Goal: Task Accomplishment & Management: Complete application form

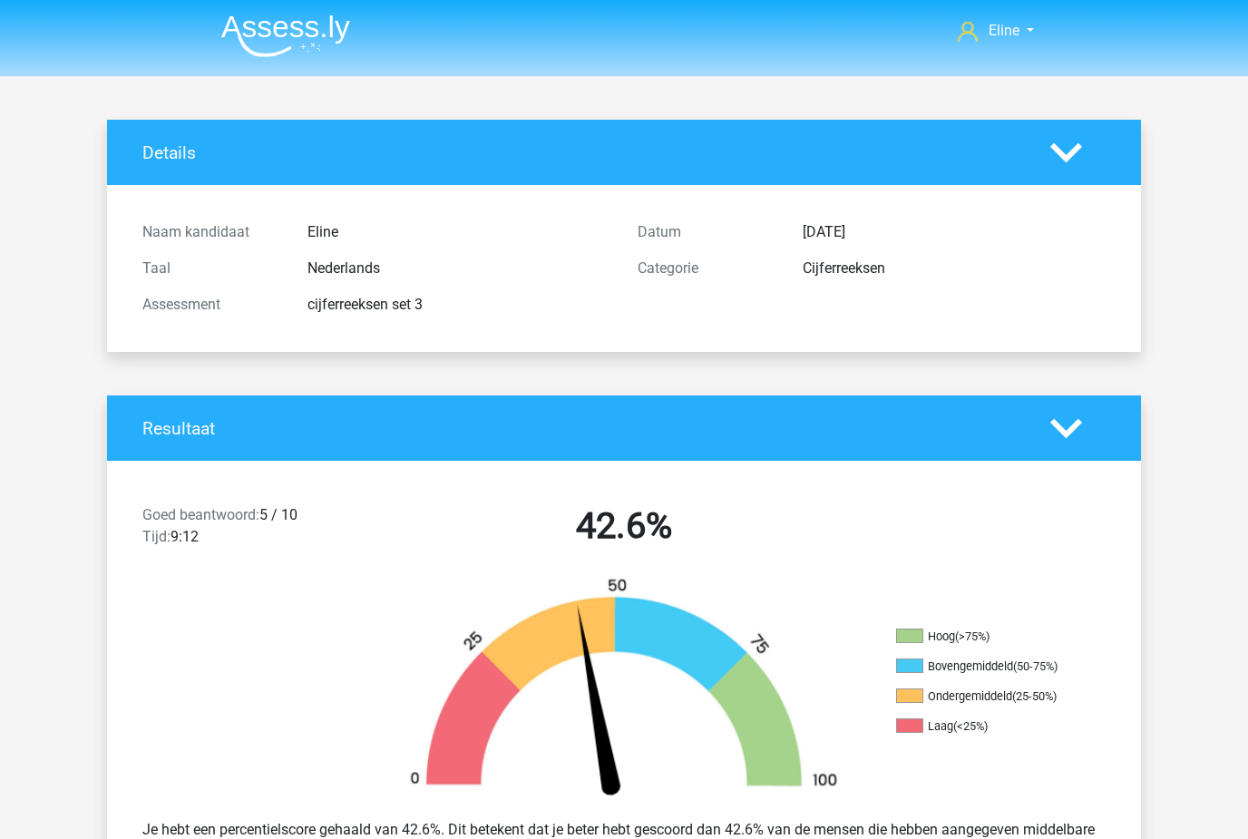
click at [251, 29] on img at bounding box center [285, 36] width 129 height 43
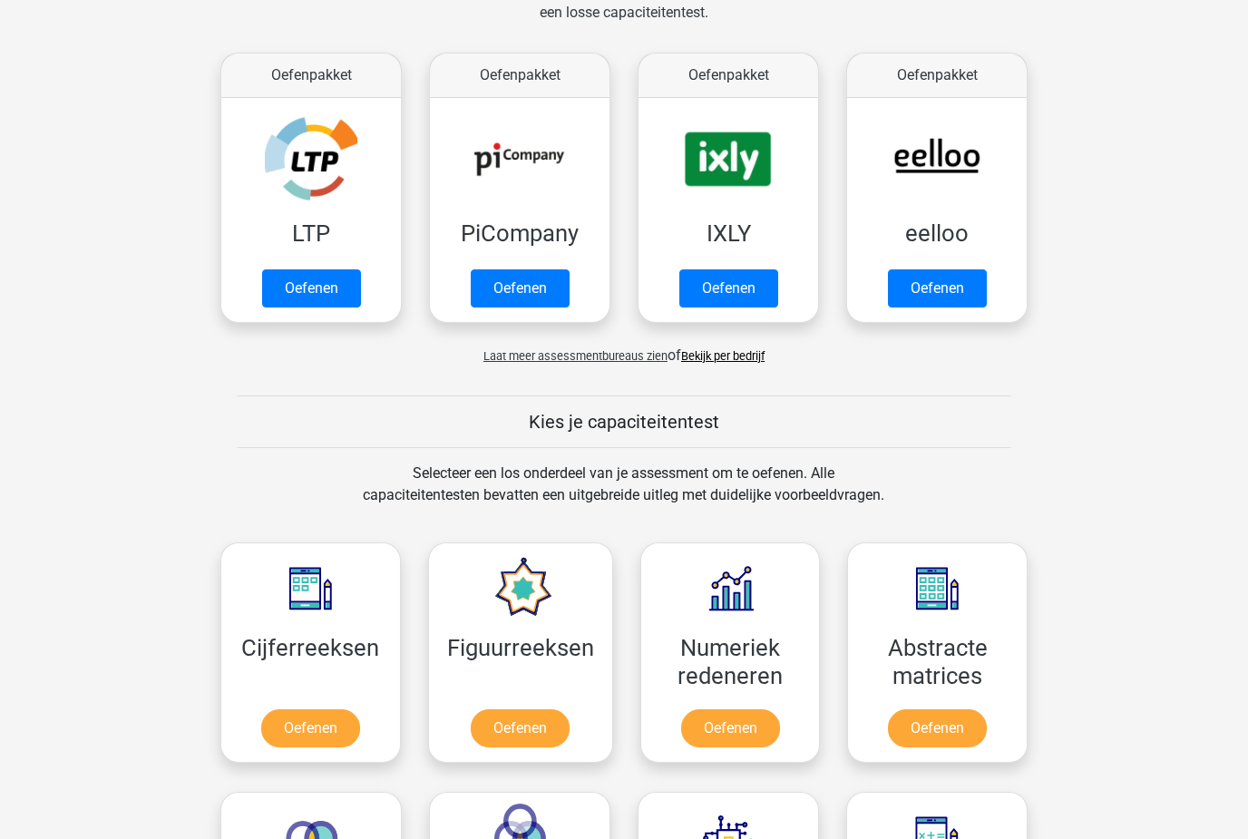
scroll to position [325, 0]
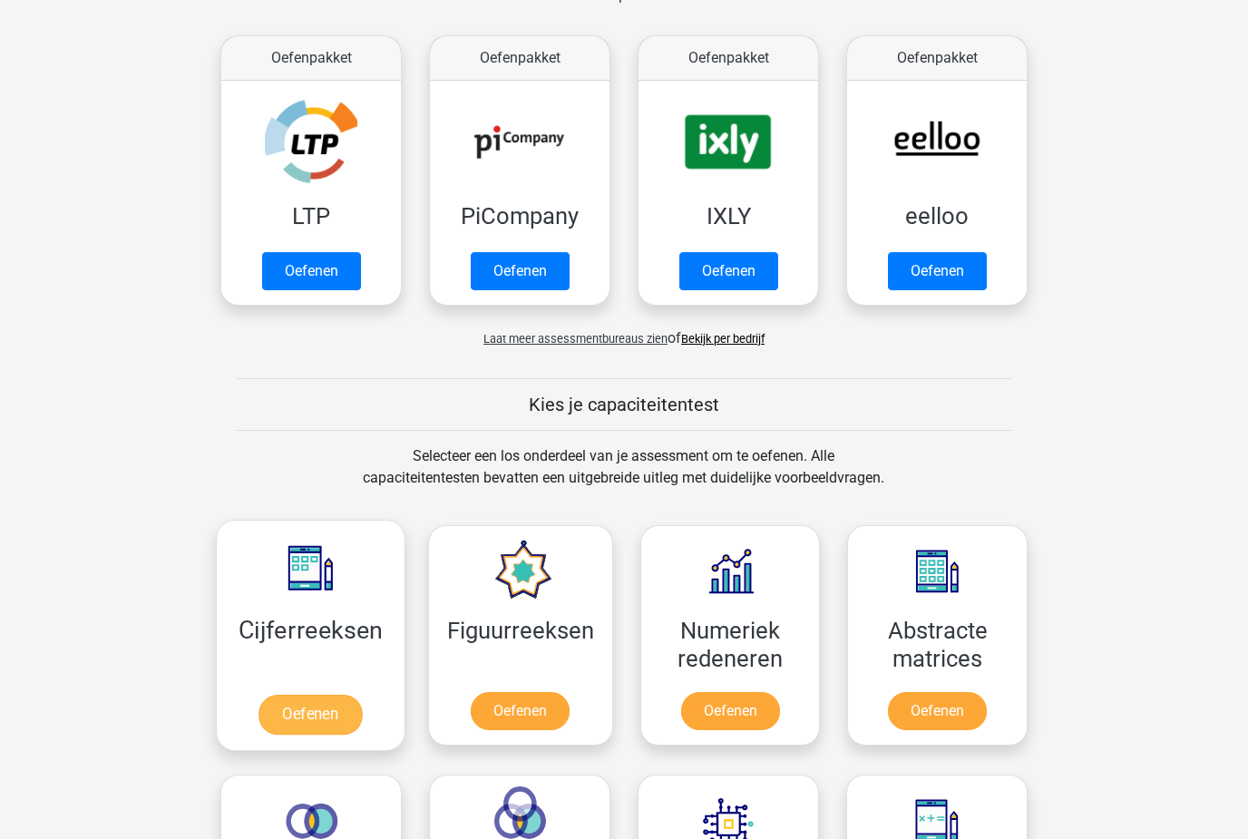
click at [301, 716] on link "Oefenen" at bounding box center [309, 716] width 103 height 40
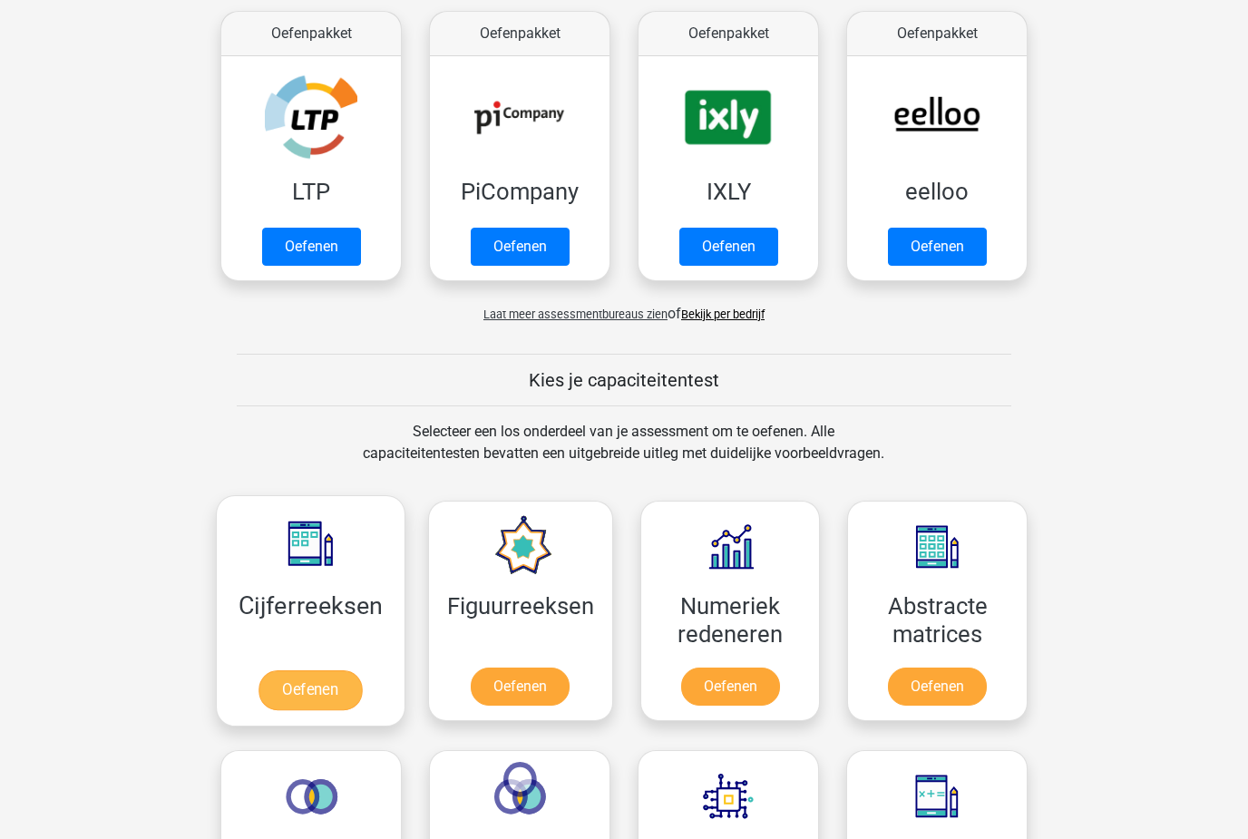
scroll to position [350, 0]
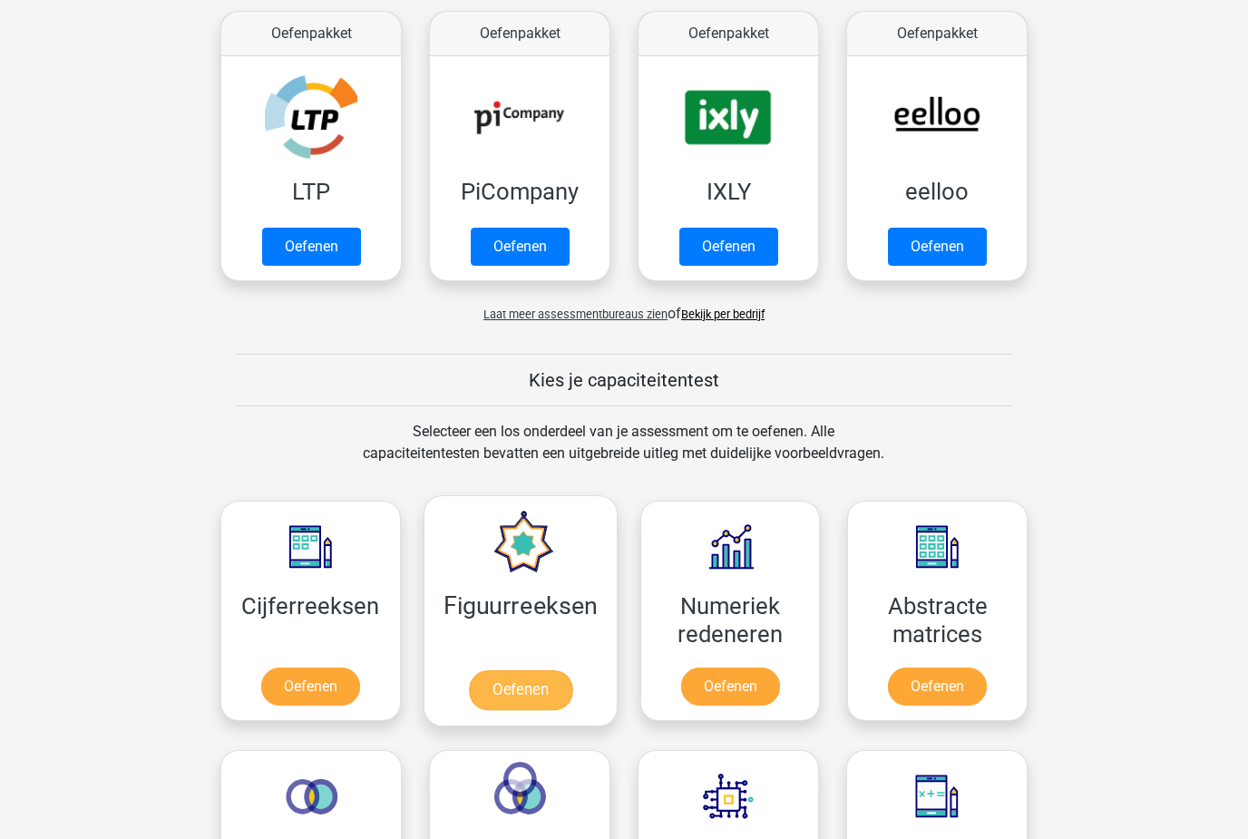
click at [493, 673] on link "Oefenen" at bounding box center [519, 690] width 103 height 40
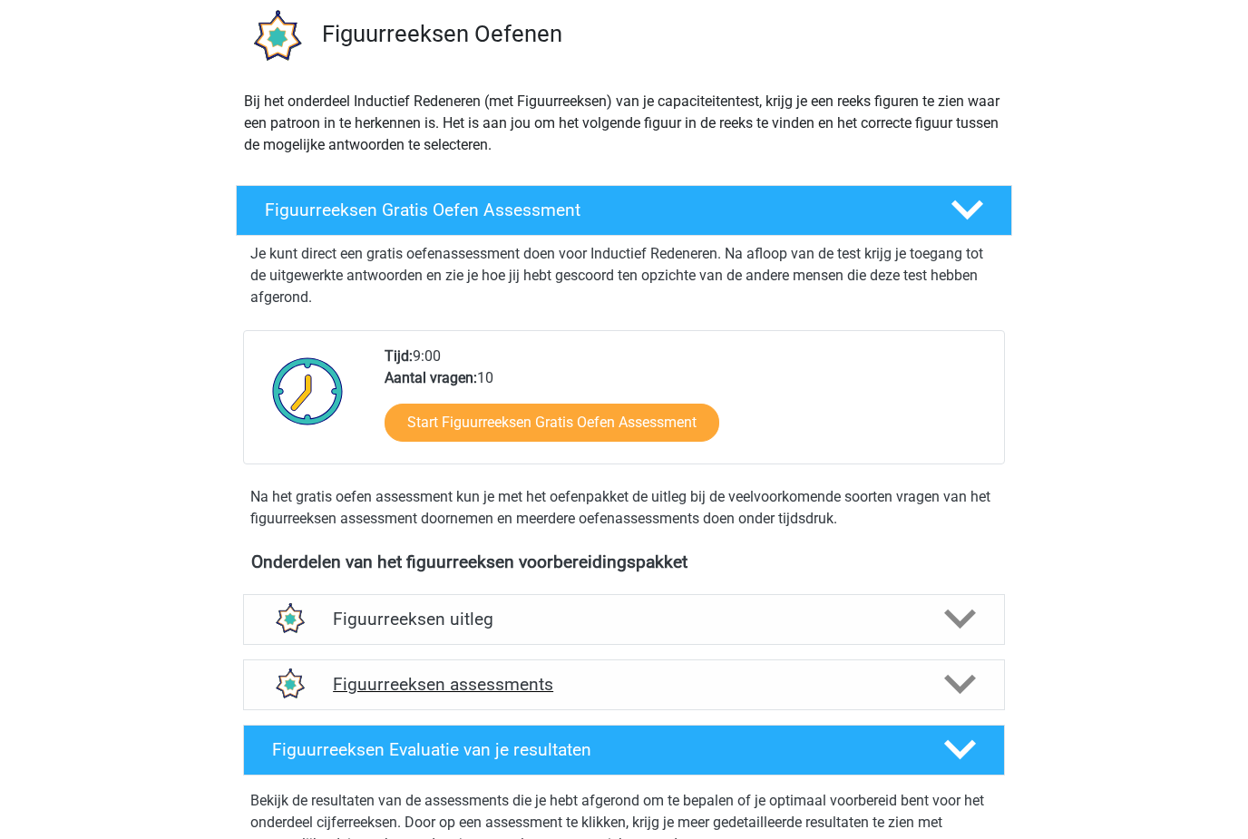
click at [353, 699] on div "Figuurreeksen assessments" at bounding box center [624, 685] width 762 height 51
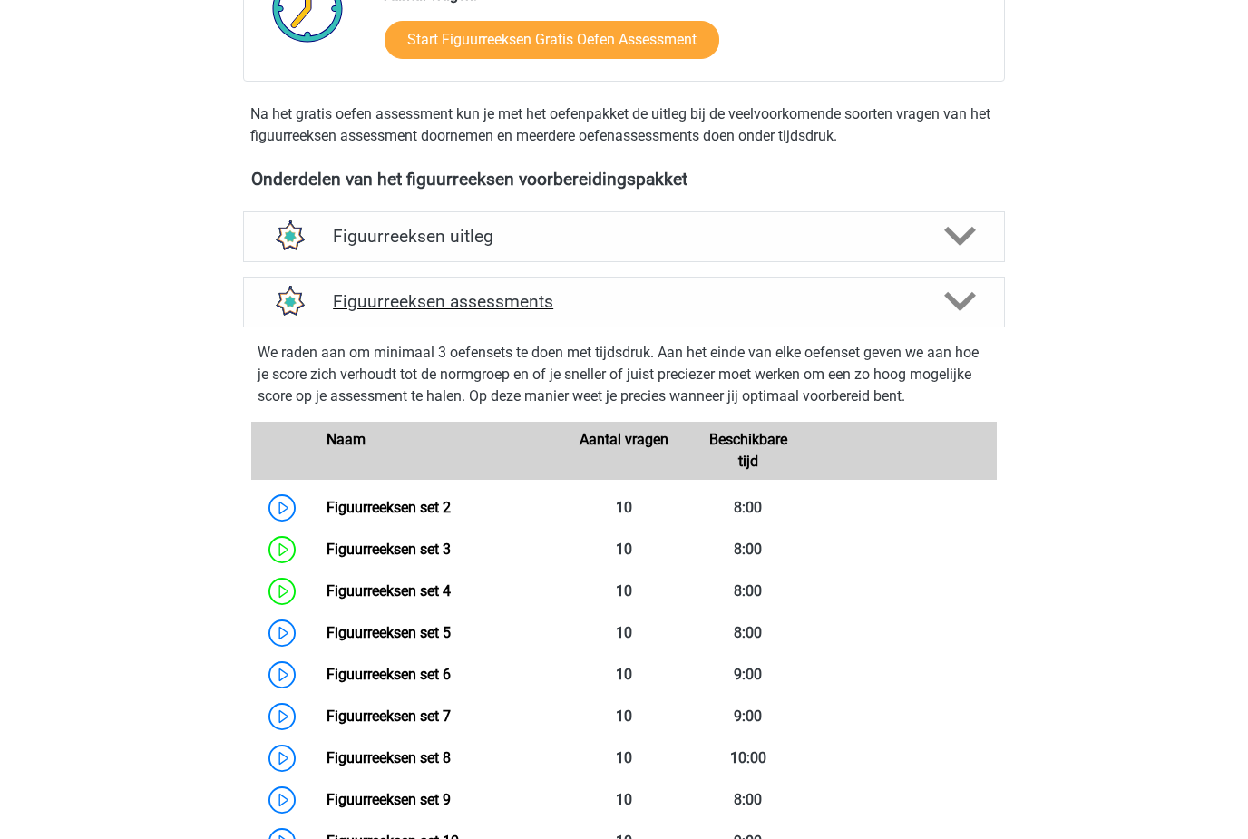
scroll to position [519, 0]
click at [350, 499] on link "Figuurreeksen set 2" at bounding box center [388, 507] width 124 height 17
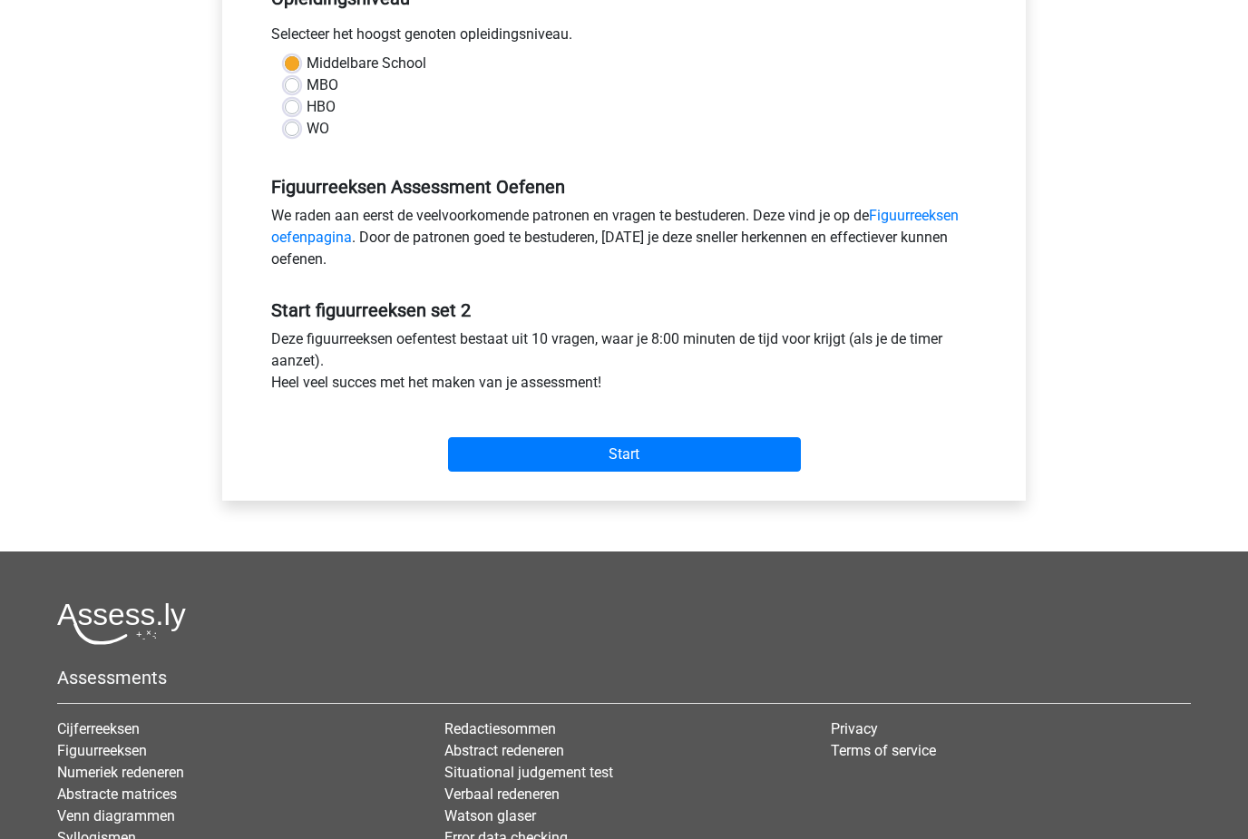
scroll to position [390, 0]
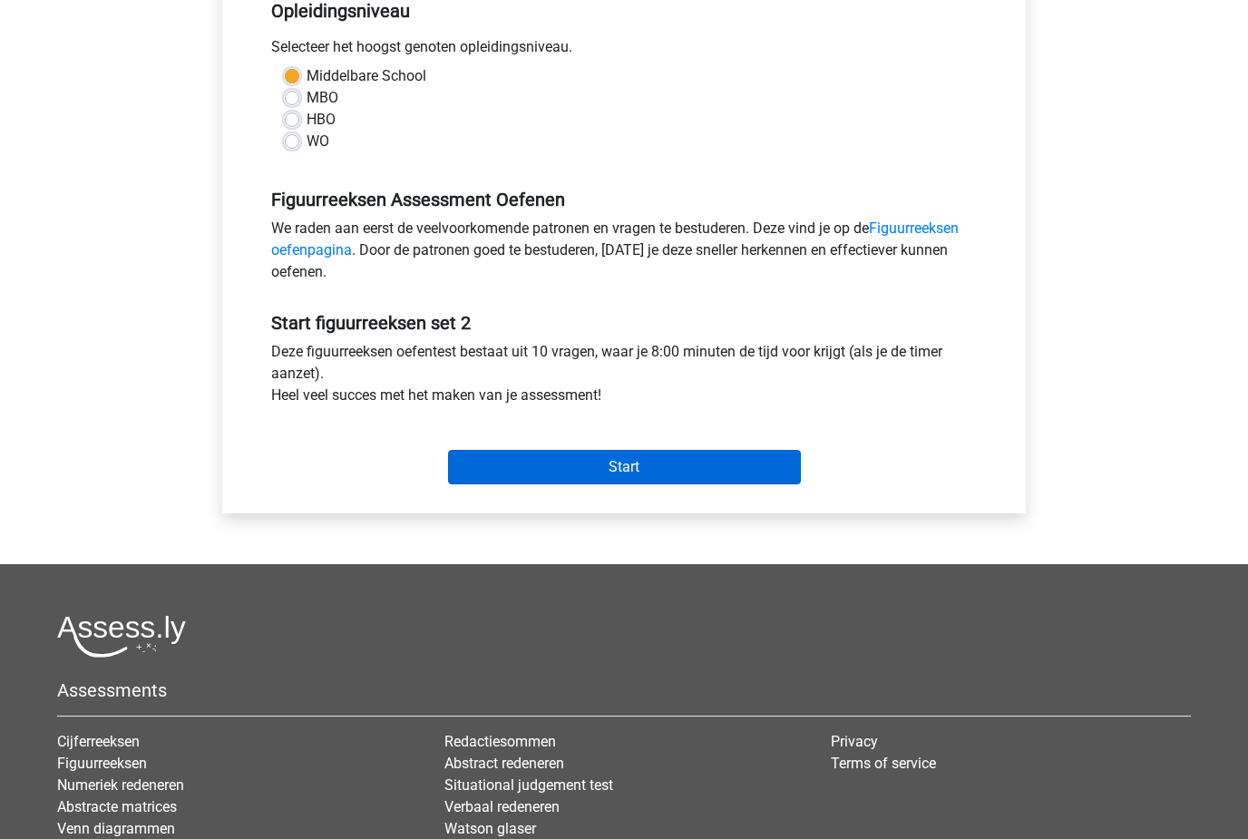
click at [533, 484] on input "Start" at bounding box center [624, 467] width 353 height 34
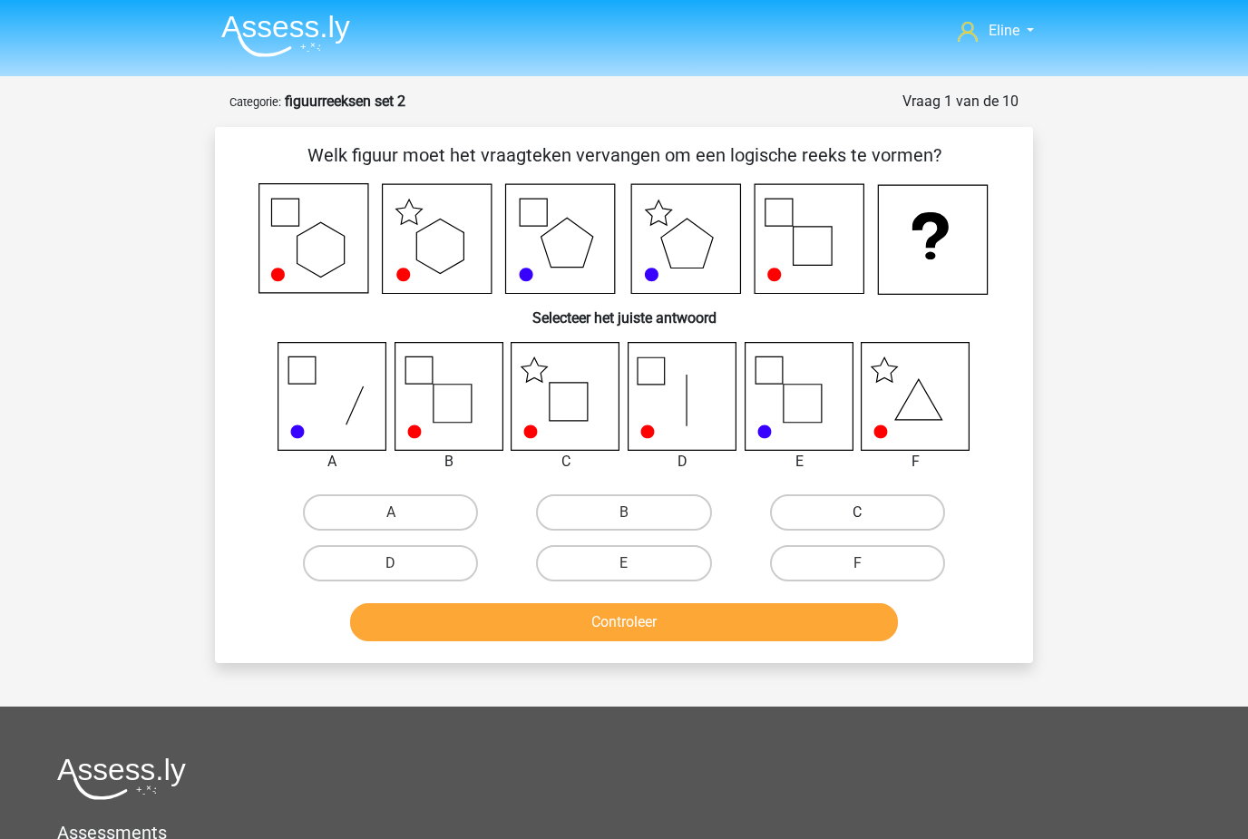
click at [844, 494] on label "C" at bounding box center [857, 512] width 175 height 36
click at [857, 512] on input "C" at bounding box center [863, 518] width 12 height 12
radio input "true"
click at [633, 632] on button "Controleer" at bounding box center [624, 622] width 549 height 38
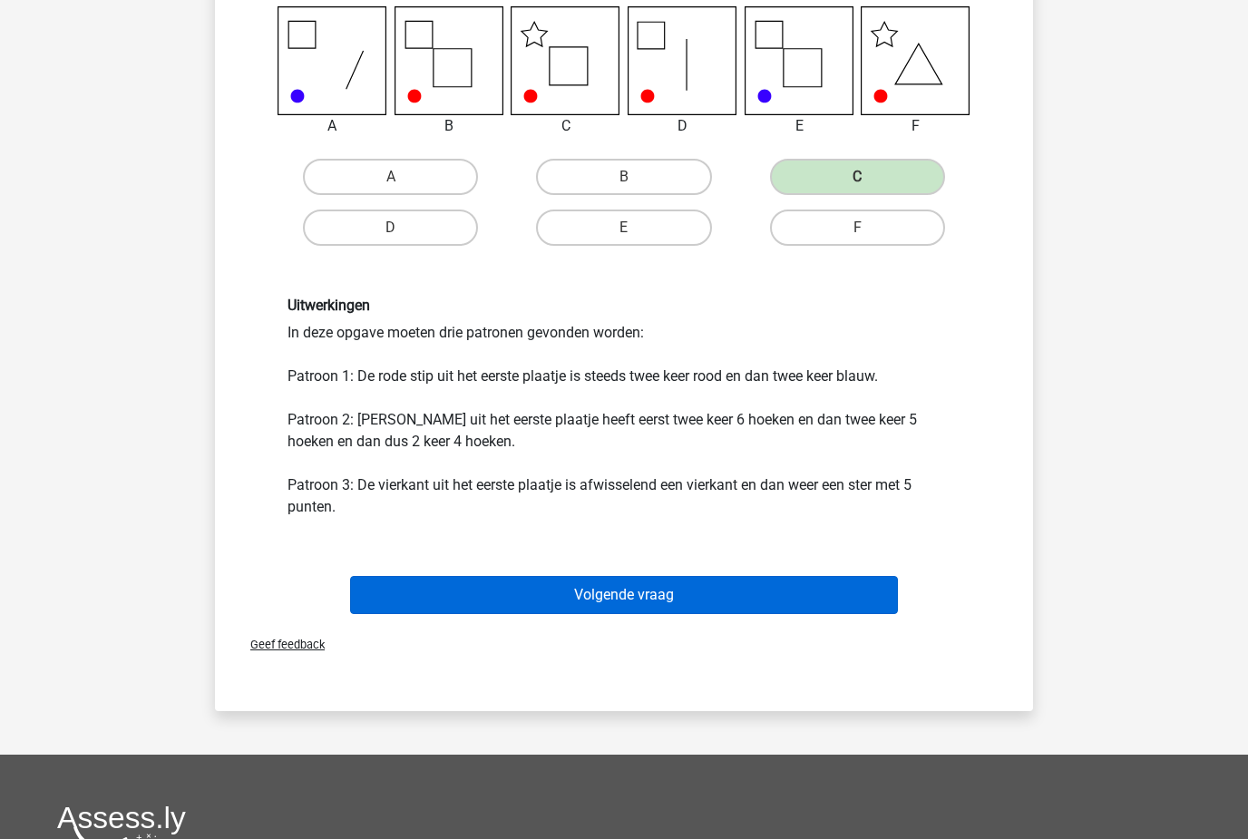
click at [448, 606] on button "Volgende vraag" at bounding box center [624, 596] width 549 height 38
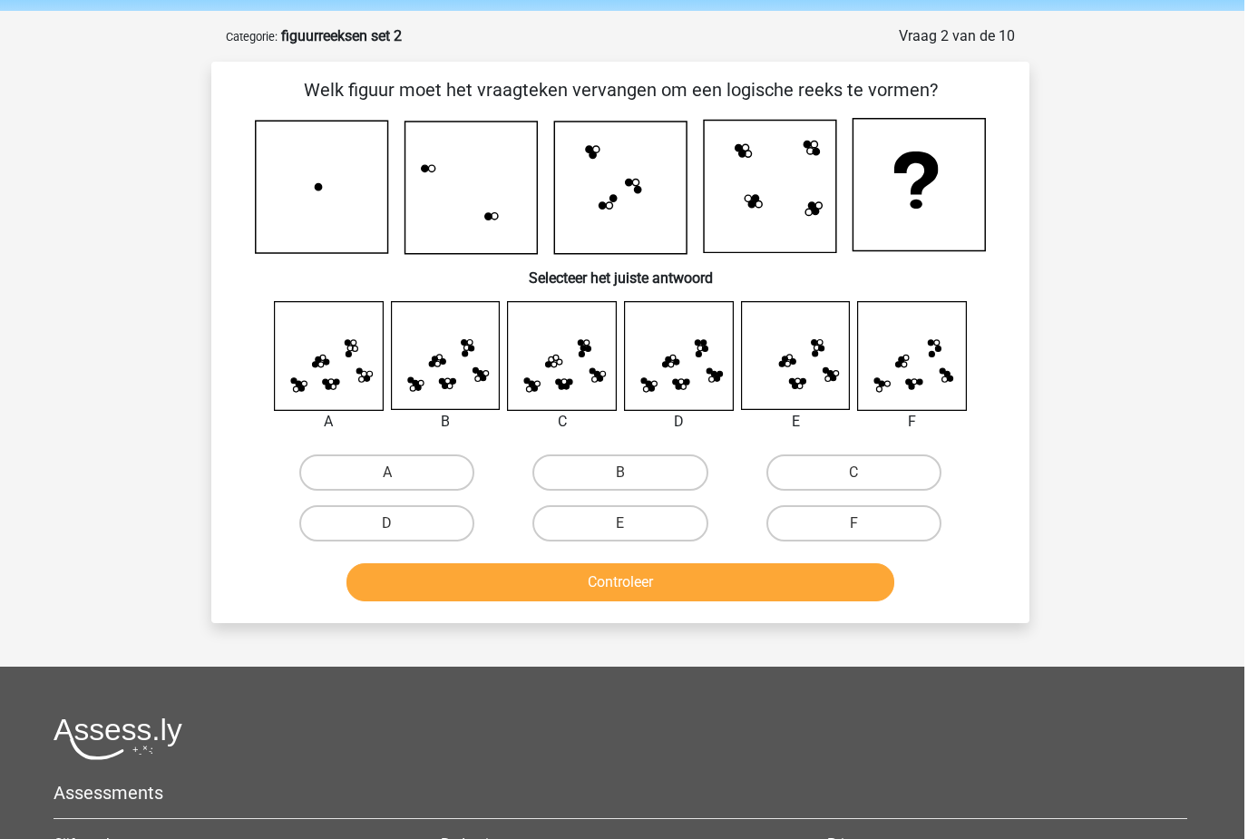
scroll to position [81, 0]
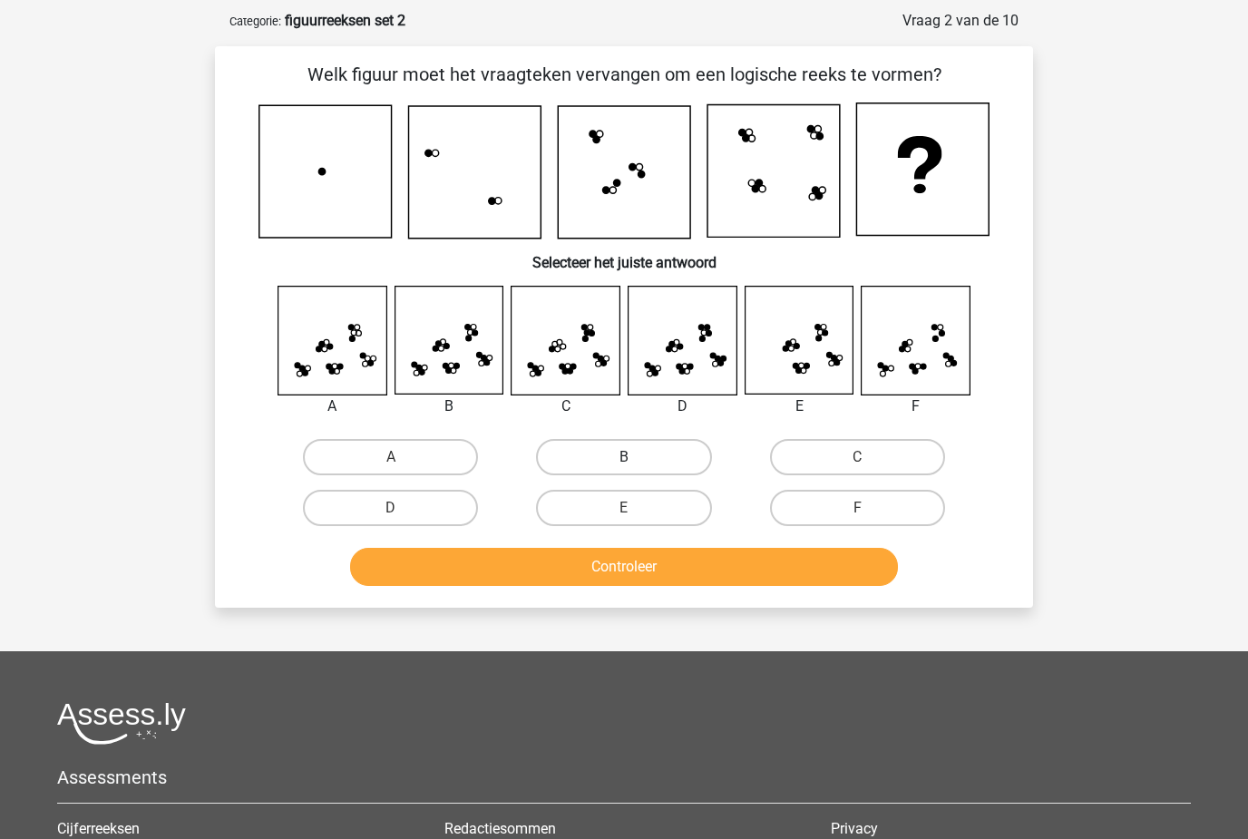
click at [604, 467] on label "B" at bounding box center [623, 457] width 175 height 36
click at [624, 467] on input "B" at bounding box center [630, 463] width 12 height 12
radio input "true"
click at [548, 583] on button "Controleer" at bounding box center [624, 567] width 549 height 38
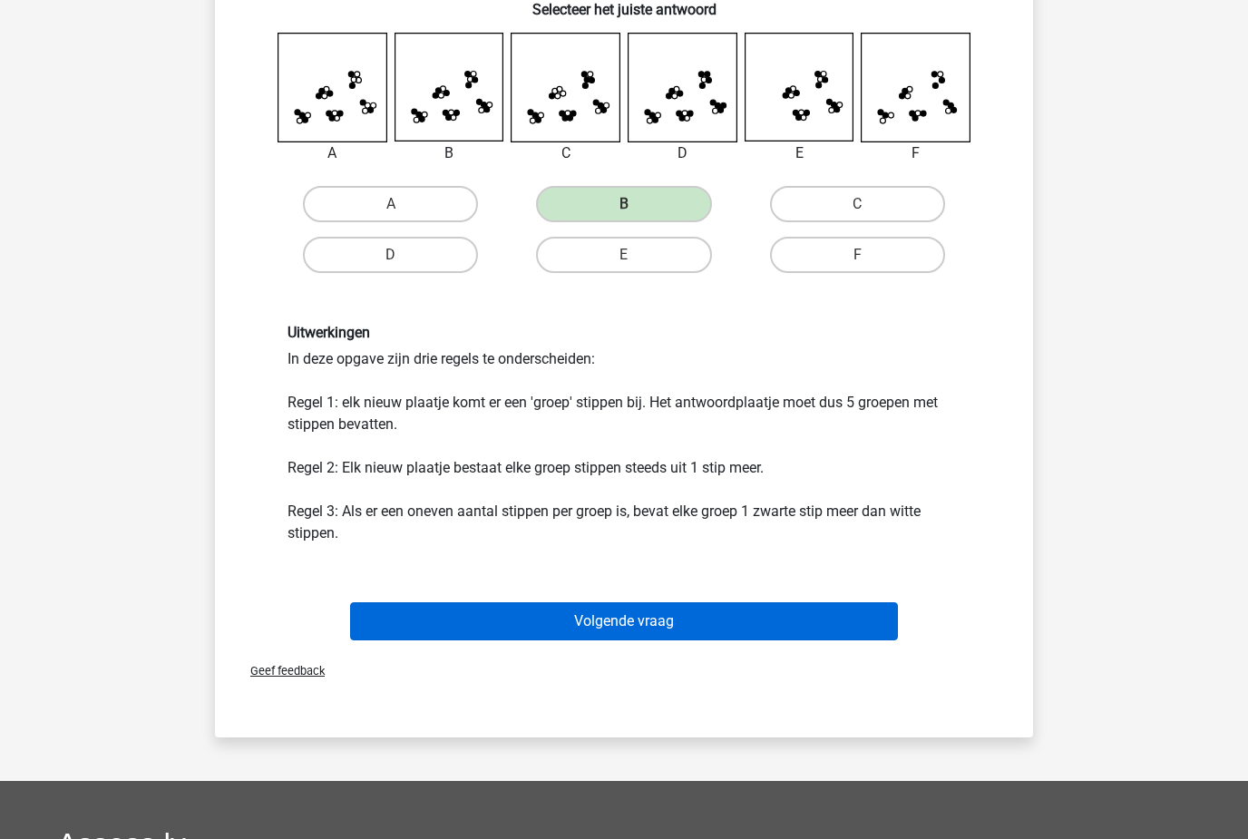
click at [537, 633] on button "Volgende vraag" at bounding box center [624, 621] width 549 height 38
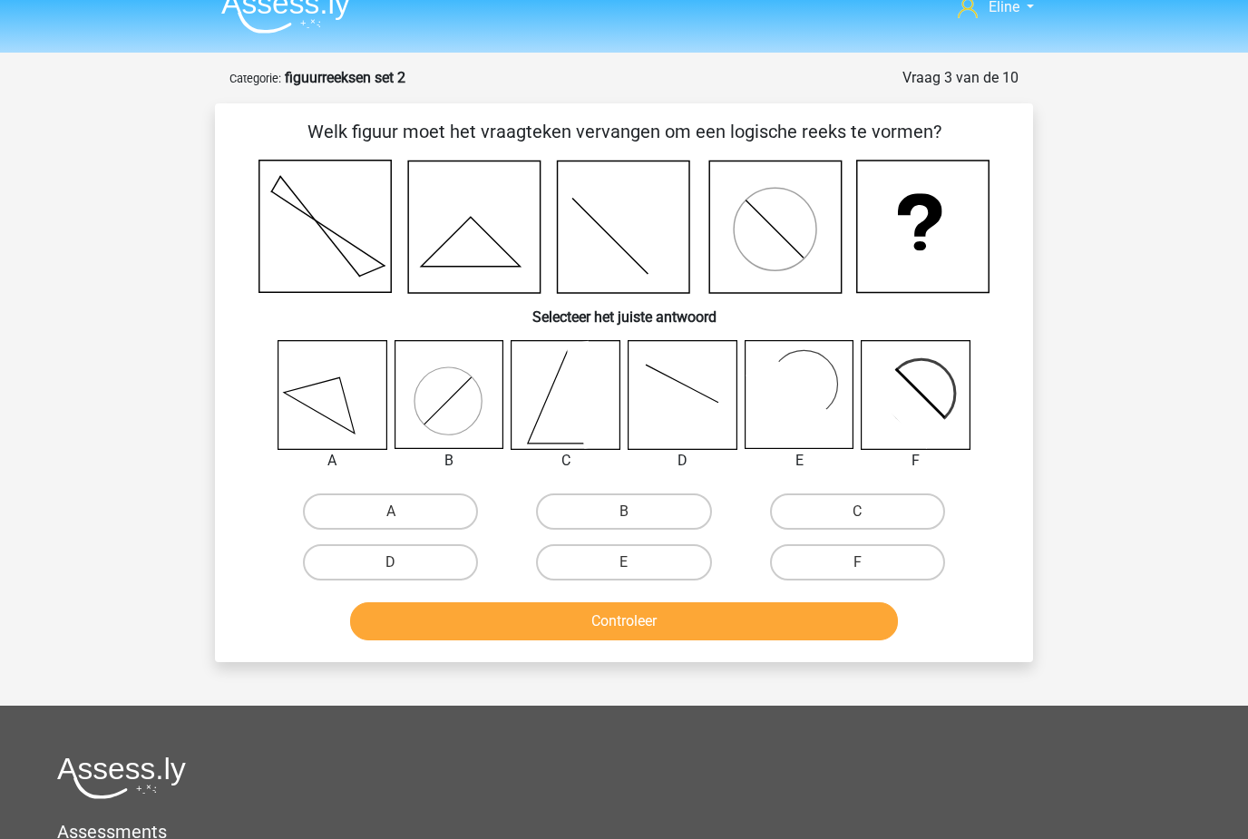
scroll to position [27, 0]
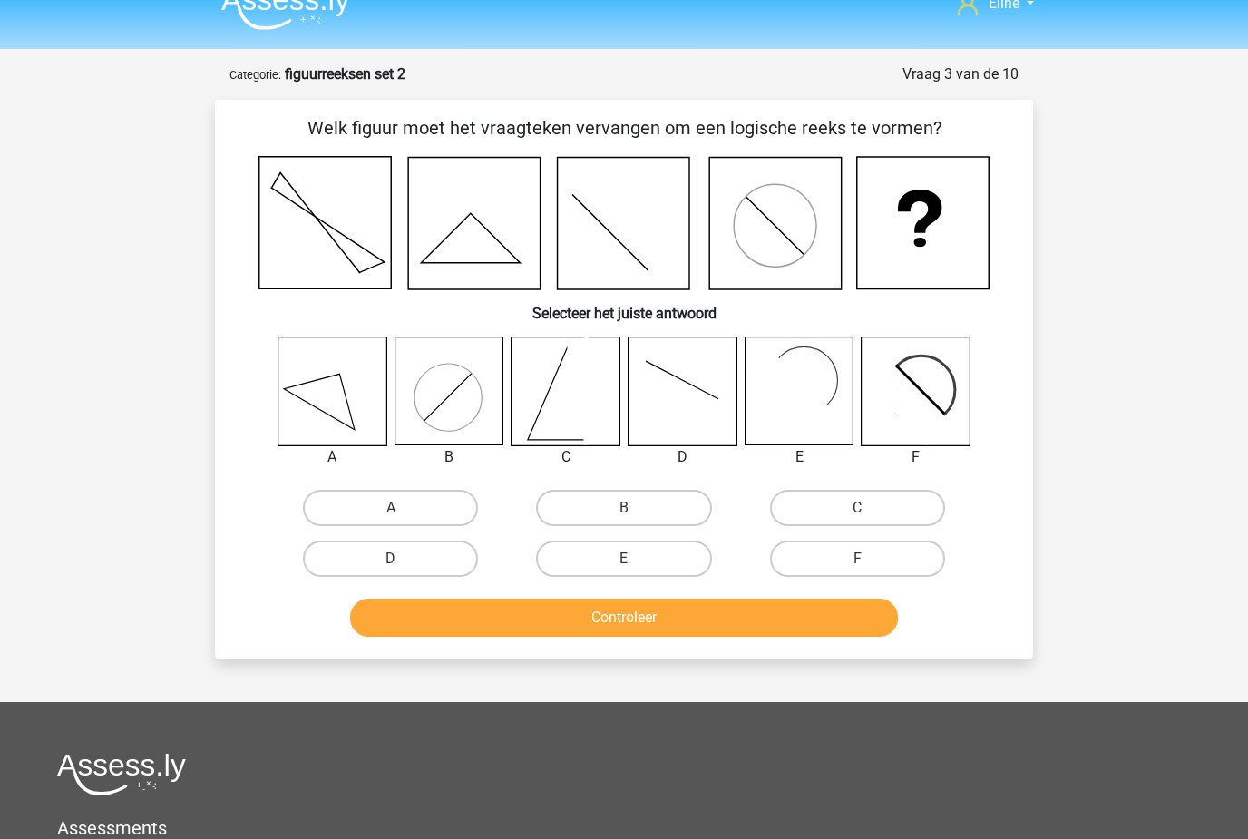
click at [883, 384] on icon at bounding box center [906, 401] width 88 height 88
click at [578, 565] on label "E" at bounding box center [623, 558] width 175 height 36
click at [624, 565] on input "E" at bounding box center [630, 565] width 12 height 12
radio input "true"
click at [590, 550] on label "E" at bounding box center [623, 558] width 175 height 36
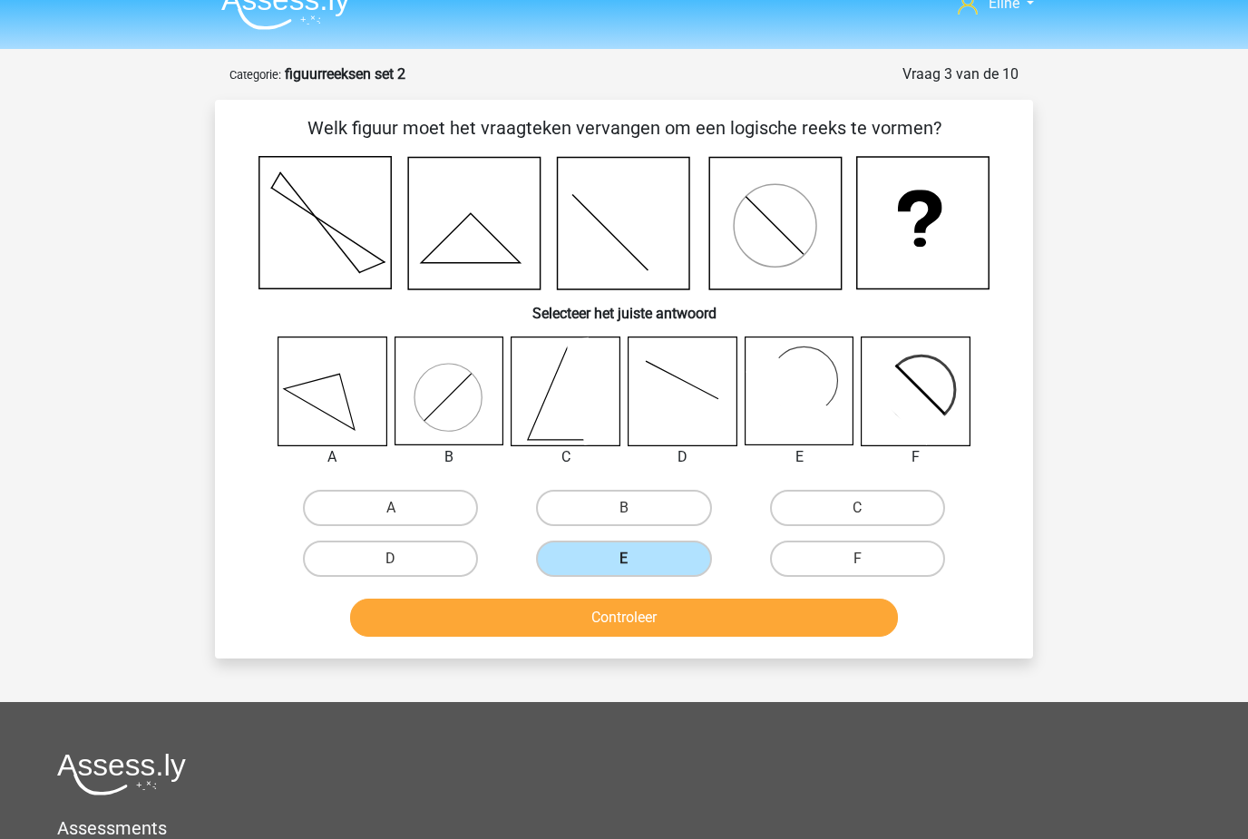
click at [624, 559] on input "E" at bounding box center [630, 565] width 12 height 12
click at [802, 571] on label "F" at bounding box center [857, 558] width 175 height 36
click at [857, 570] on input "F" at bounding box center [863, 565] width 12 height 12
radio input "true"
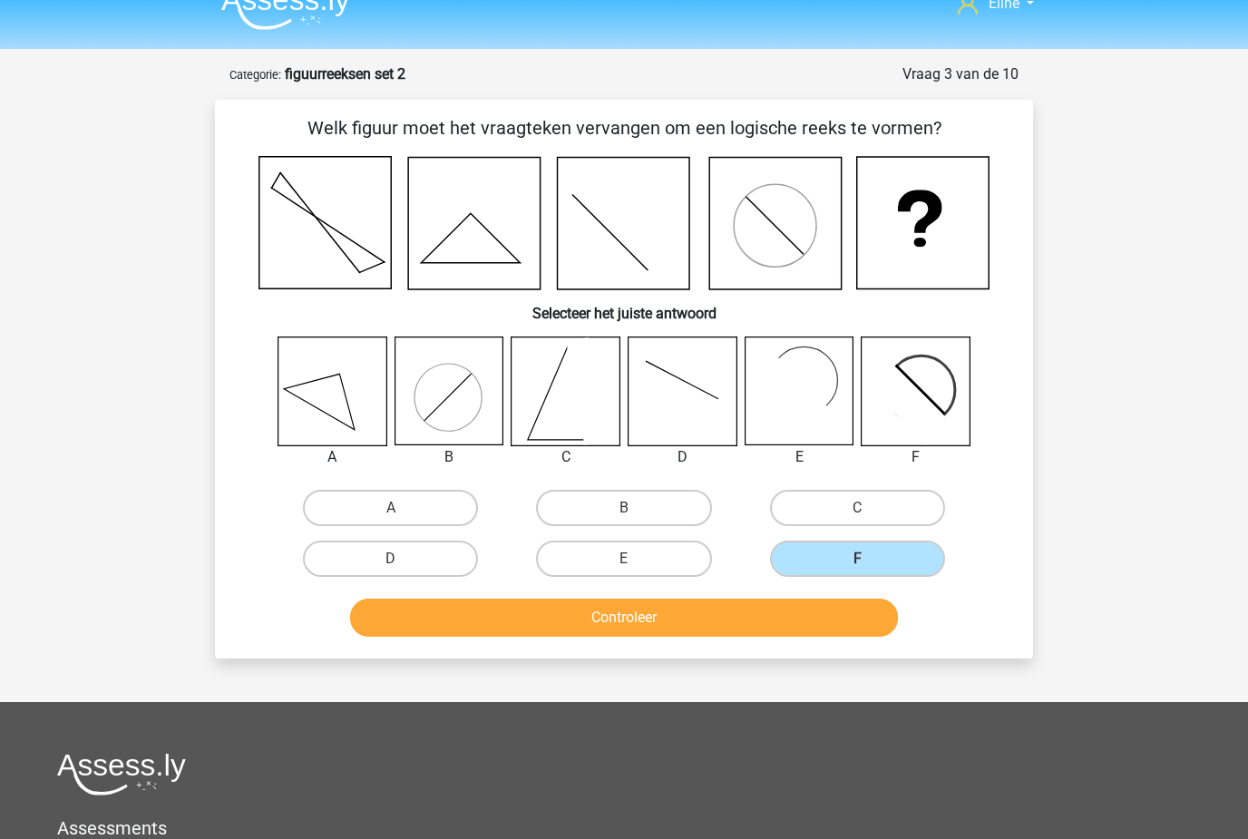
click at [580, 608] on button "Controleer" at bounding box center [624, 617] width 549 height 38
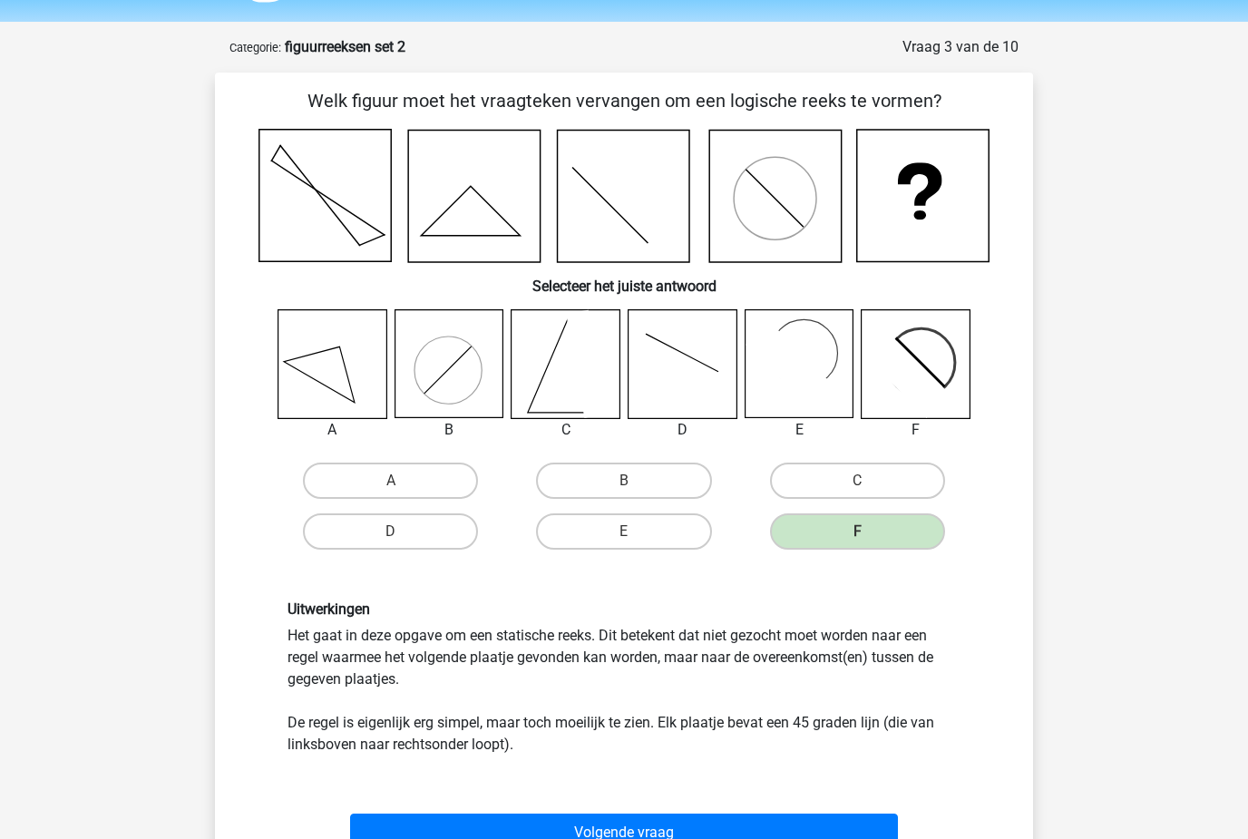
scroll to position [58, 0]
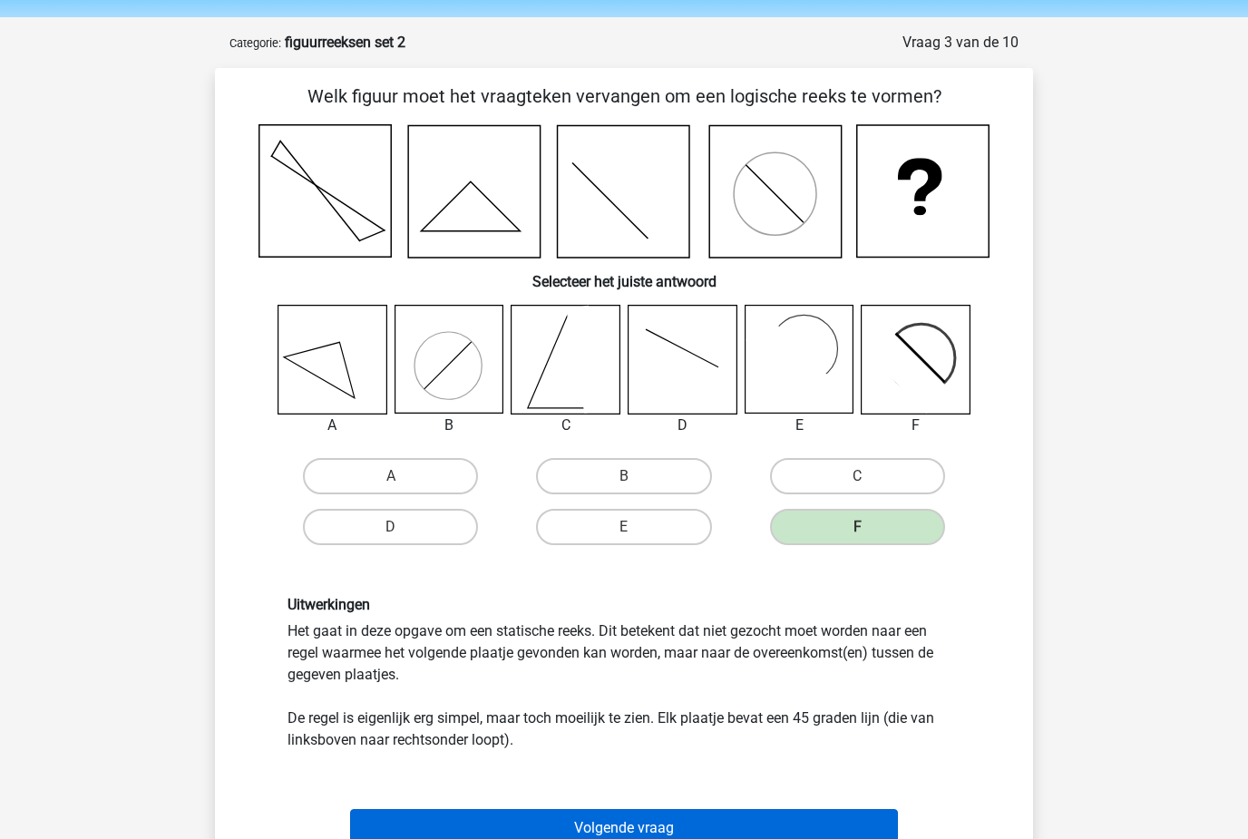
click at [689, 838] on button "Volgende vraag" at bounding box center [624, 829] width 549 height 38
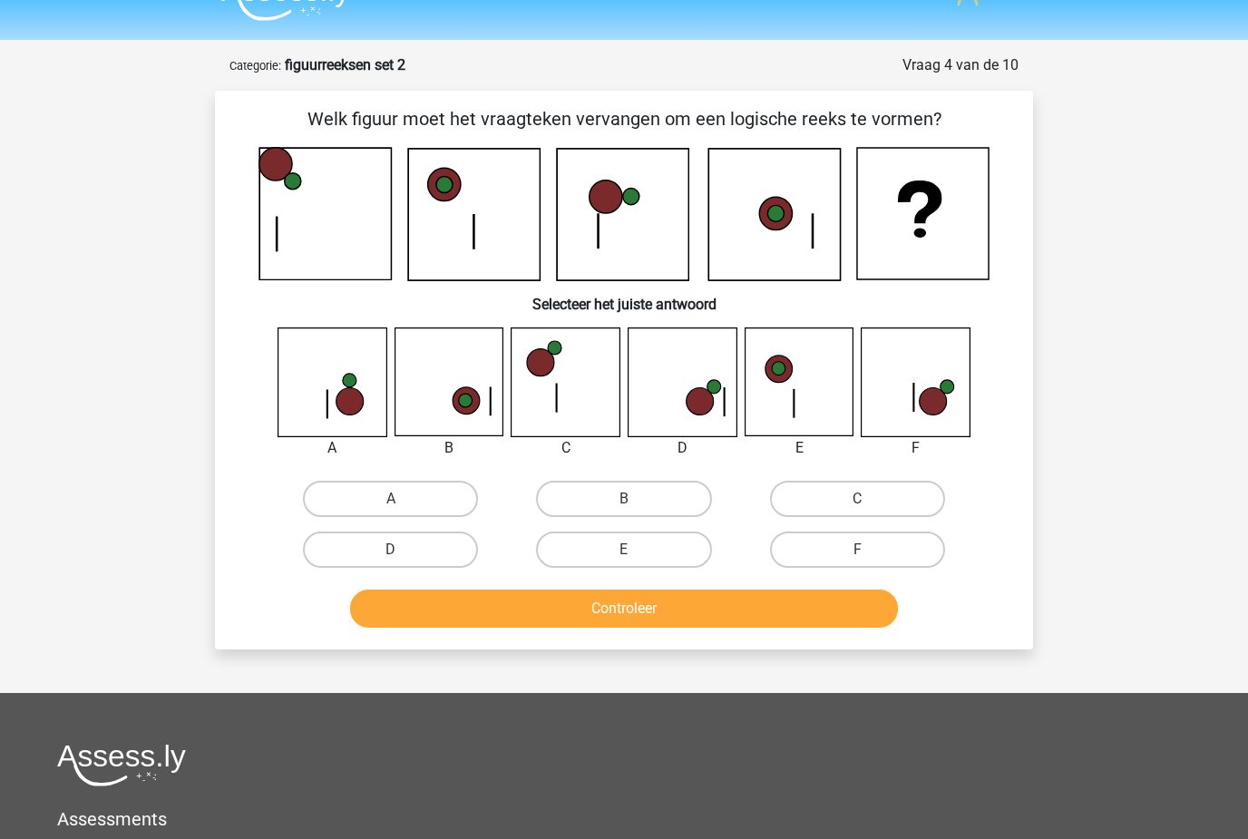
scroll to position [23, 0]
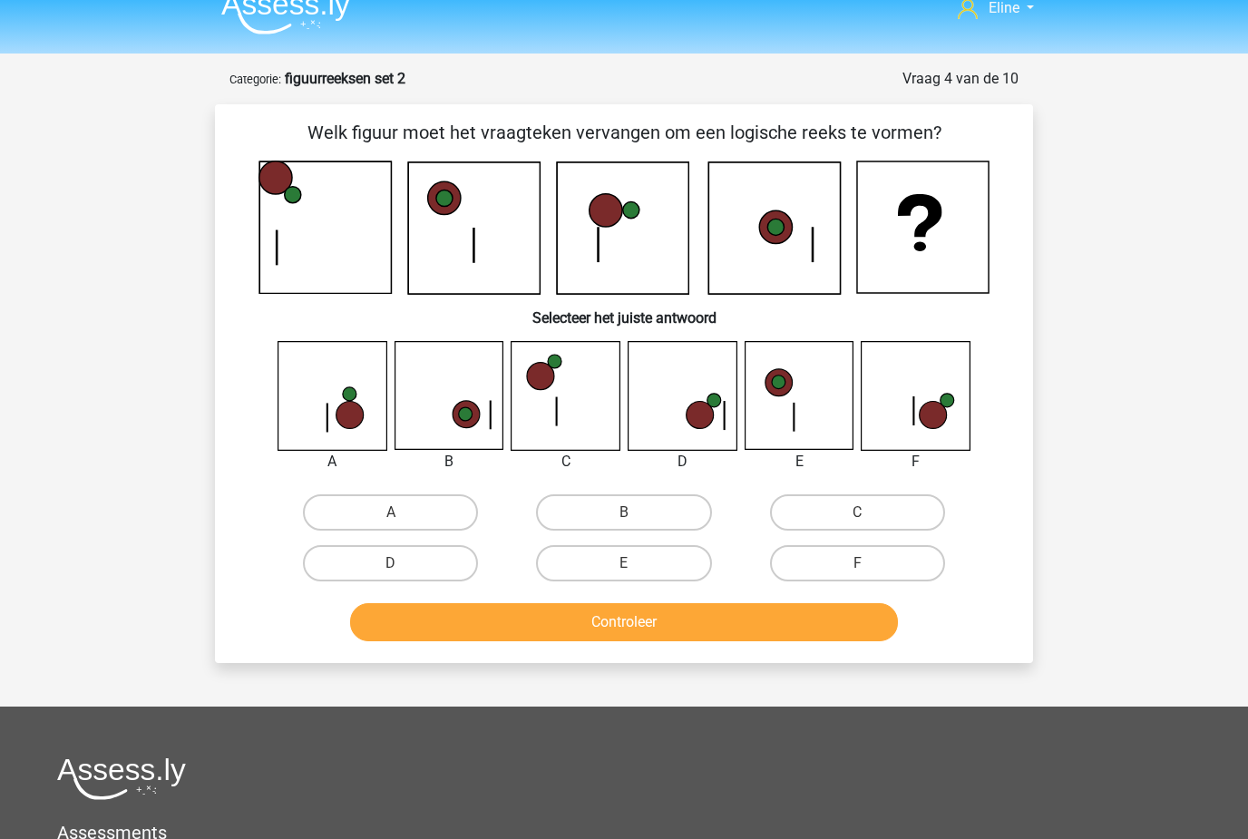
click at [552, 387] on icon at bounding box center [565, 396] width 108 height 108
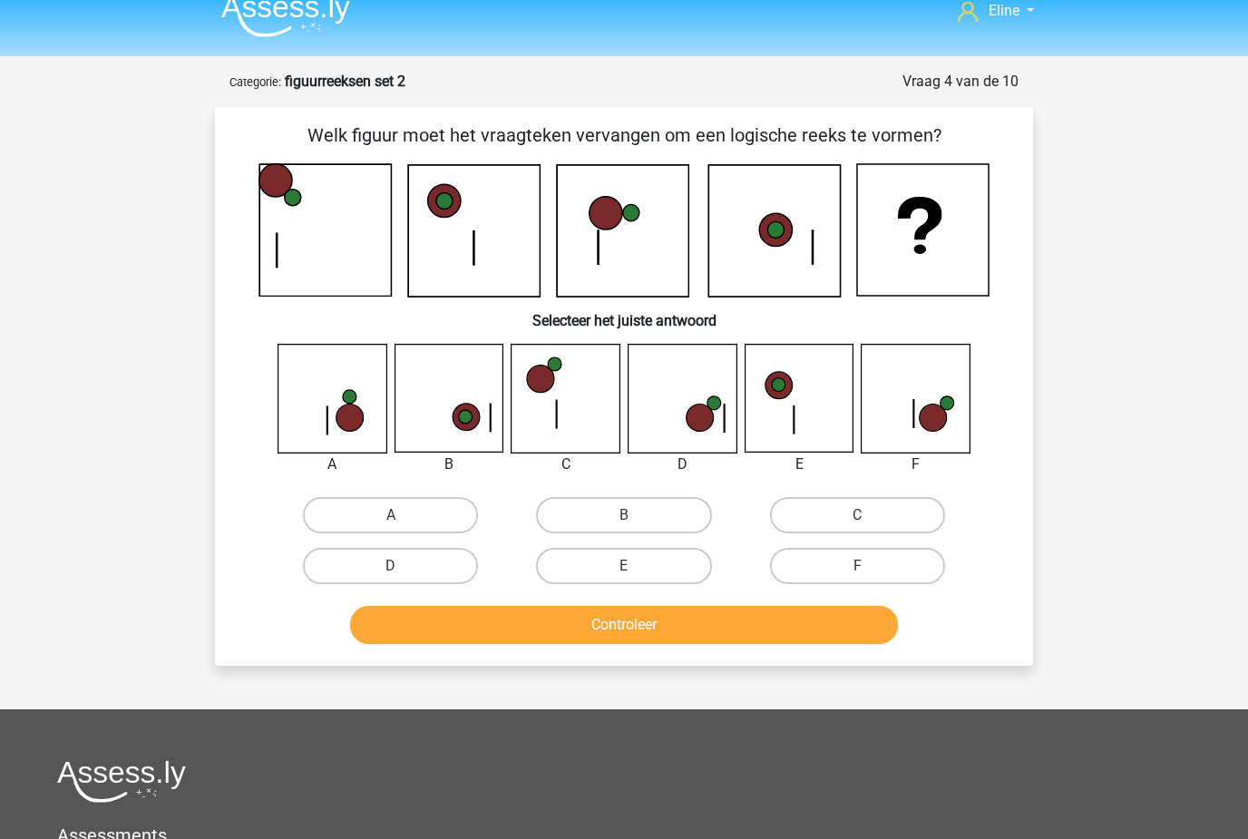
scroll to position [21, 0]
click at [349, 565] on label "D" at bounding box center [390, 565] width 175 height 36
click at [391, 565] on input "D" at bounding box center [397, 571] width 12 height 12
radio input "true"
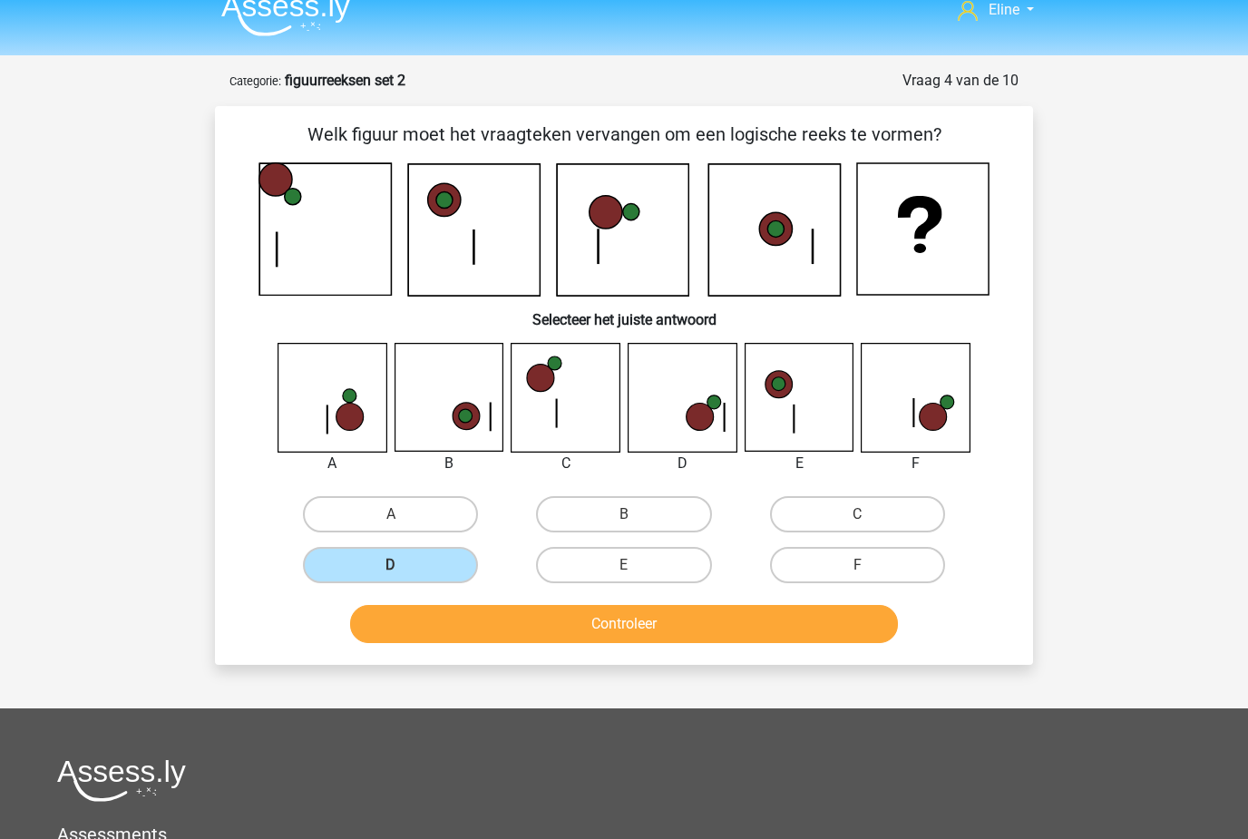
click at [424, 614] on button "Controleer" at bounding box center [624, 624] width 549 height 38
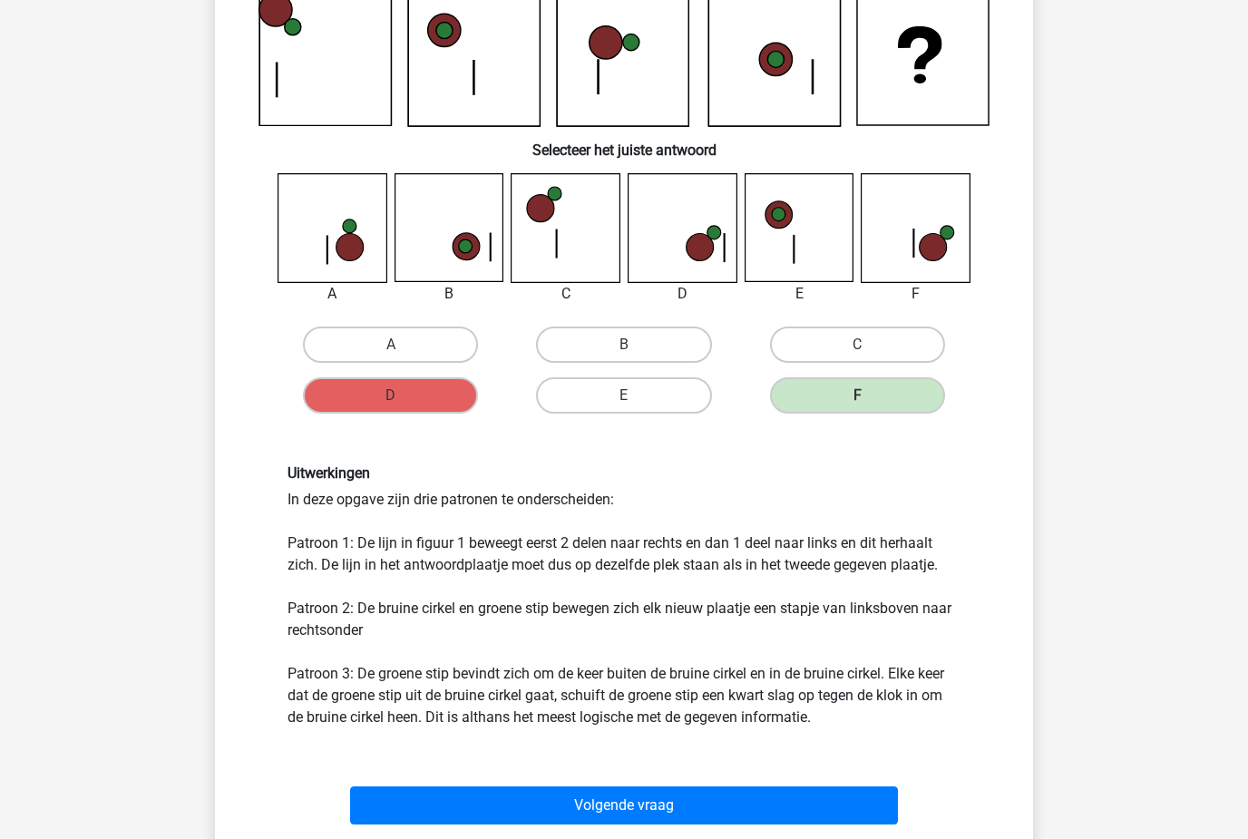
scroll to position [190, 0]
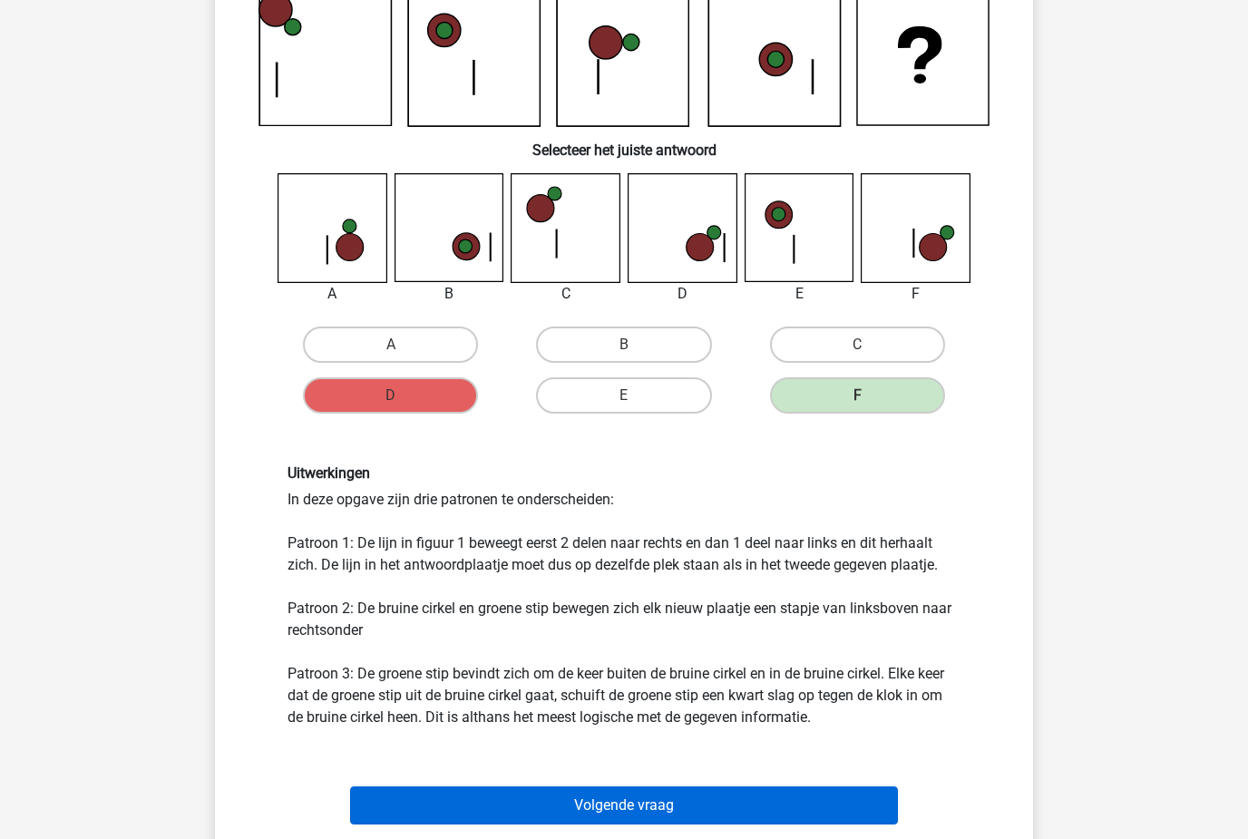
click at [501, 822] on button "Volgende vraag" at bounding box center [624, 805] width 549 height 38
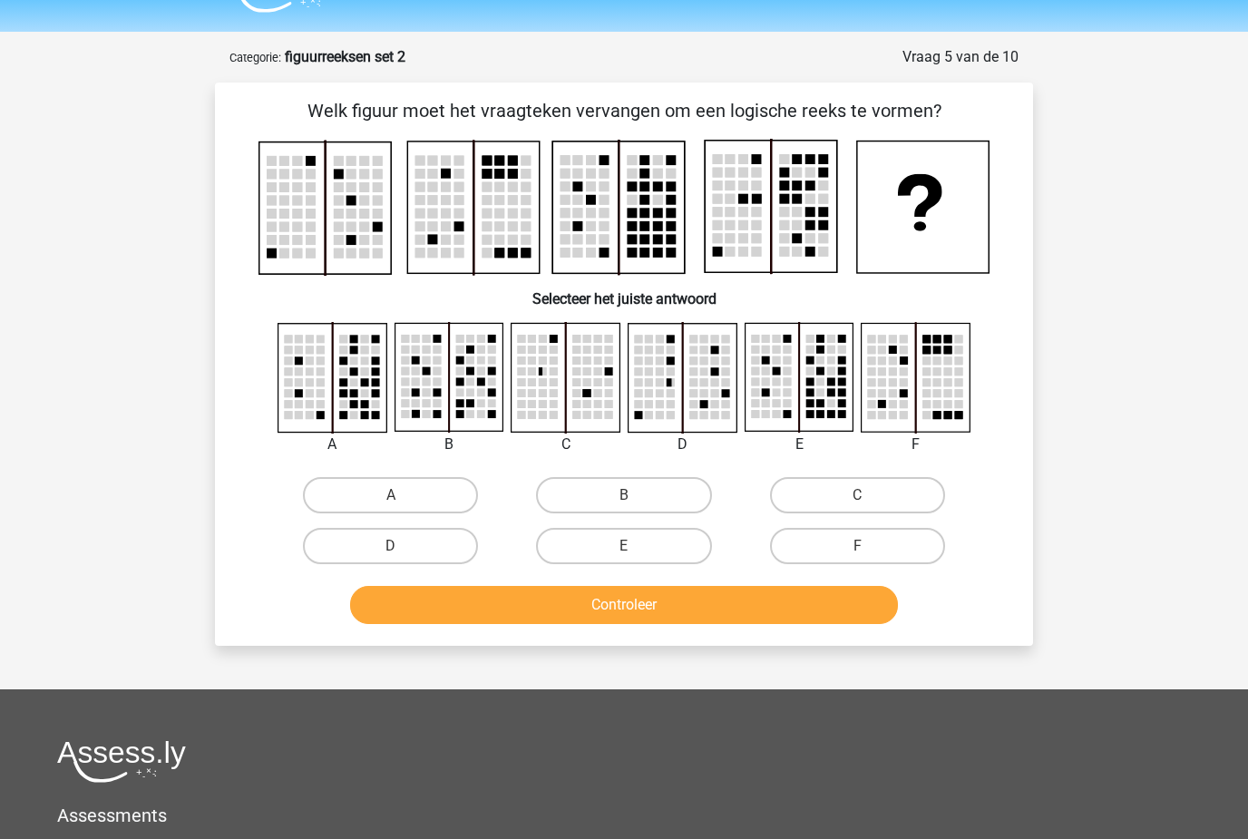
scroll to position [44, 0]
click at [613, 537] on label "E" at bounding box center [623, 547] width 175 height 36
click at [624, 547] on input "E" at bounding box center [630, 553] width 12 height 12
radio input "true"
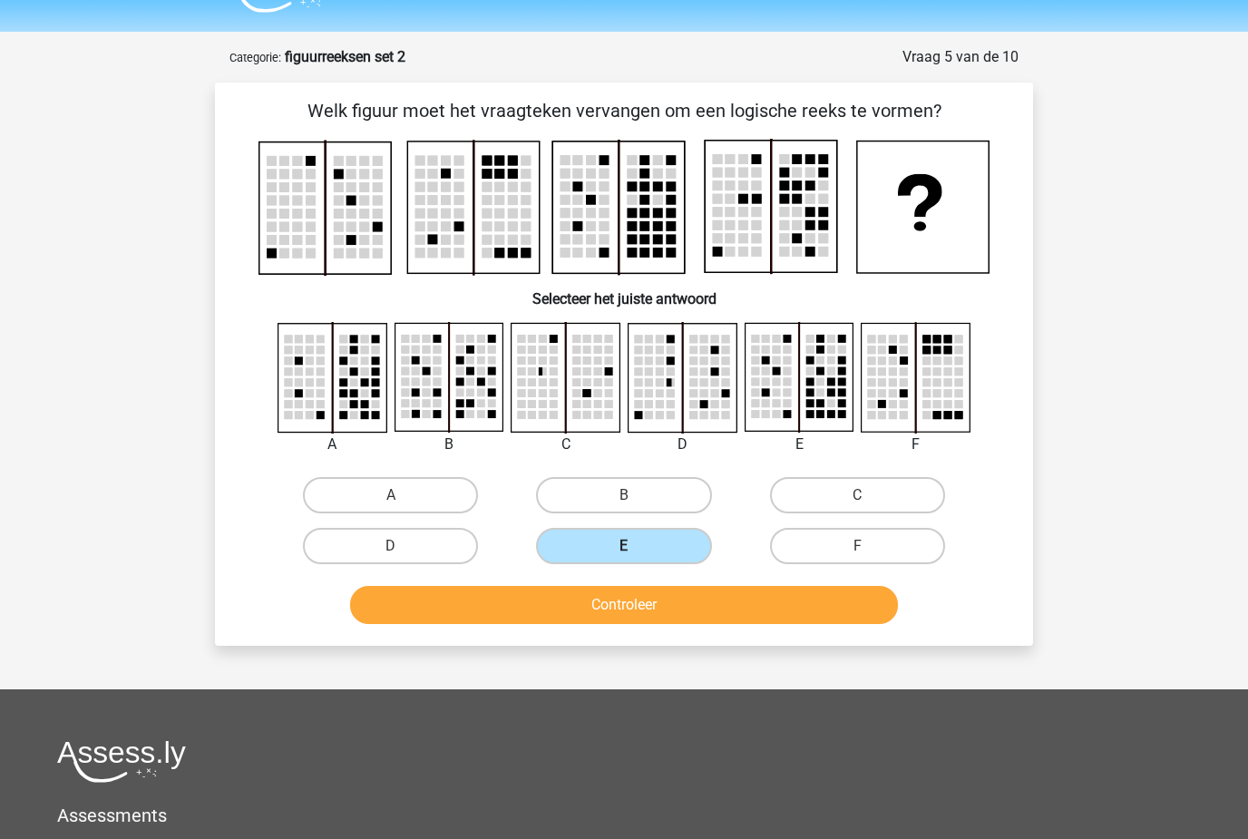
click at [585, 615] on button "Controleer" at bounding box center [624, 605] width 549 height 38
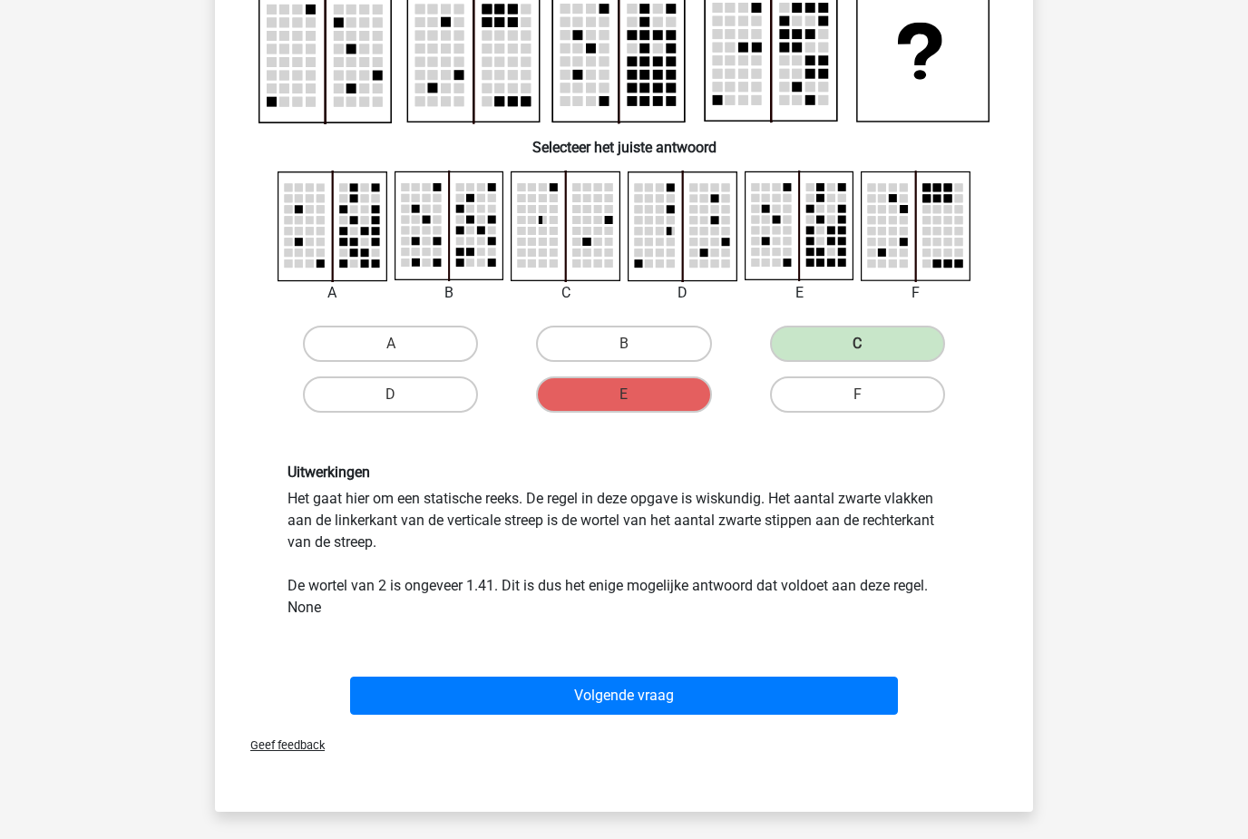
scroll to position [193, 0]
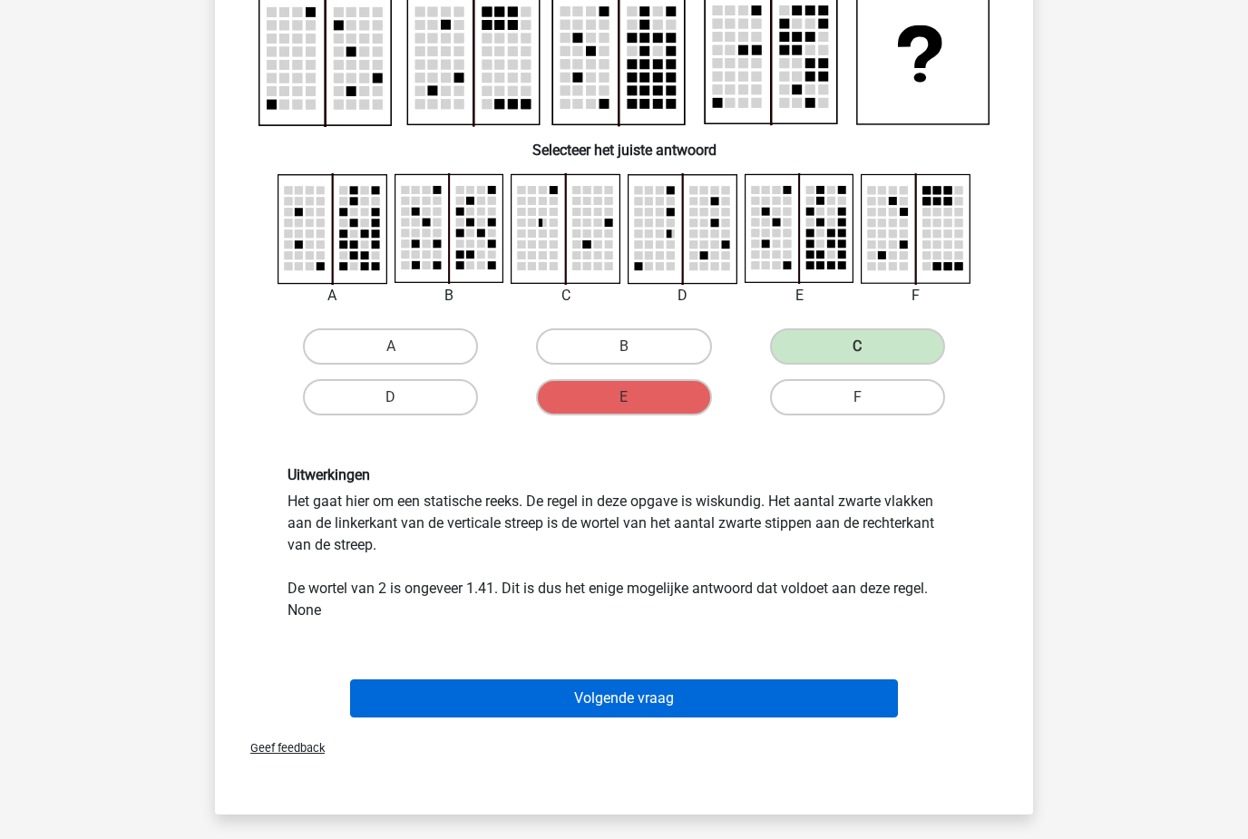
click at [797, 697] on button "Volgende vraag" at bounding box center [624, 698] width 549 height 38
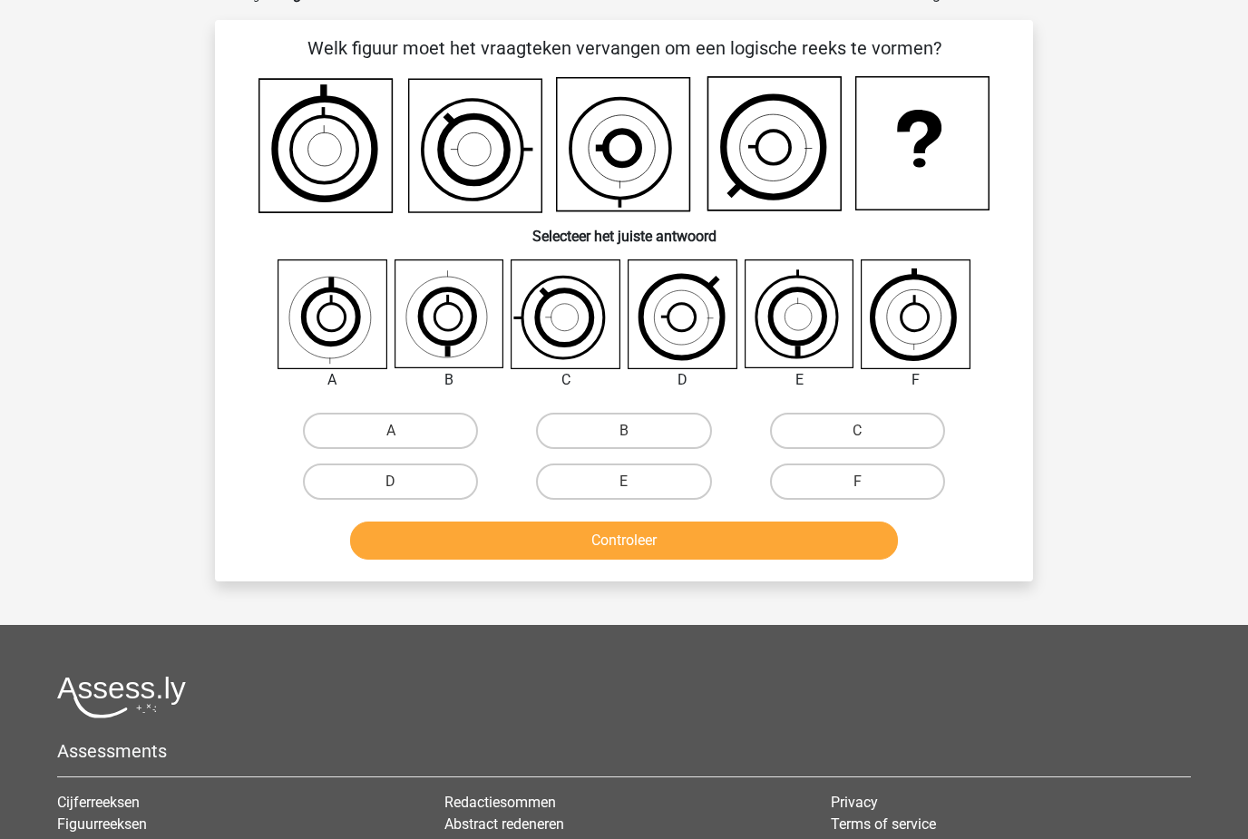
scroll to position [91, 0]
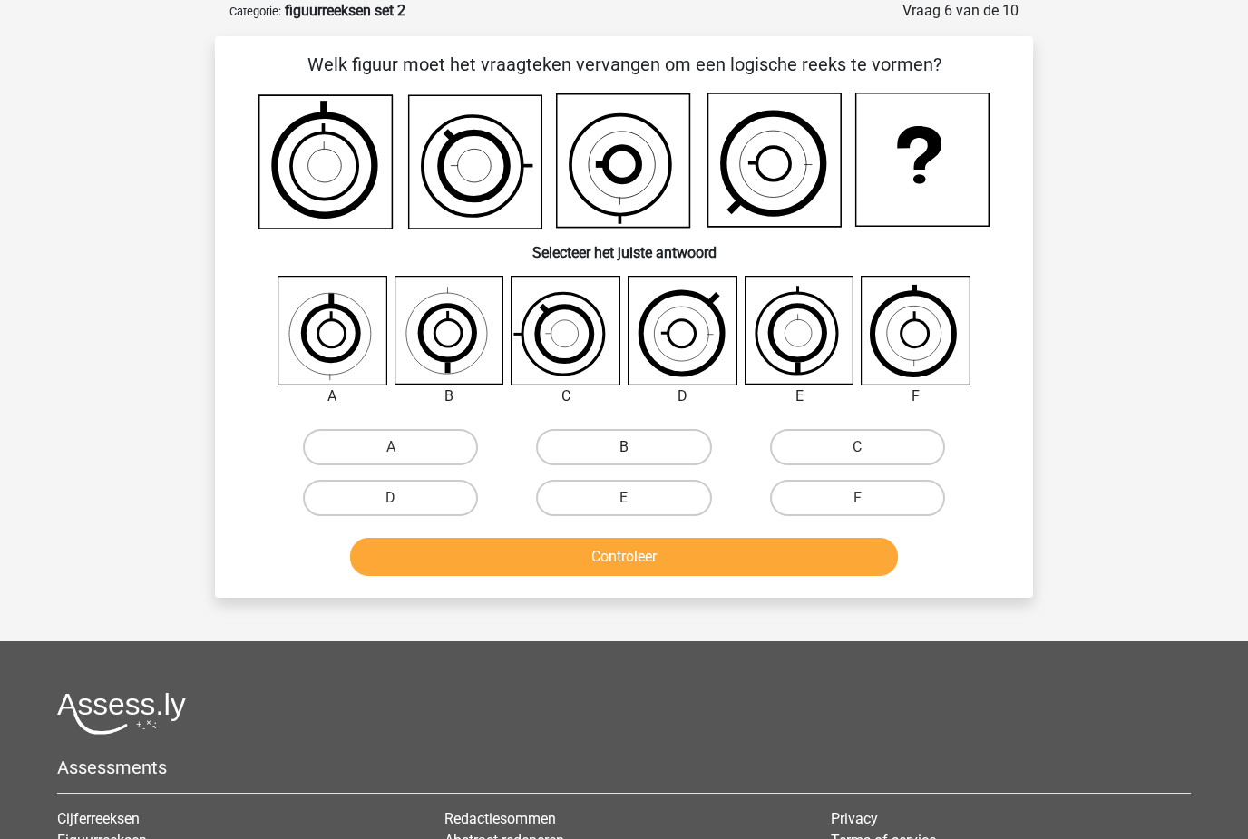
click at [582, 433] on label "B" at bounding box center [623, 447] width 175 height 36
click at [624, 447] on input "B" at bounding box center [630, 453] width 12 height 12
radio input "true"
click at [547, 574] on button "Controleer" at bounding box center [624, 557] width 549 height 38
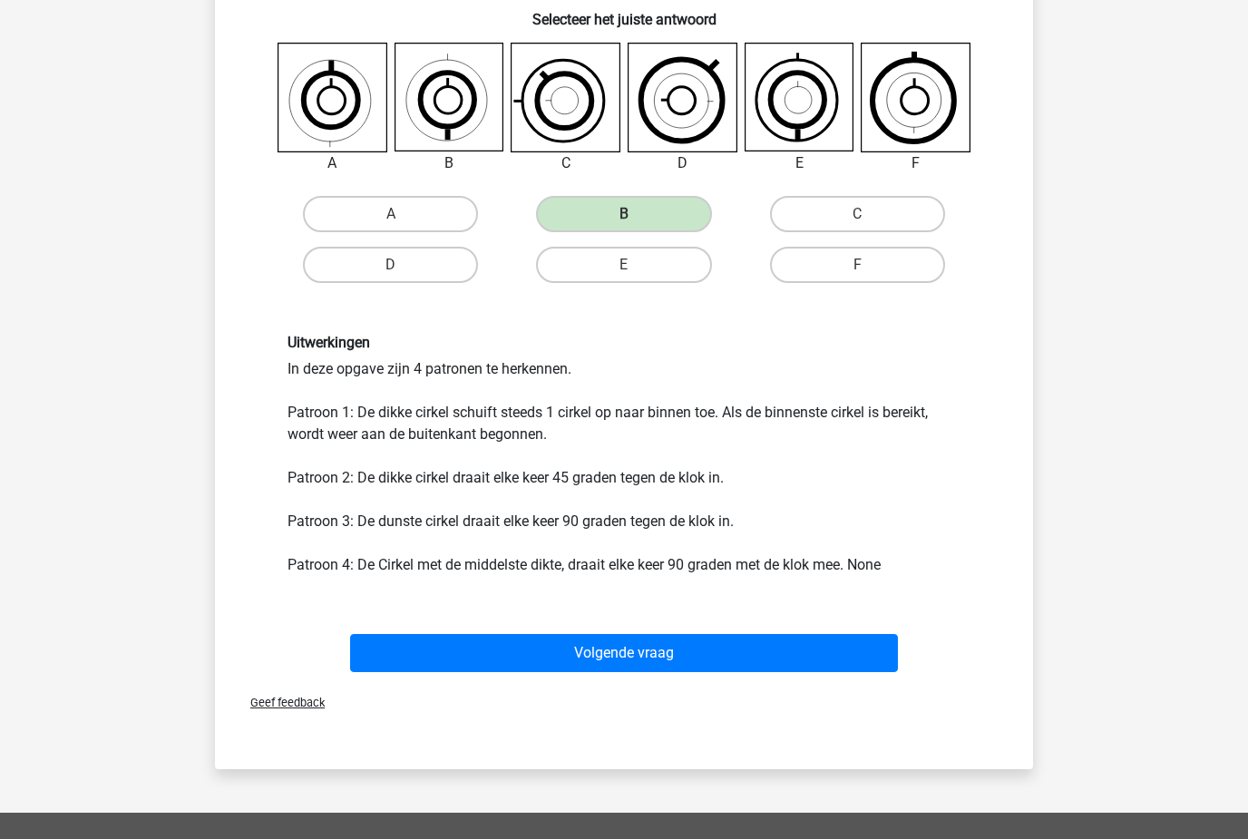
scroll to position [323, 0]
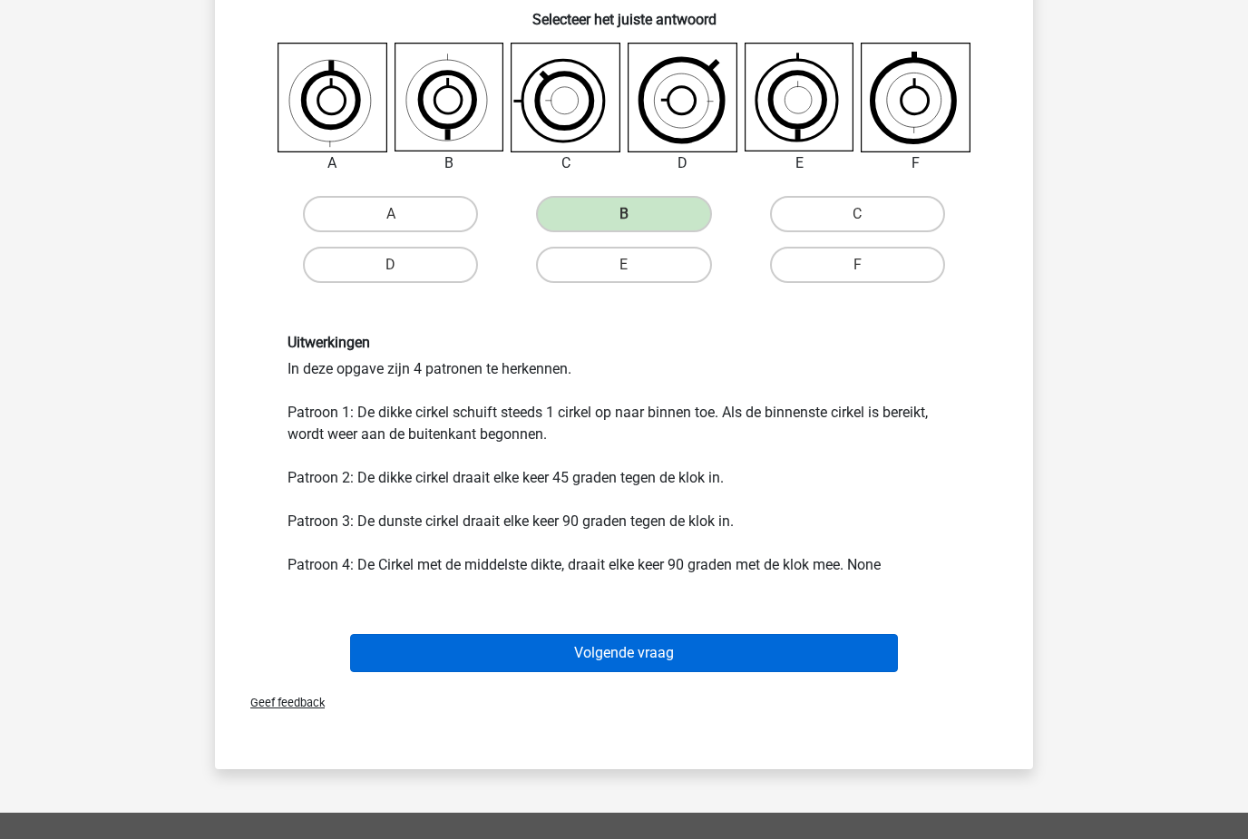
click at [373, 671] on button "Volgende vraag" at bounding box center [624, 654] width 549 height 38
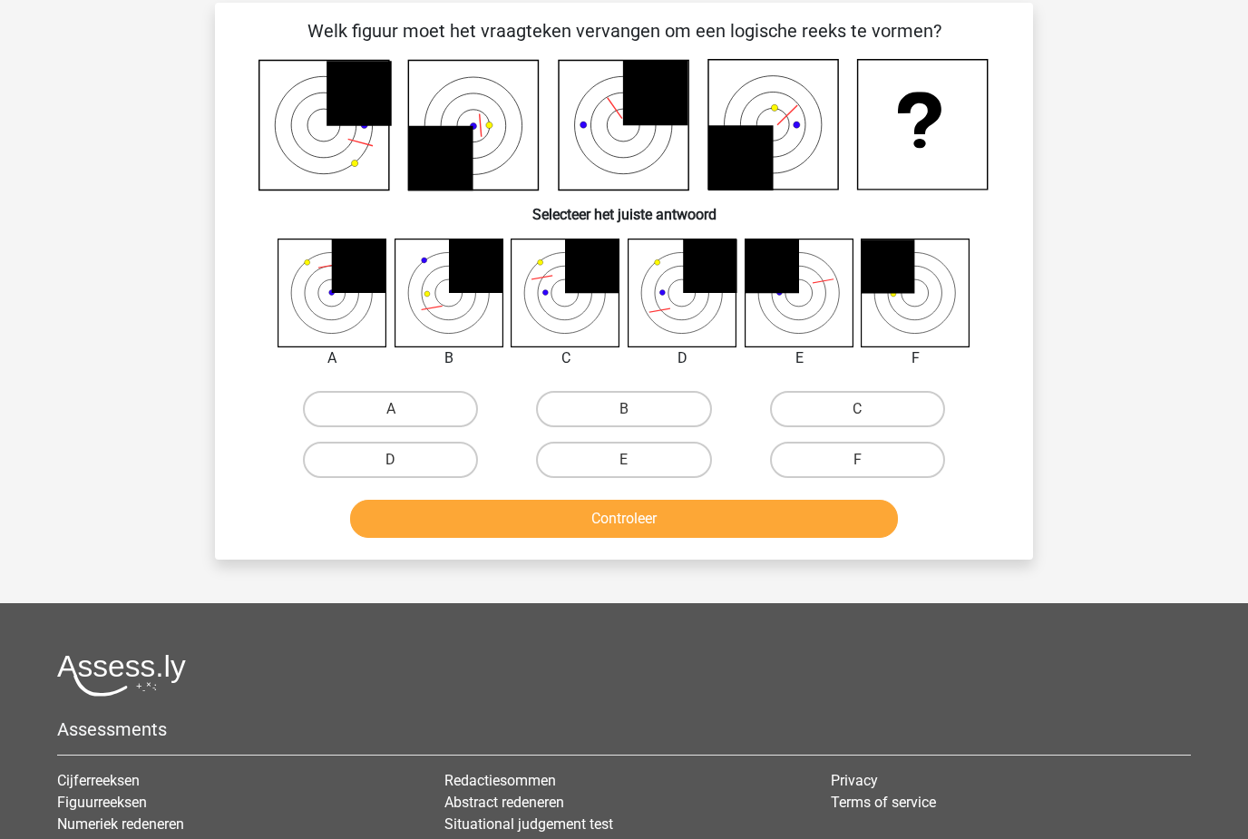
scroll to position [91, 0]
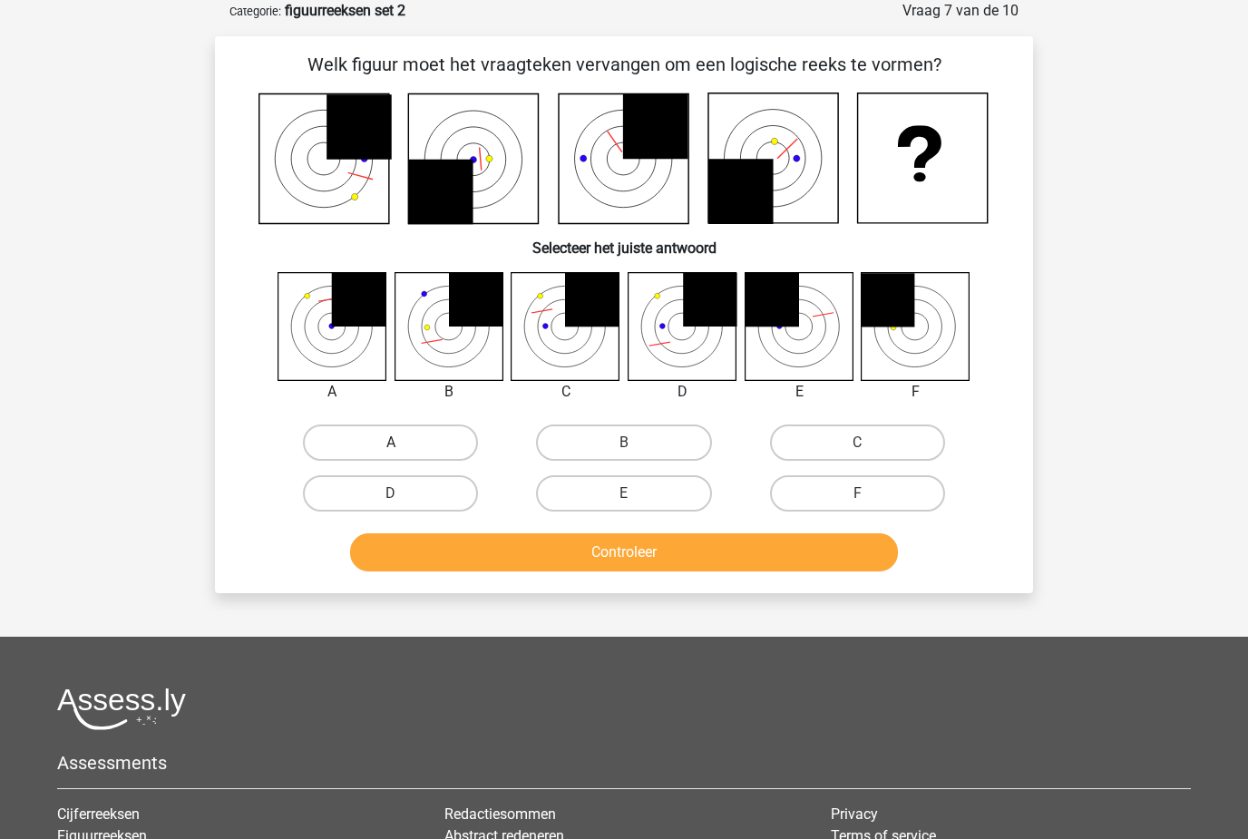
click at [406, 446] on label "A" at bounding box center [390, 442] width 175 height 36
click at [403, 446] on input "A" at bounding box center [397, 449] width 12 height 12
radio input "true"
click at [499, 554] on button "Controleer" at bounding box center [624, 552] width 549 height 38
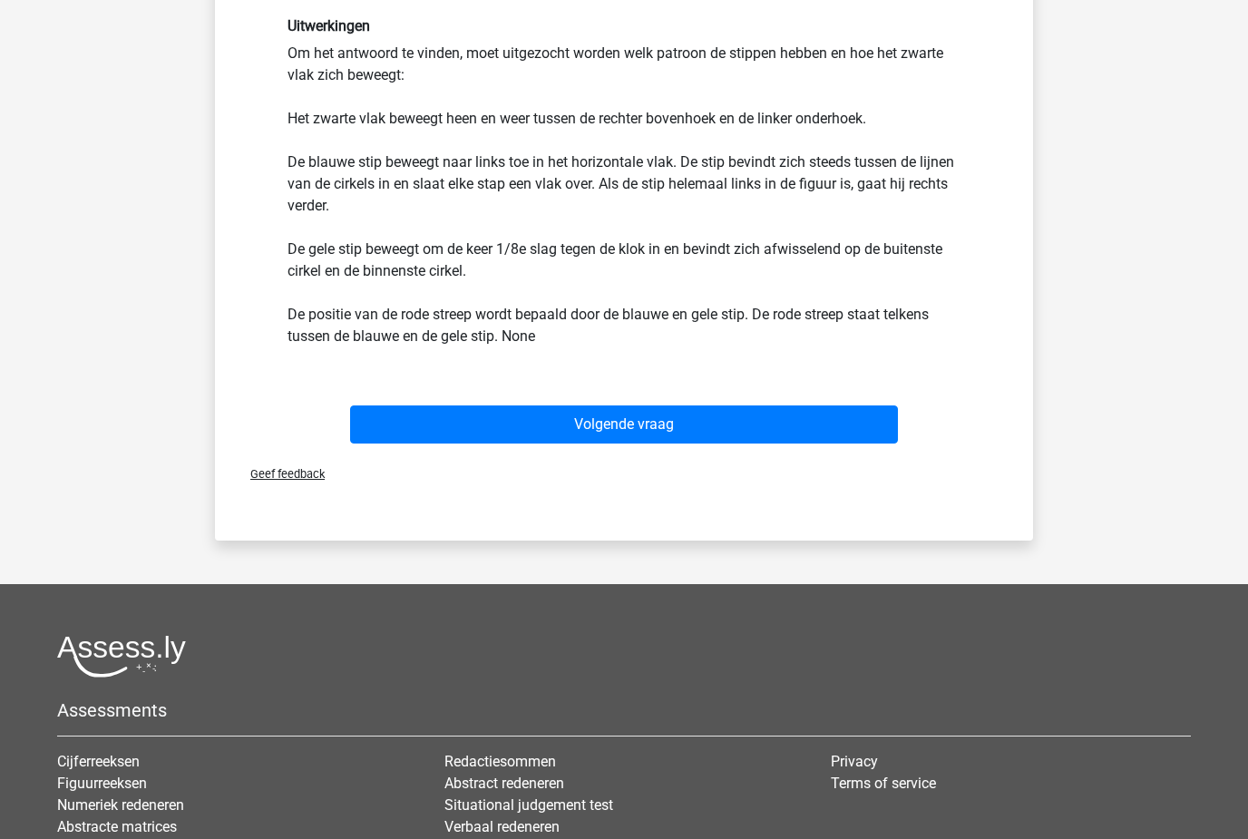
scroll to position [801, 0]
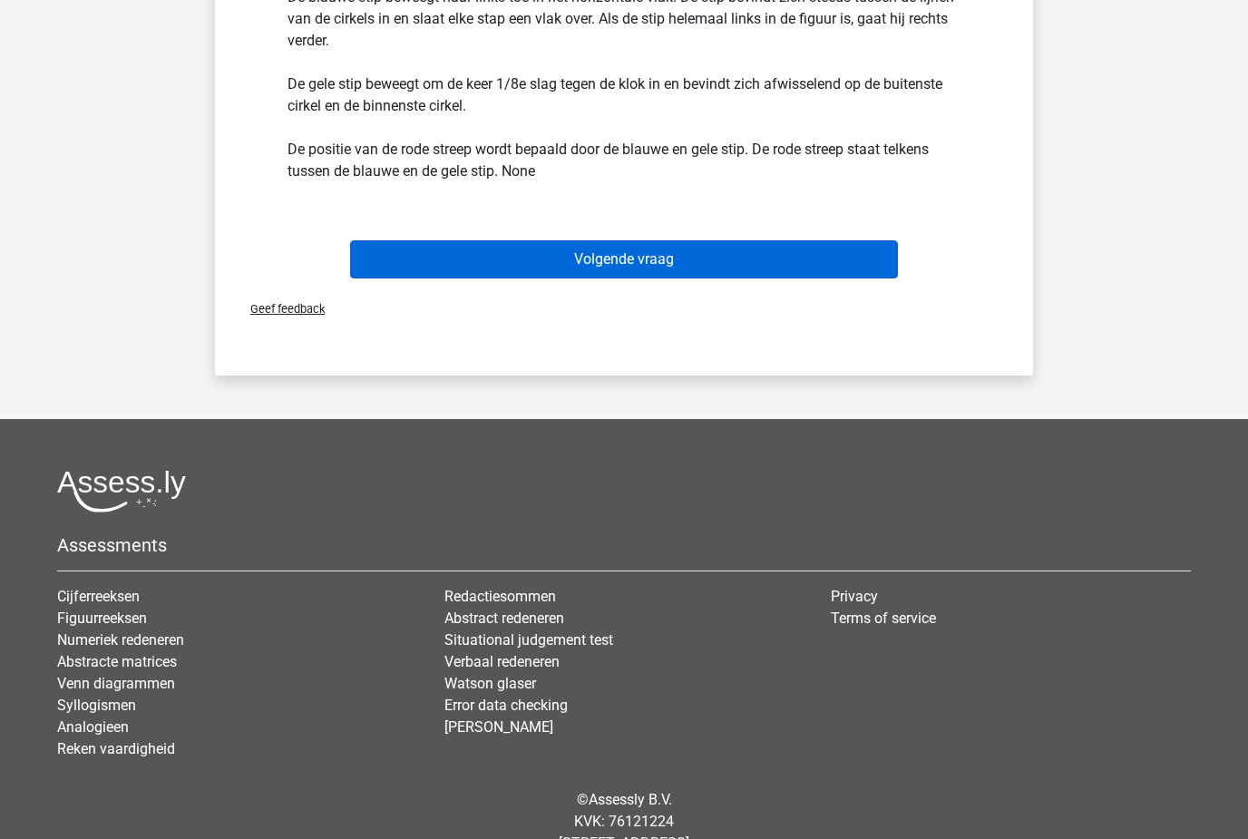
click at [452, 258] on button "Volgende vraag" at bounding box center [624, 259] width 549 height 38
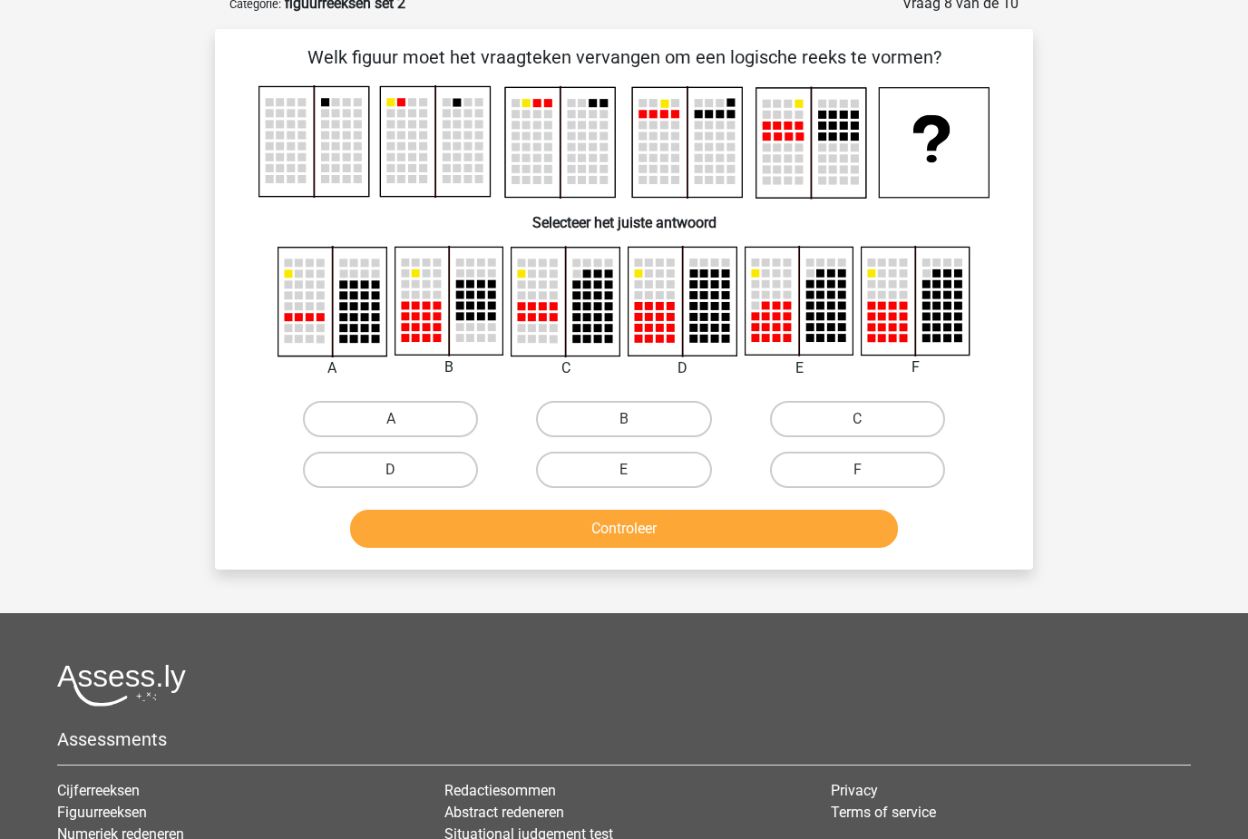
scroll to position [91, 0]
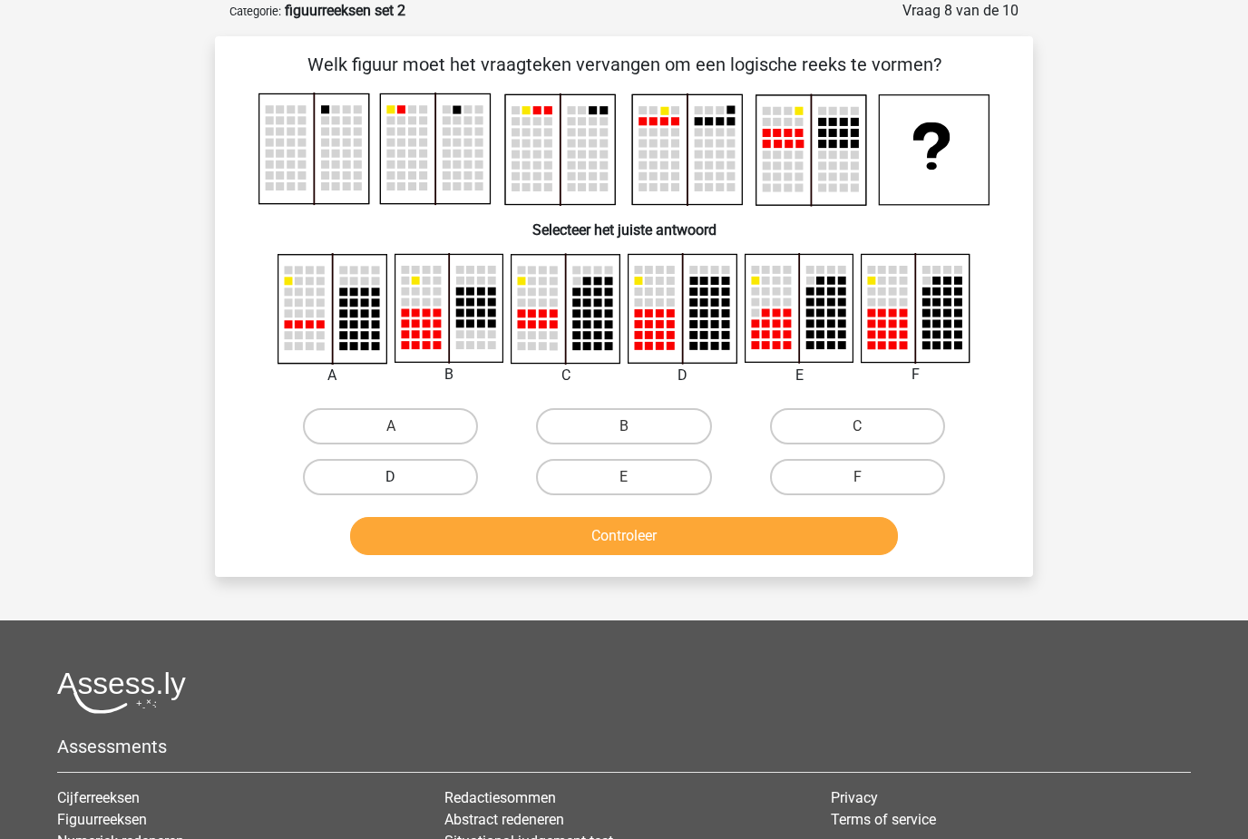
click at [336, 482] on label "D" at bounding box center [390, 477] width 175 height 36
click at [391, 482] on input "D" at bounding box center [397, 483] width 12 height 12
radio input "true"
click at [381, 536] on button "Controleer" at bounding box center [624, 536] width 549 height 38
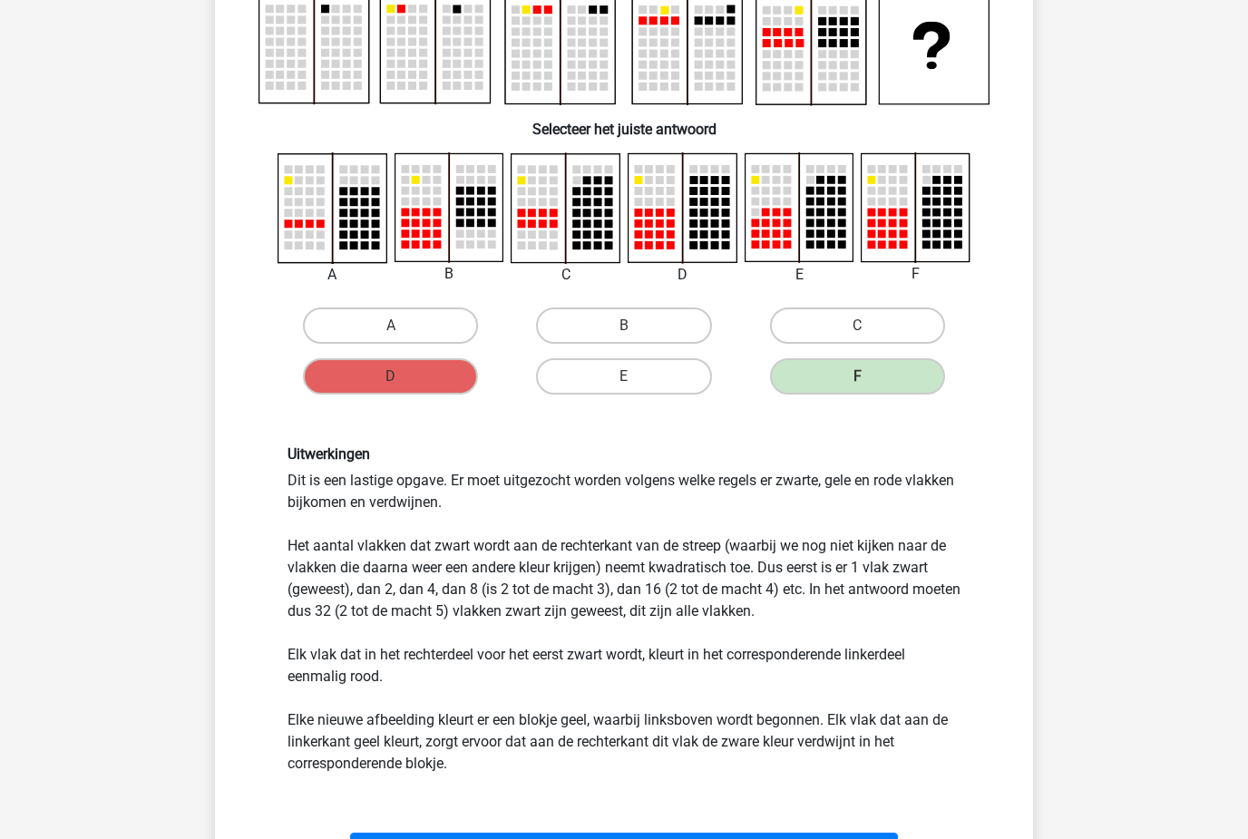
scroll to position [190, 0]
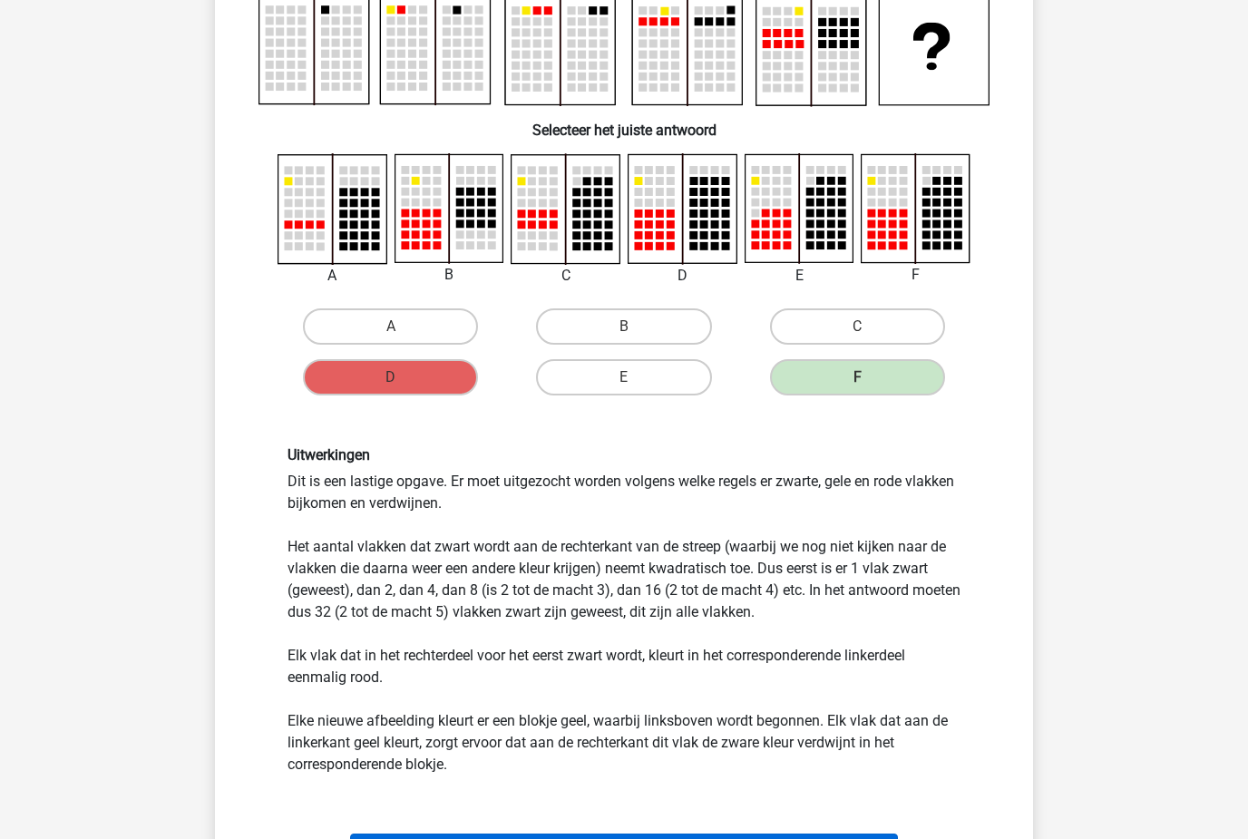
click at [485, 838] on button "Volgende vraag" at bounding box center [624, 852] width 549 height 38
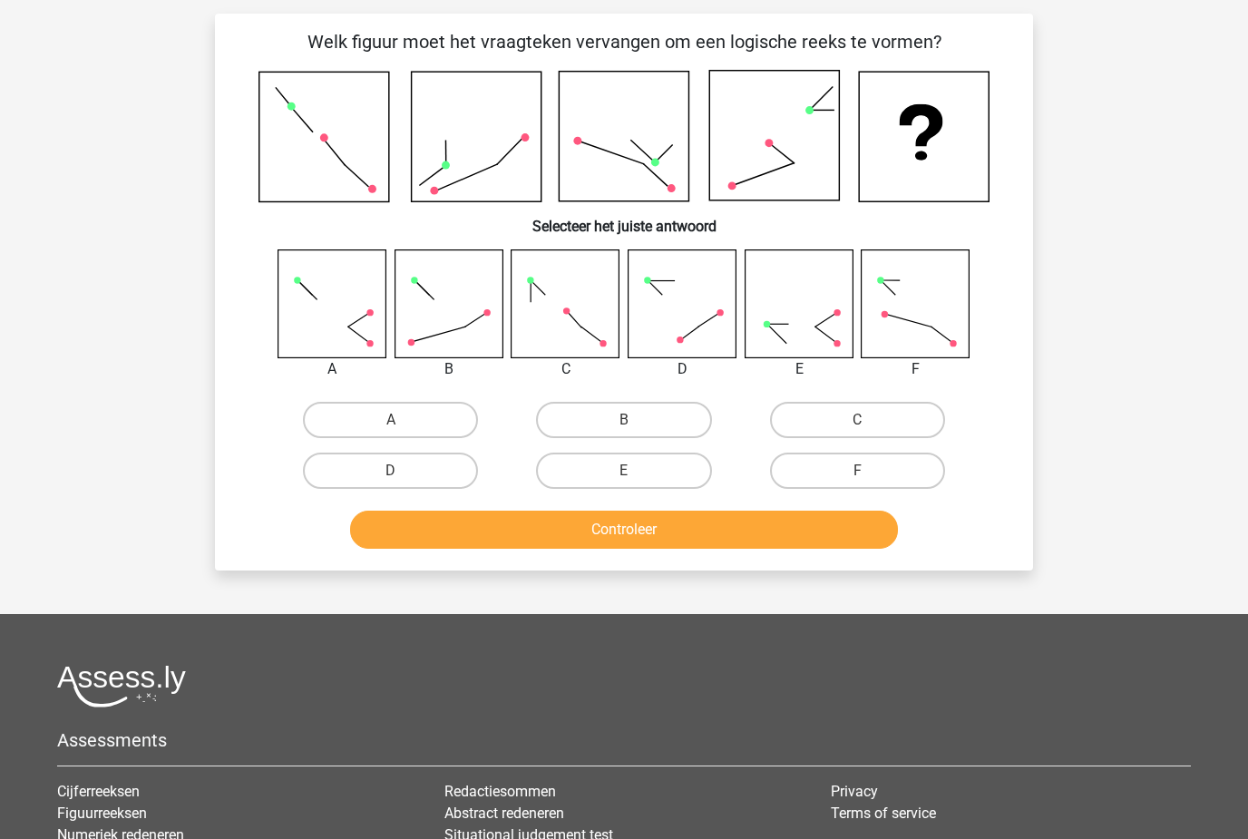
scroll to position [91, 0]
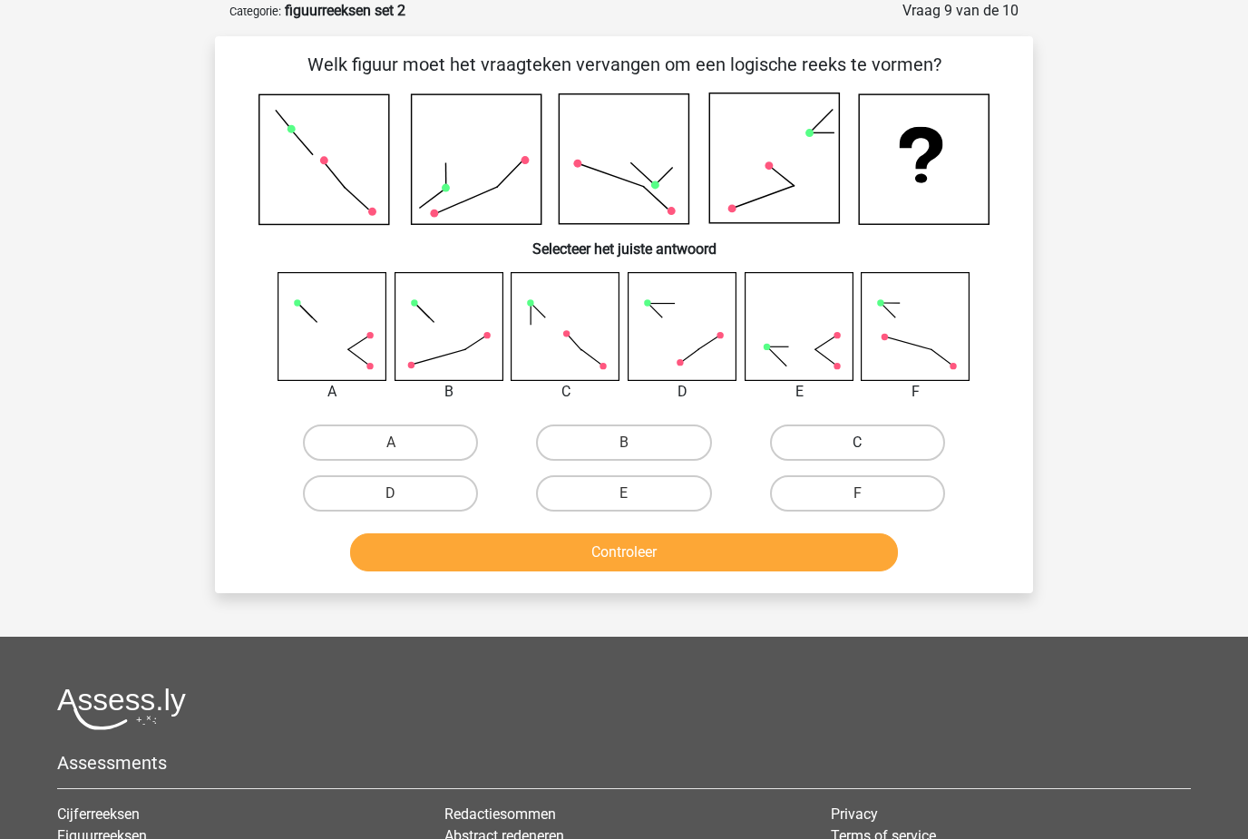
click at [827, 435] on label "C" at bounding box center [857, 442] width 175 height 36
click at [857, 443] on input "C" at bounding box center [863, 449] width 12 height 12
radio input "true"
click at [672, 554] on button "Controleer" at bounding box center [624, 552] width 549 height 38
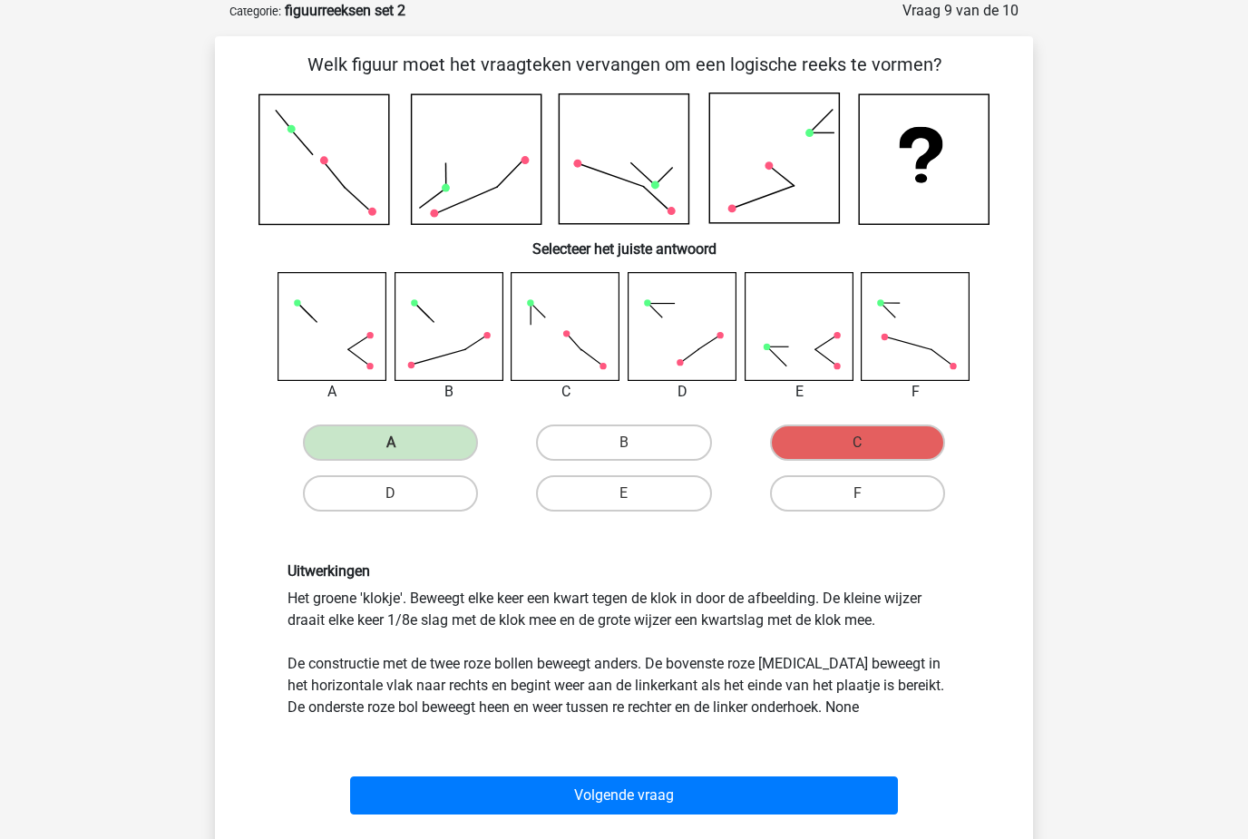
click at [596, 835] on div "Geef feedback" at bounding box center [623, 845] width 803 height 46
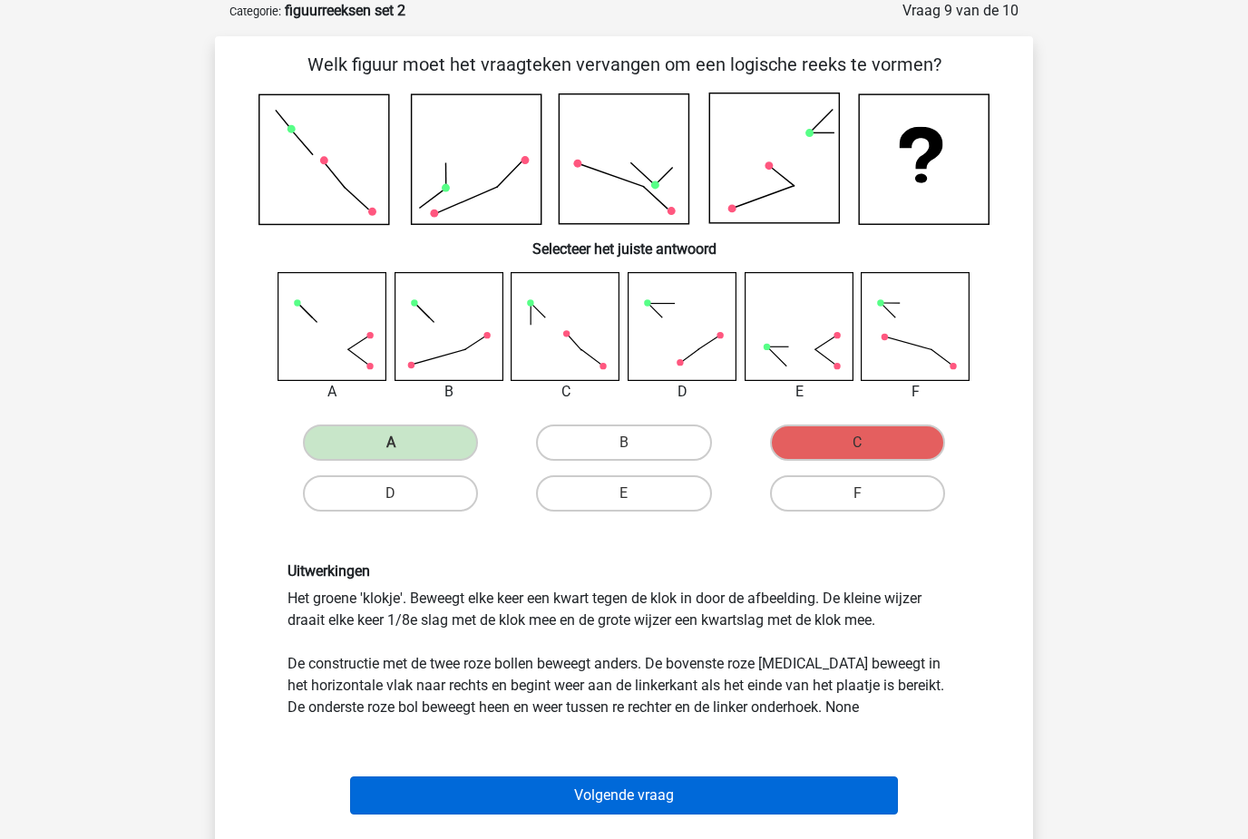
click at [582, 803] on button "Volgende vraag" at bounding box center [624, 795] width 549 height 38
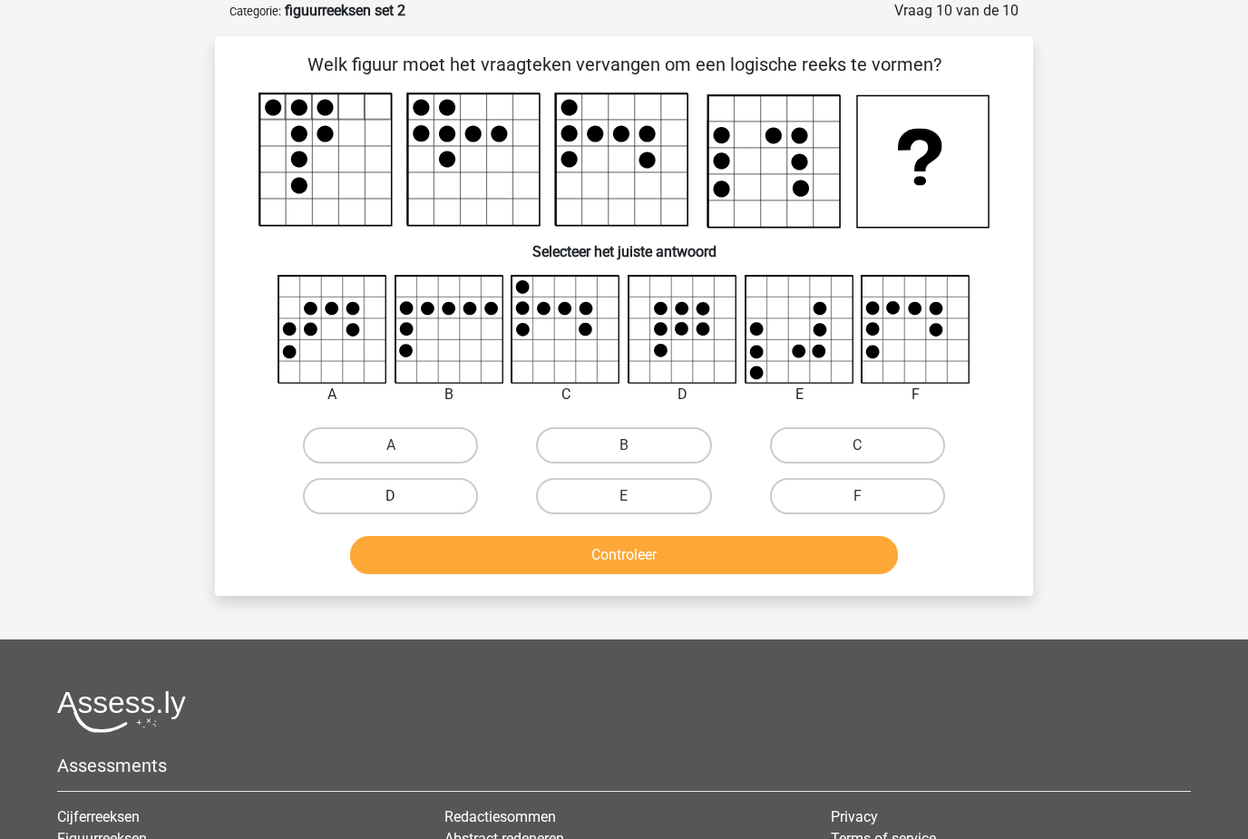
click at [356, 497] on label "D" at bounding box center [390, 496] width 175 height 36
click at [391, 497] on input "D" at bounding box center [397, 502] width 12 height 12
radio input "true"
click at [408, 543] on button "Controleer" at bounding box center [624, 555] width 549 height 38
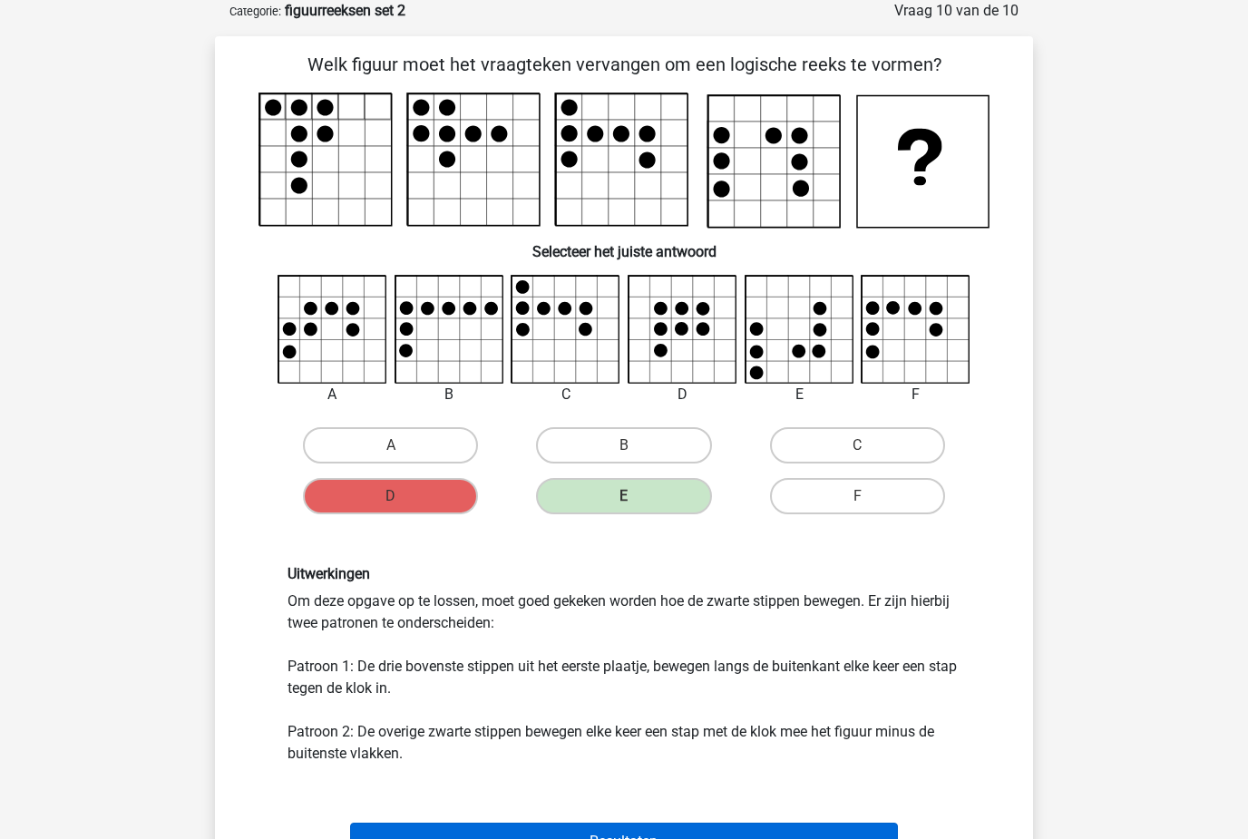
click at [382, 838] on button "Resultaten" at bounding box center [624, 841] width 549 height 38
click at [404, 838] on button "Resultaten" at bounding box center [624, 841] width 549 height 38
click at [433, 822] on button "Resultaten" at bounding box center [624, 841] width 549 height 38
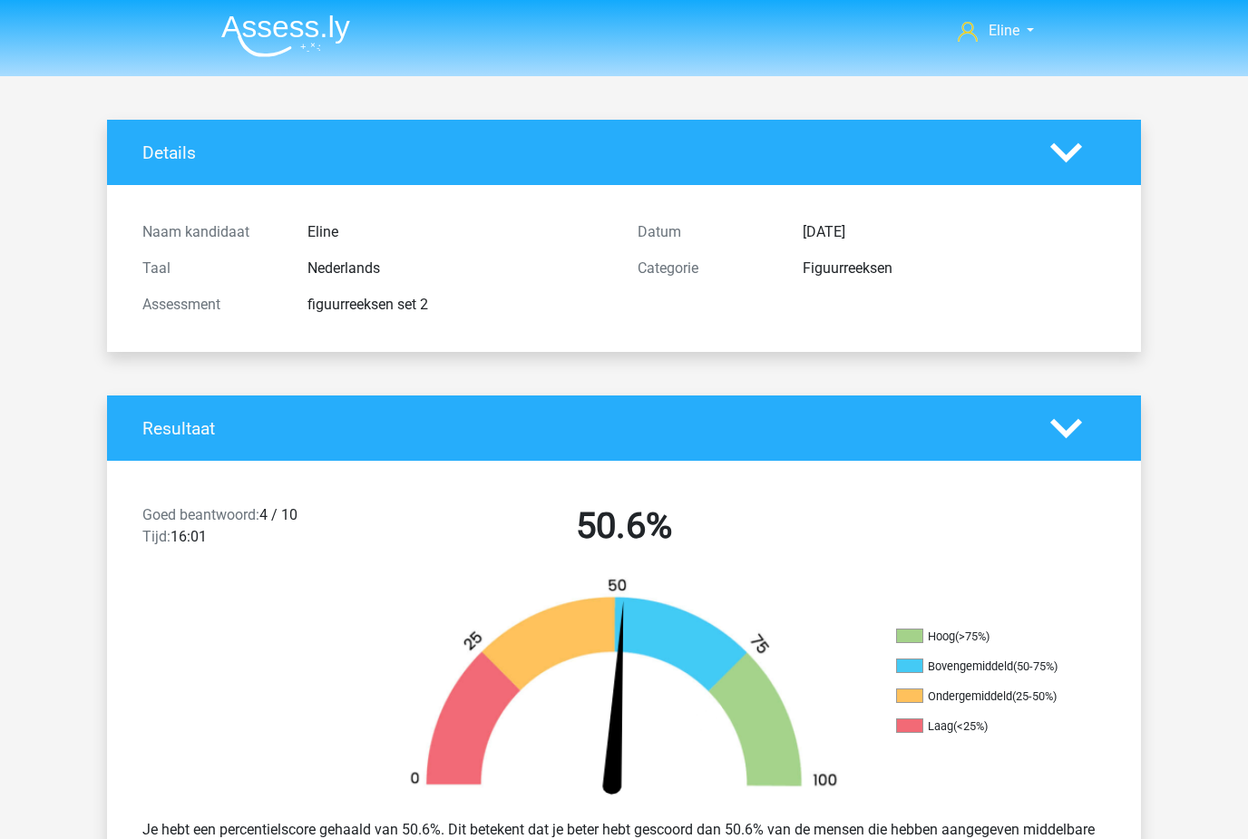
click at [268, 54] on img at bounding box center [285, 36] width 129 height 43
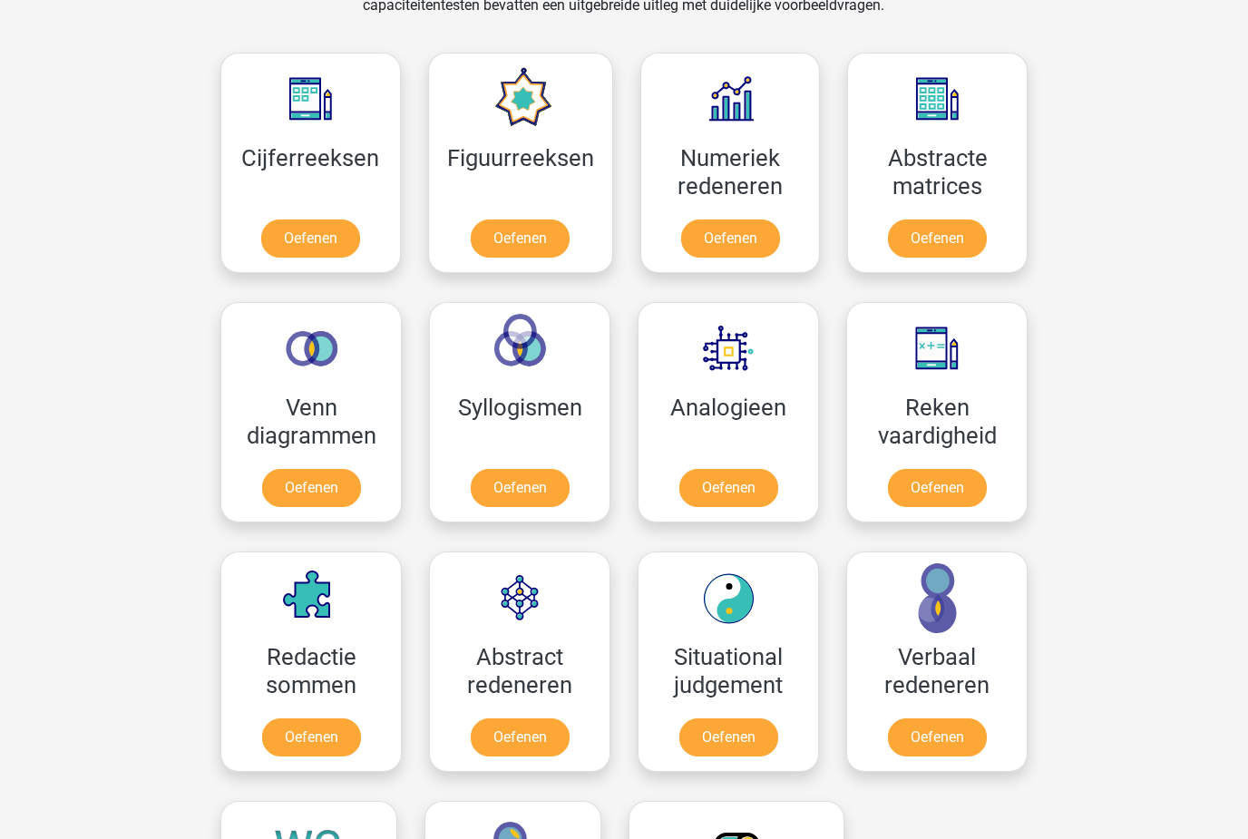
scroll to position [798, 0]
click at [968, 750] on link "Oefenen" at bounding box center [936, 741] width 103 height 40
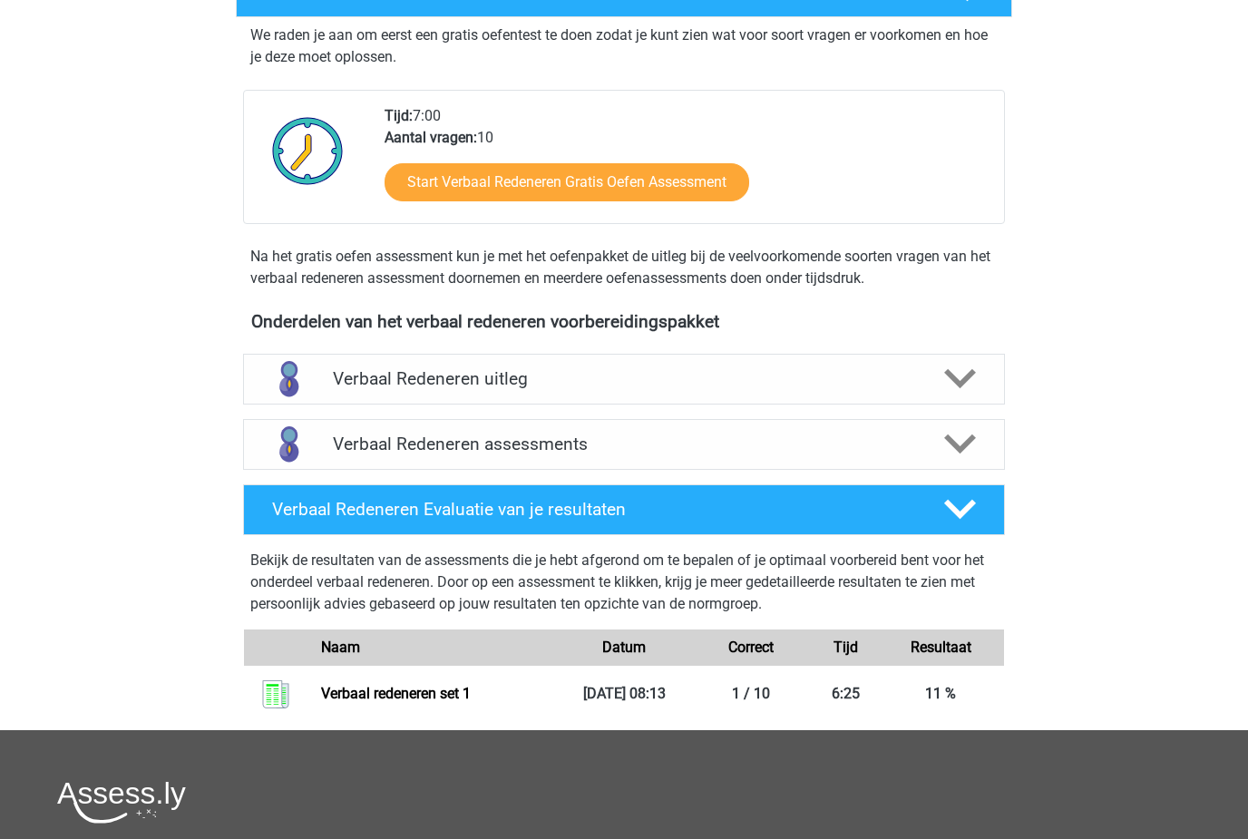
scroll to position [351, 0]
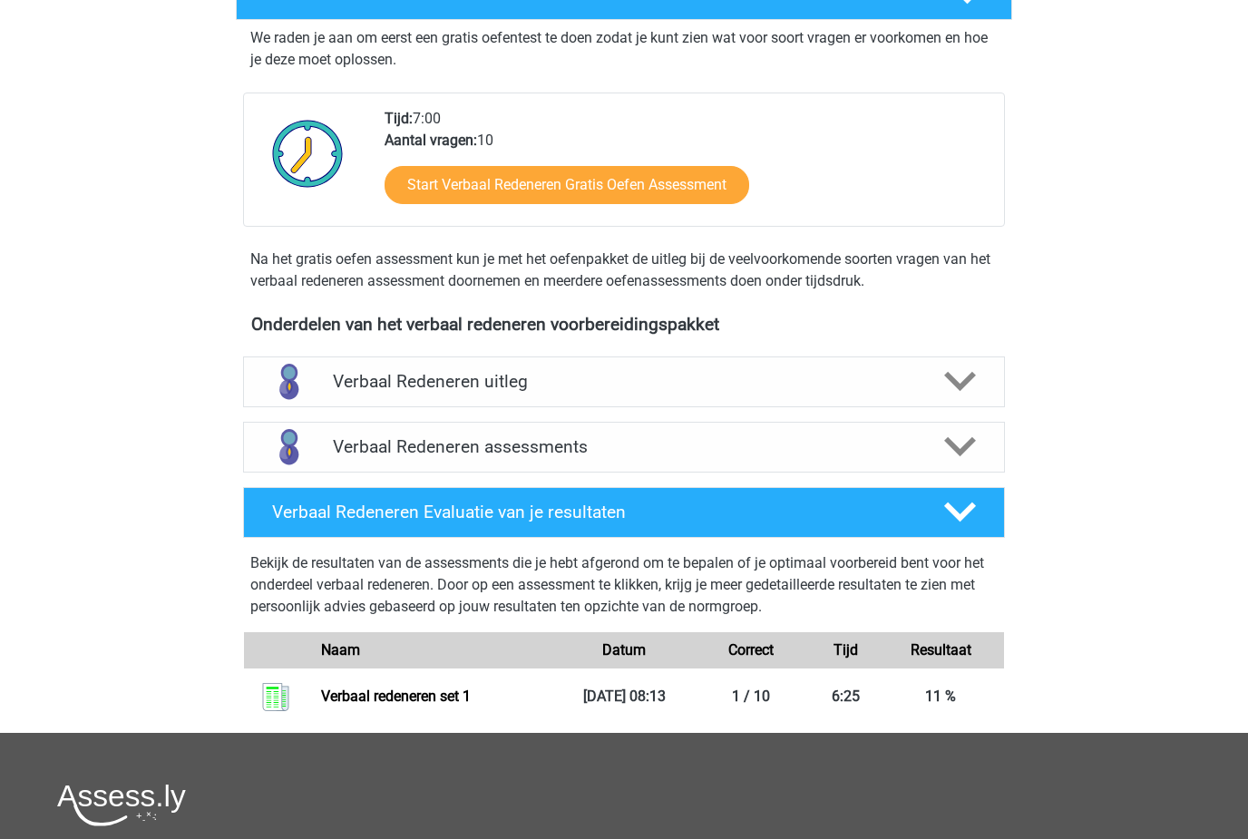
click at [338, 454] on h4 "Verbaal Redeneren assessments" at bounding box center [624, 446] width 582 height 21
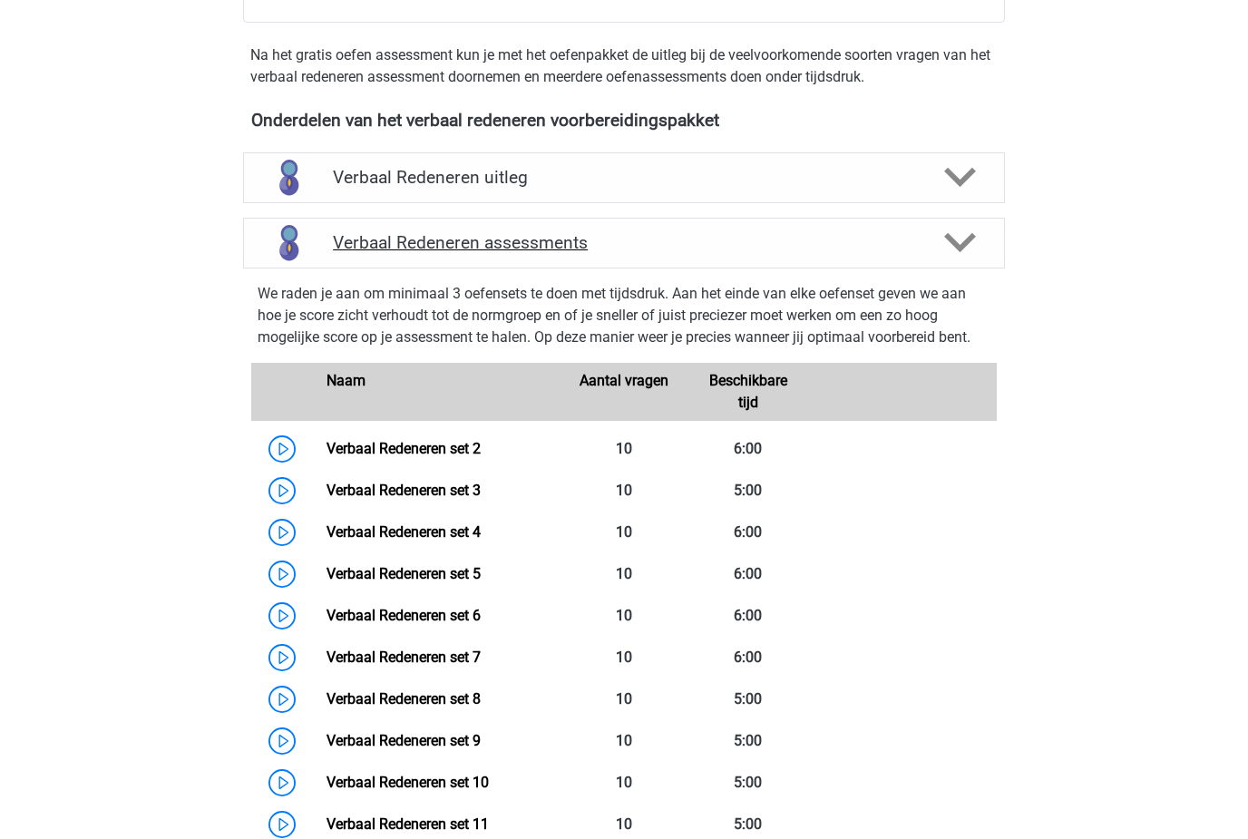
scroll to position [555, 0]
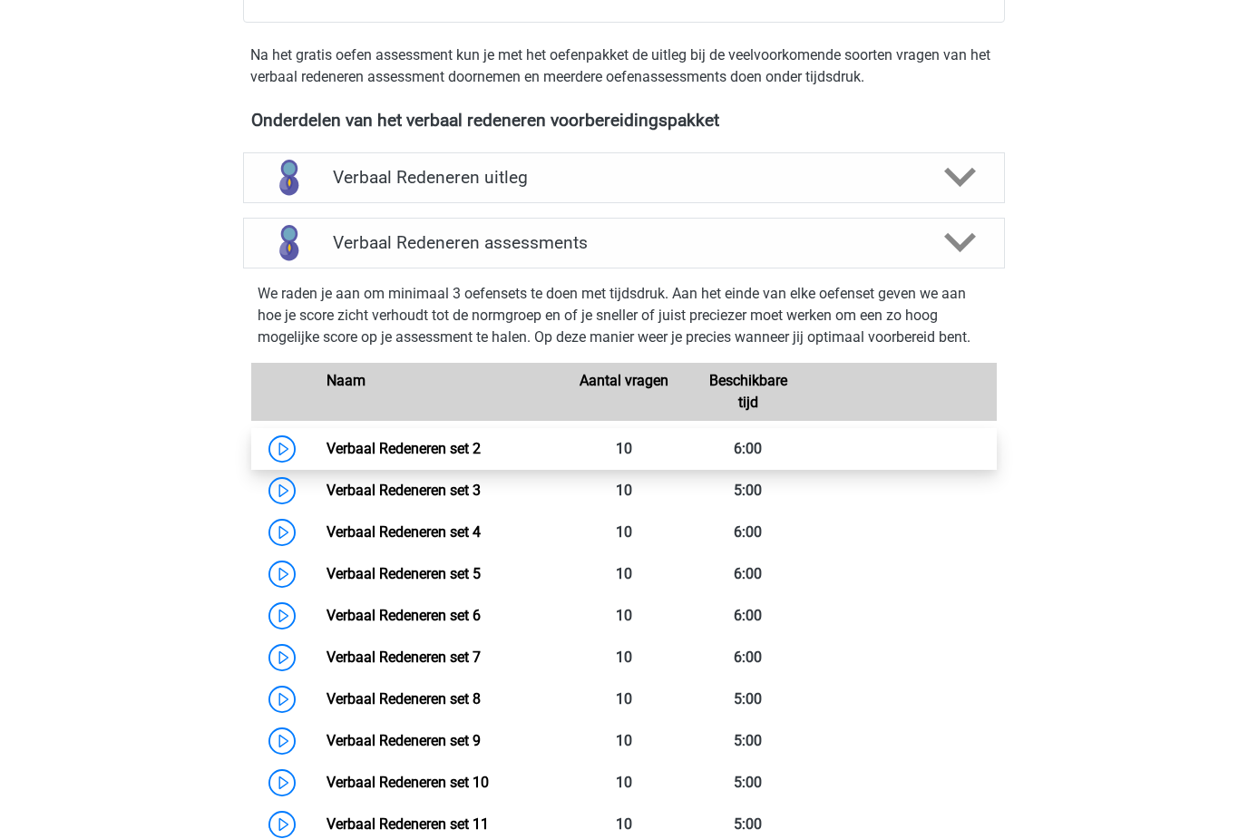
click at [350, 457] on link "Verbaal Redeneren set 2" at bounding box center [403, 448] width 154 height 17
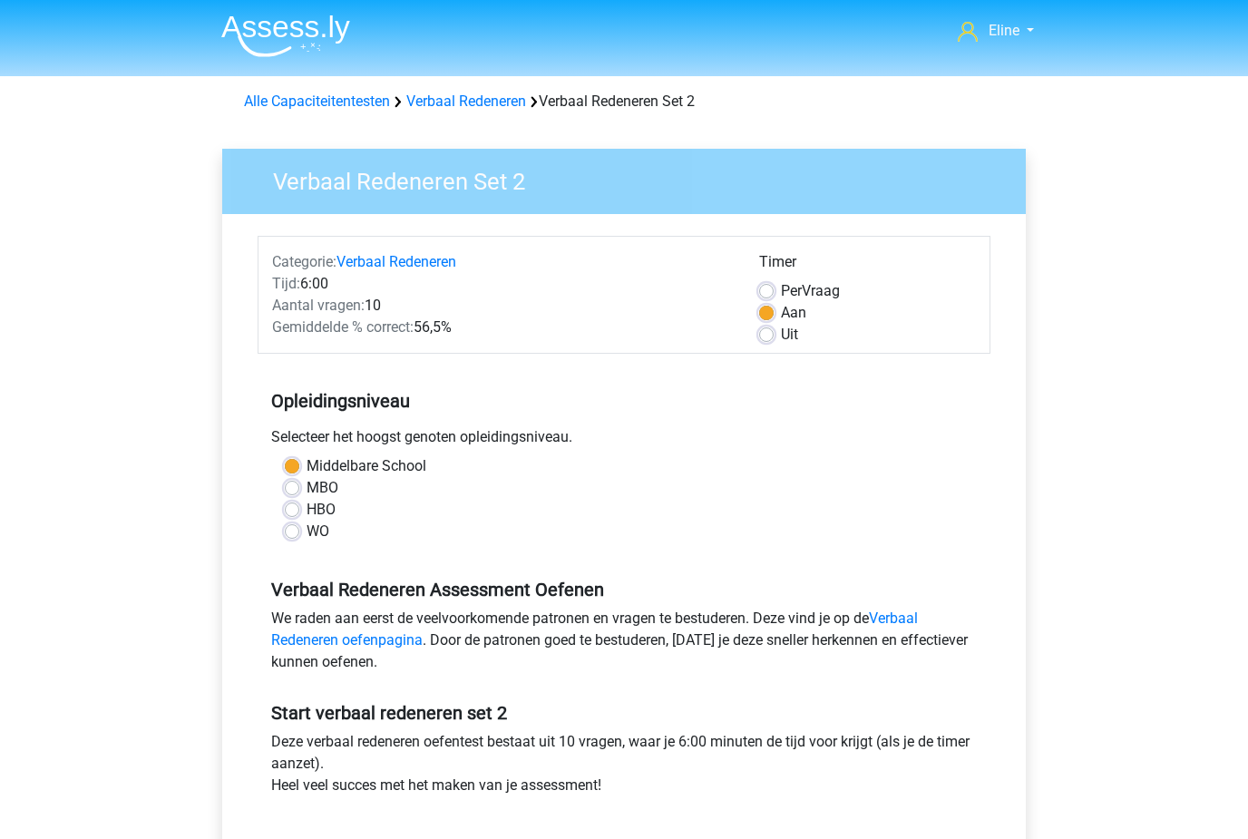
click at [783, 345] on label "Uit" at bounding box center [789, 335] width 17 height 22
click at [773, 342] on input "Uit" at bounding box center [766, 333] width 15 height 18
radio input "true"
click at [757, 357] on form "Categorie: Verbaal Redeneren Tijd: 6:00 Aantal vragen: 10 Gemiddelde % correct:…" at bounding box center [624, 559] width 733 height 646
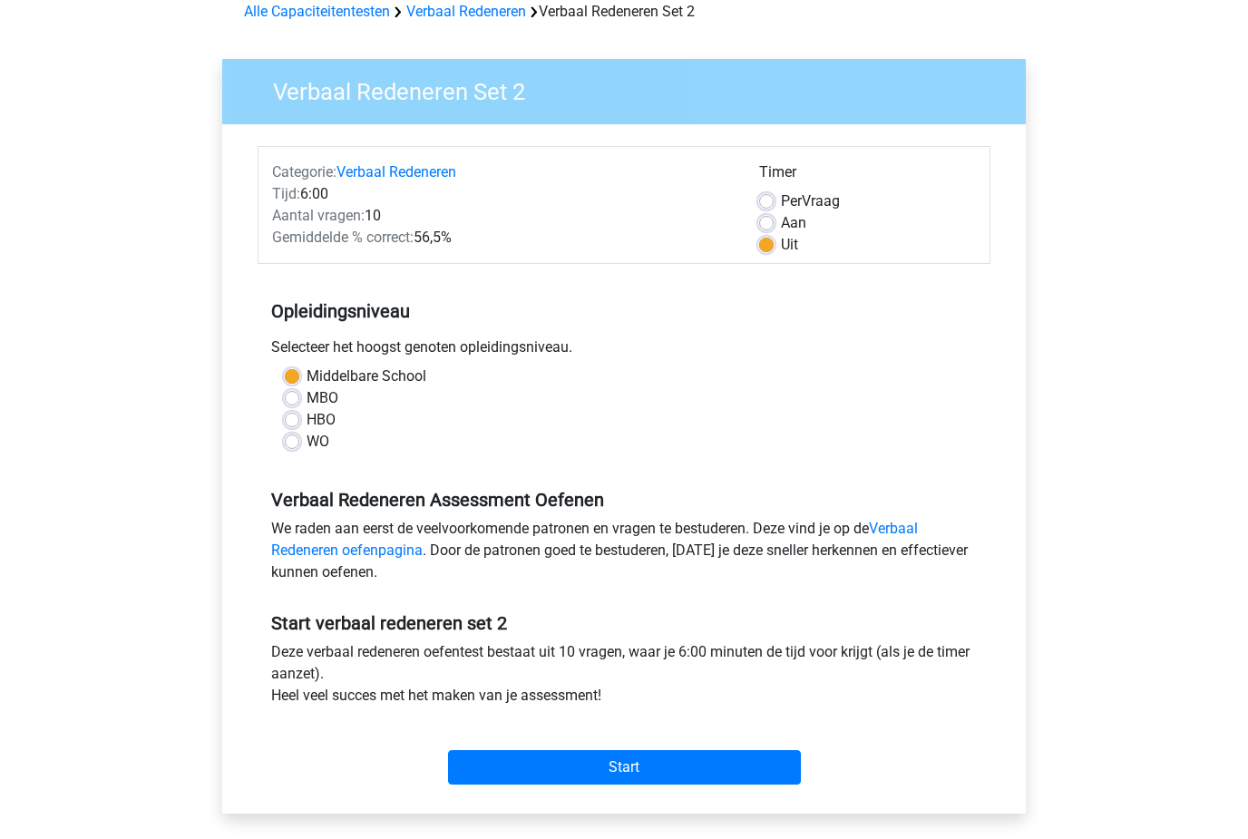
scroll to position [109, 0]
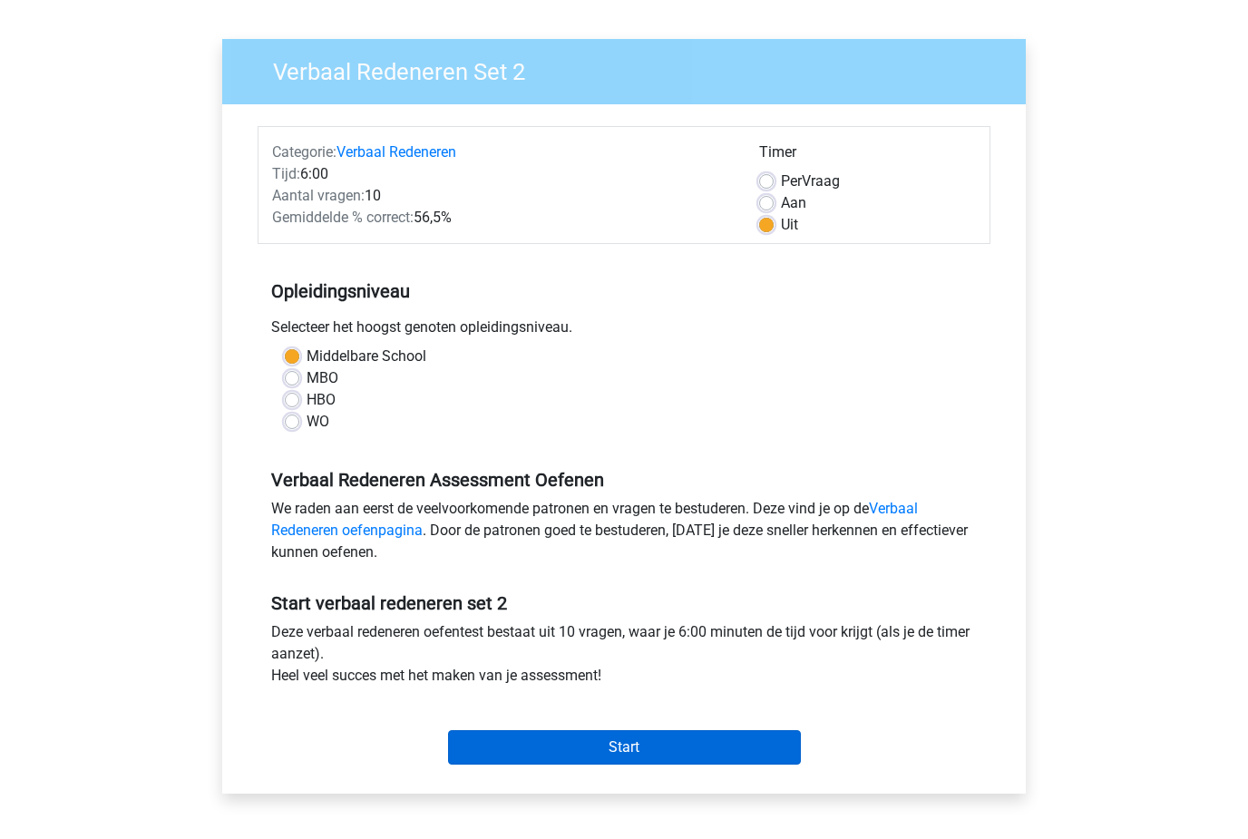
click at [486, 759] on input "Start" at bounding box center [624, 748] width 353 height 34
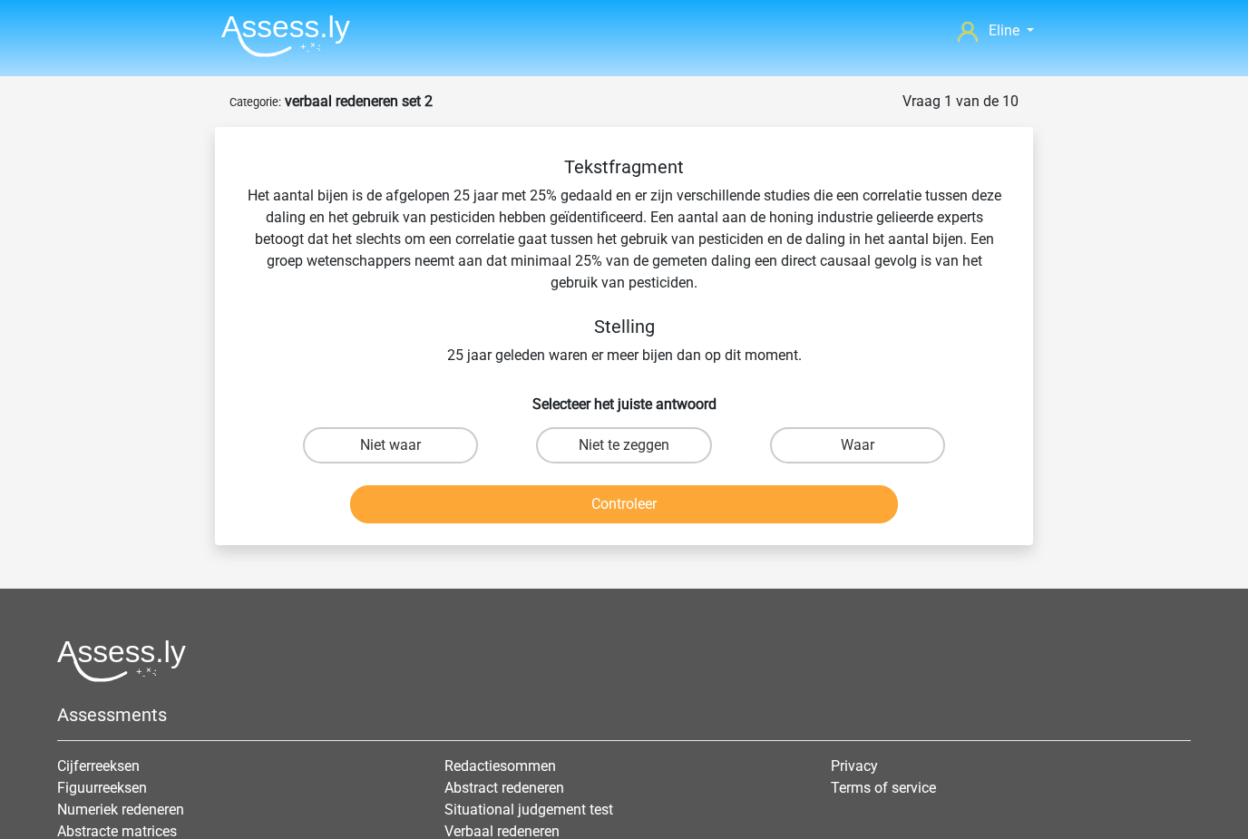
click at [253, 24] on img at bounding box center [285, 36] width 129 height 43
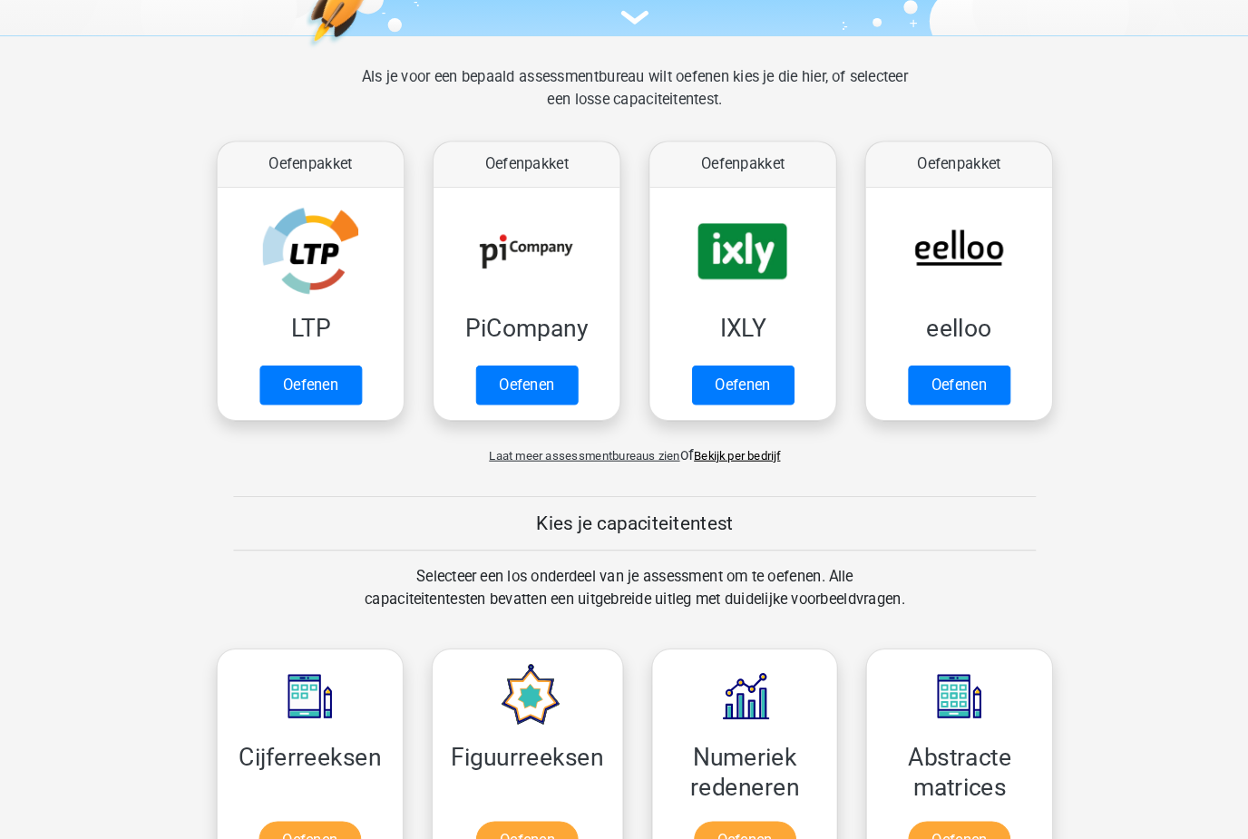
scroll to position [199, 0]
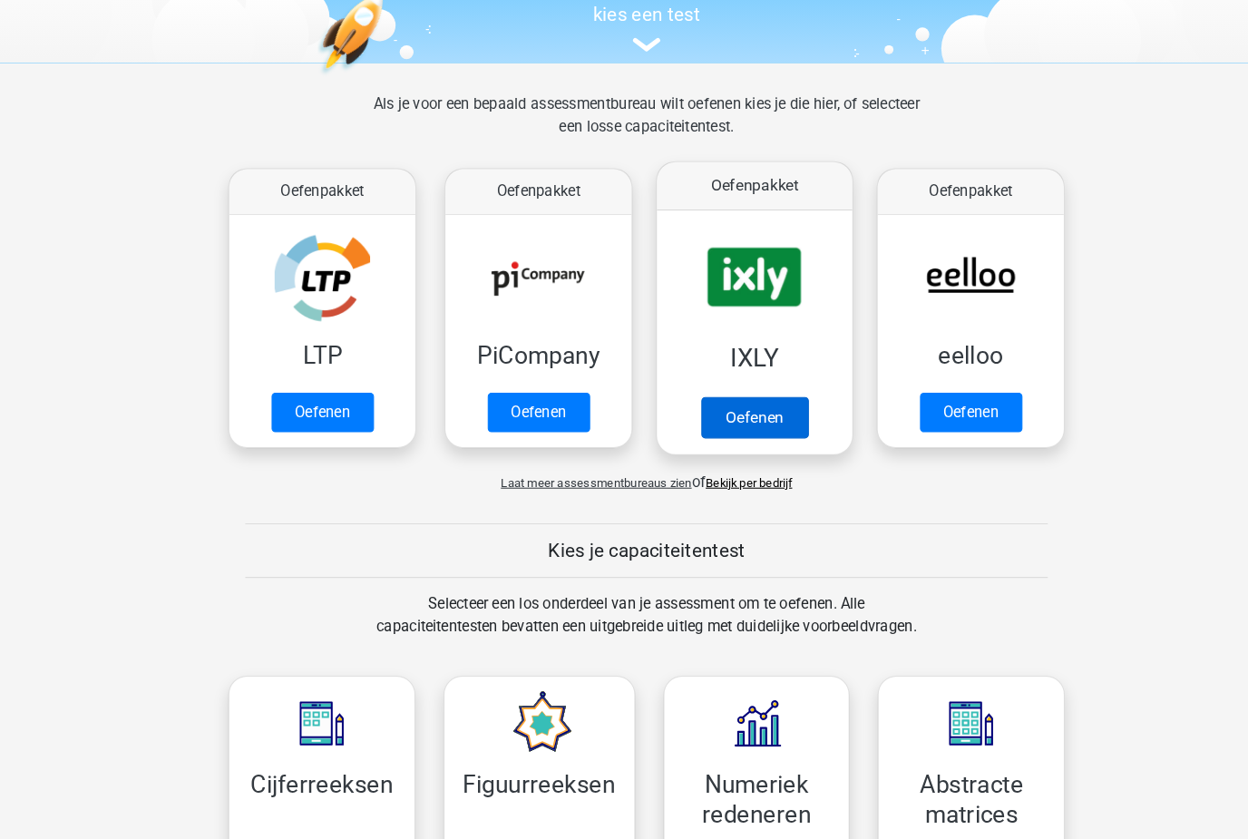
click at [747, 390] on link "Oefenen" at bounding box center [727, 403] width 103 height 40
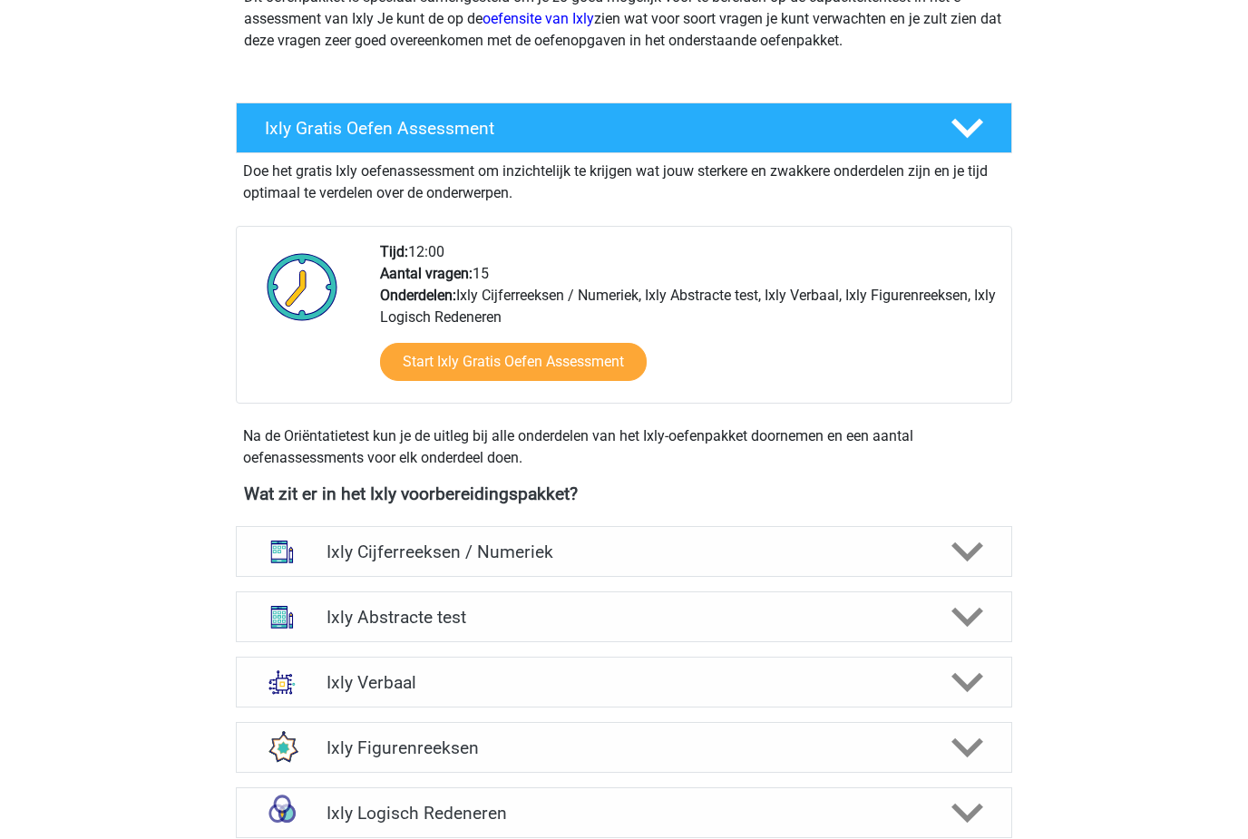
scroll to position [261, 0]
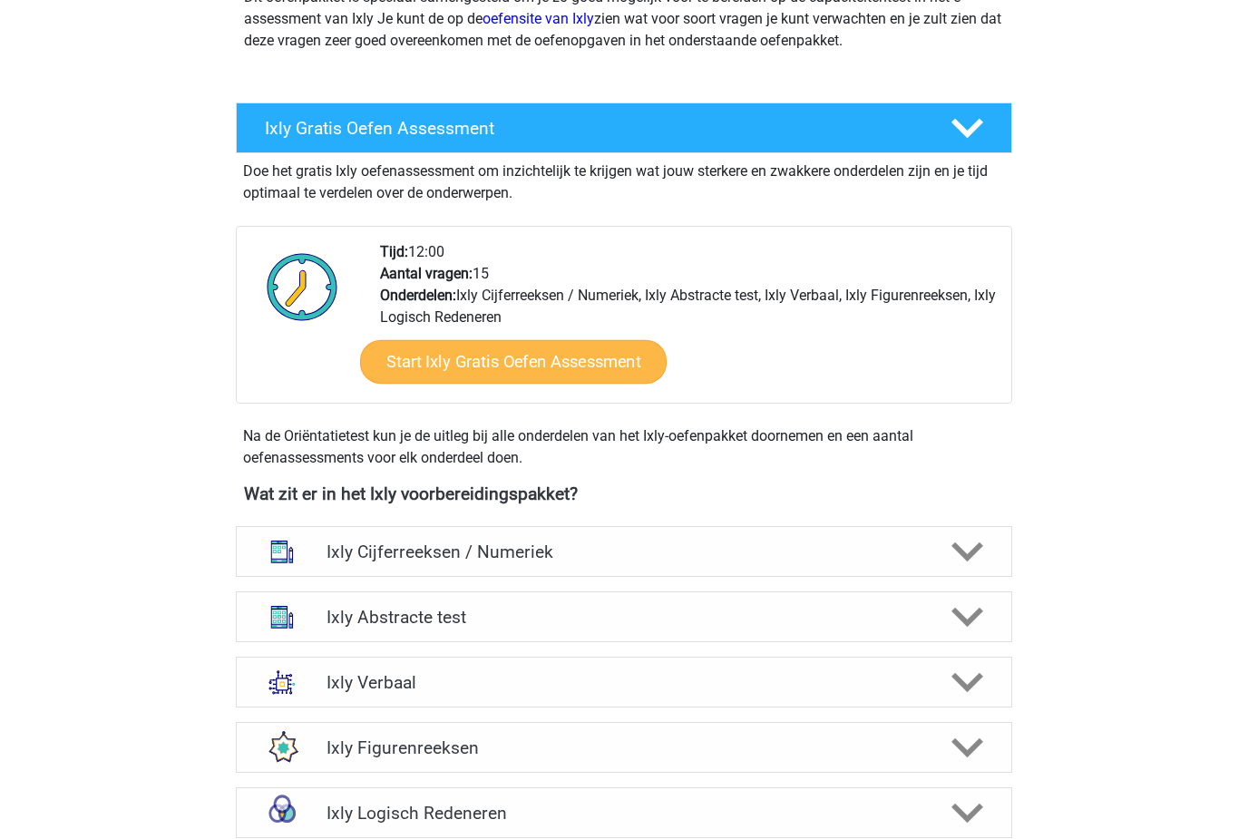
click at [566, 352] on link "Start Ixly Gratis Oefen Assessment" at bounding box center [513, 363] width 306 height 44
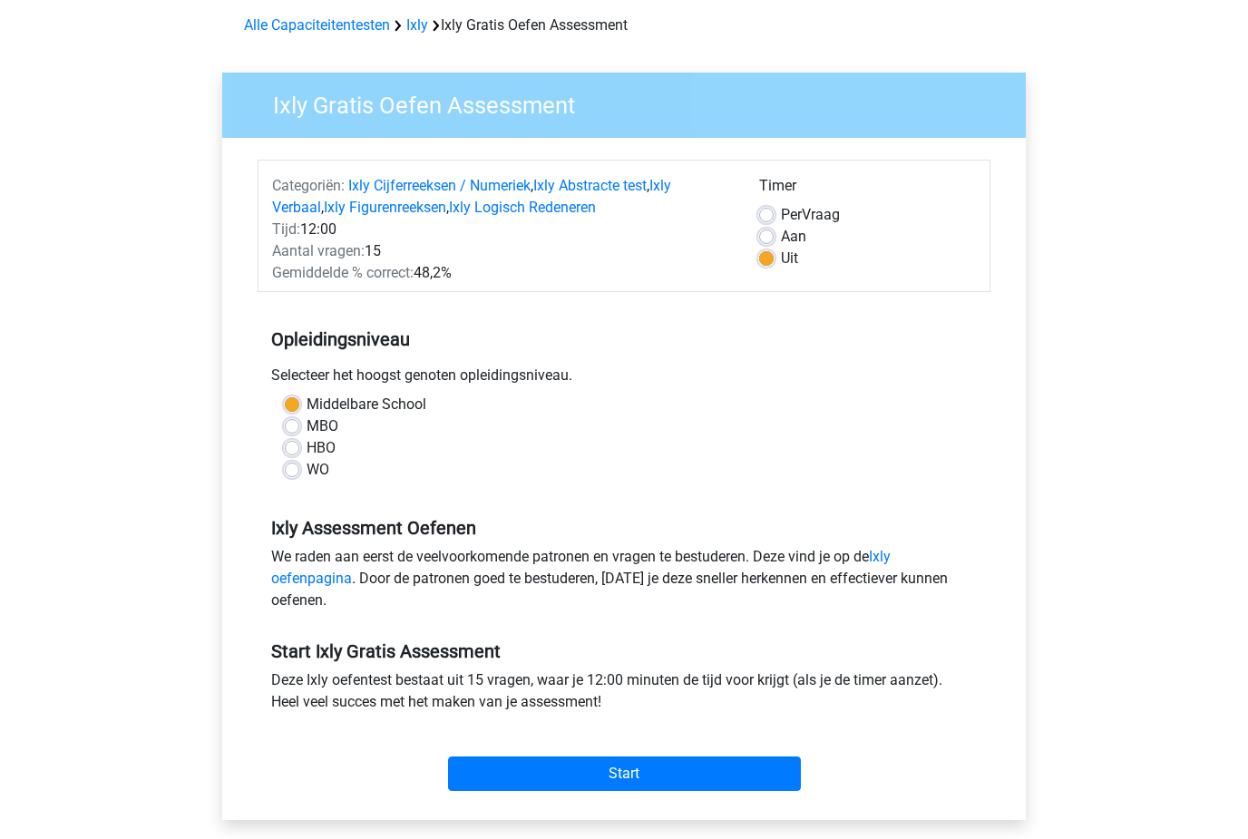
scroll to position [85, 0]
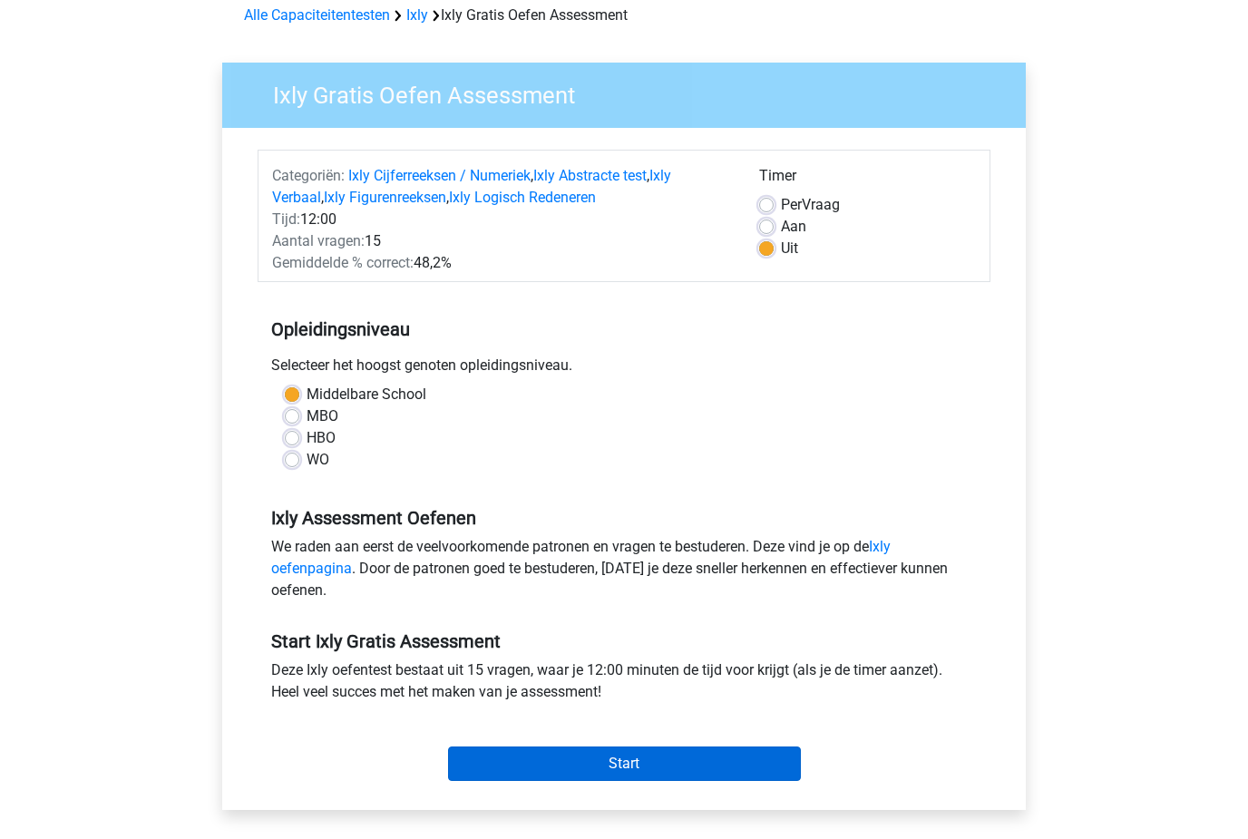
click at [735, 781] on input "Start" at bounding box center [624, 764] width 353 height 34
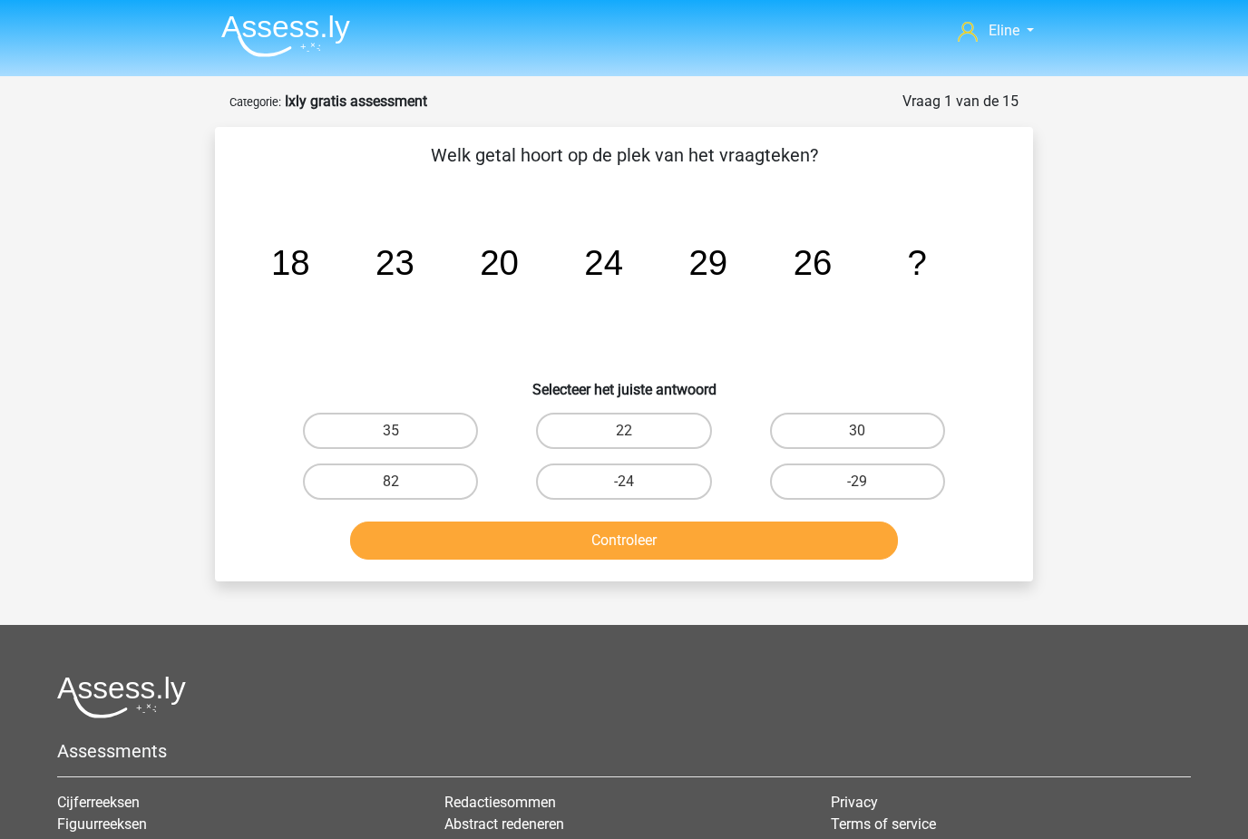
scroll to position [15, 0]
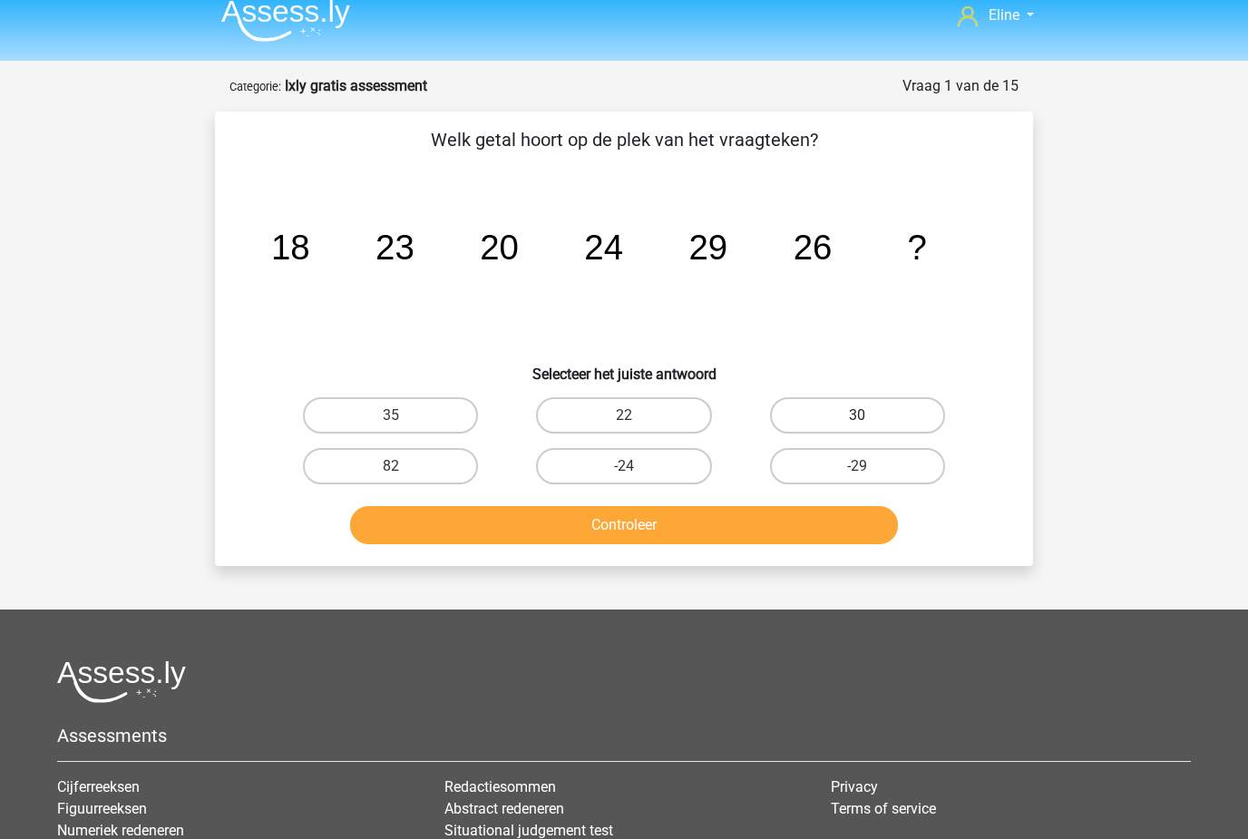
click at [905, 423] on label "30" at bounding box center [857, 415] width 175 height 36
click at [869, 423] on input "30" at bounding box center [863, 421] width 12 height 12
radio input "true"
click at [849, 530] on button "Controleer" at bounding box center [624, 525] width 549 height 38
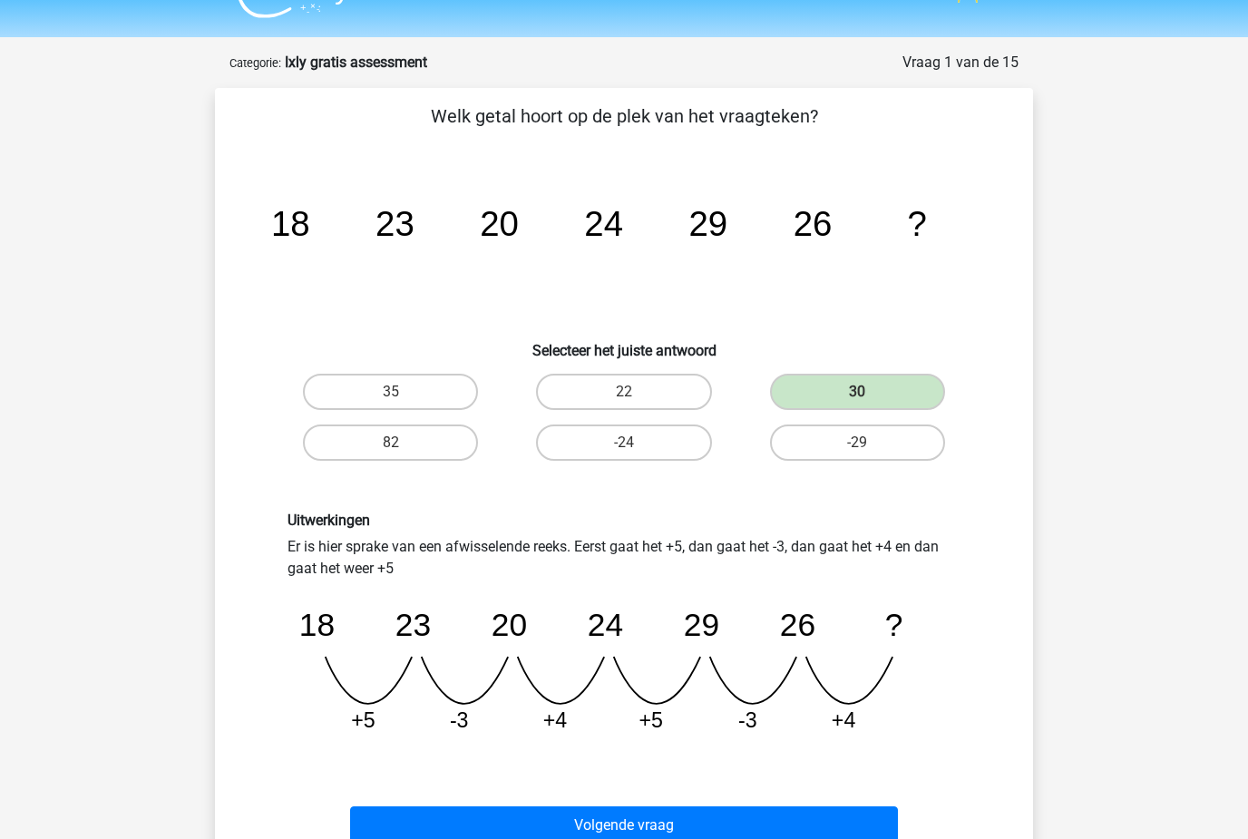
scroll to position [90, 0]
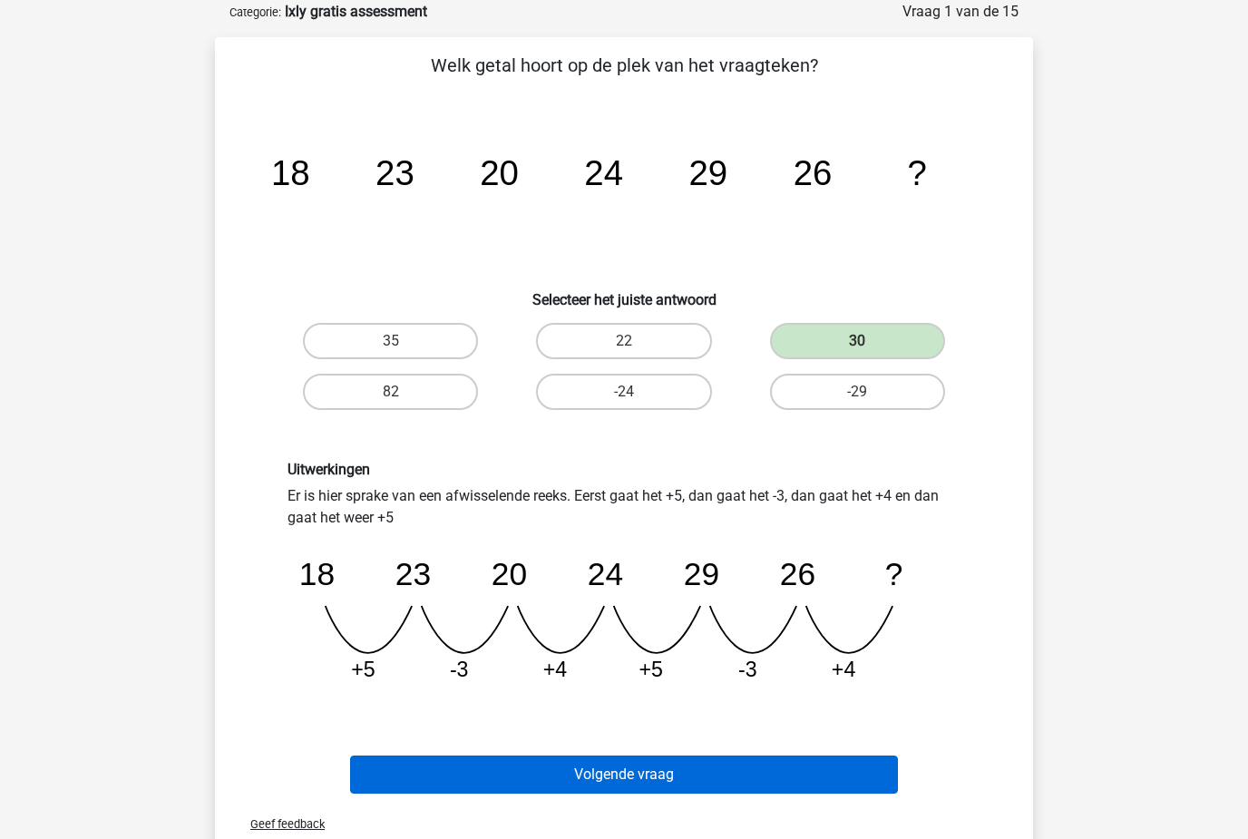
click at [399, 769] on button "Volgende vraag" at bounding box center [624, 774] width 549 height 38
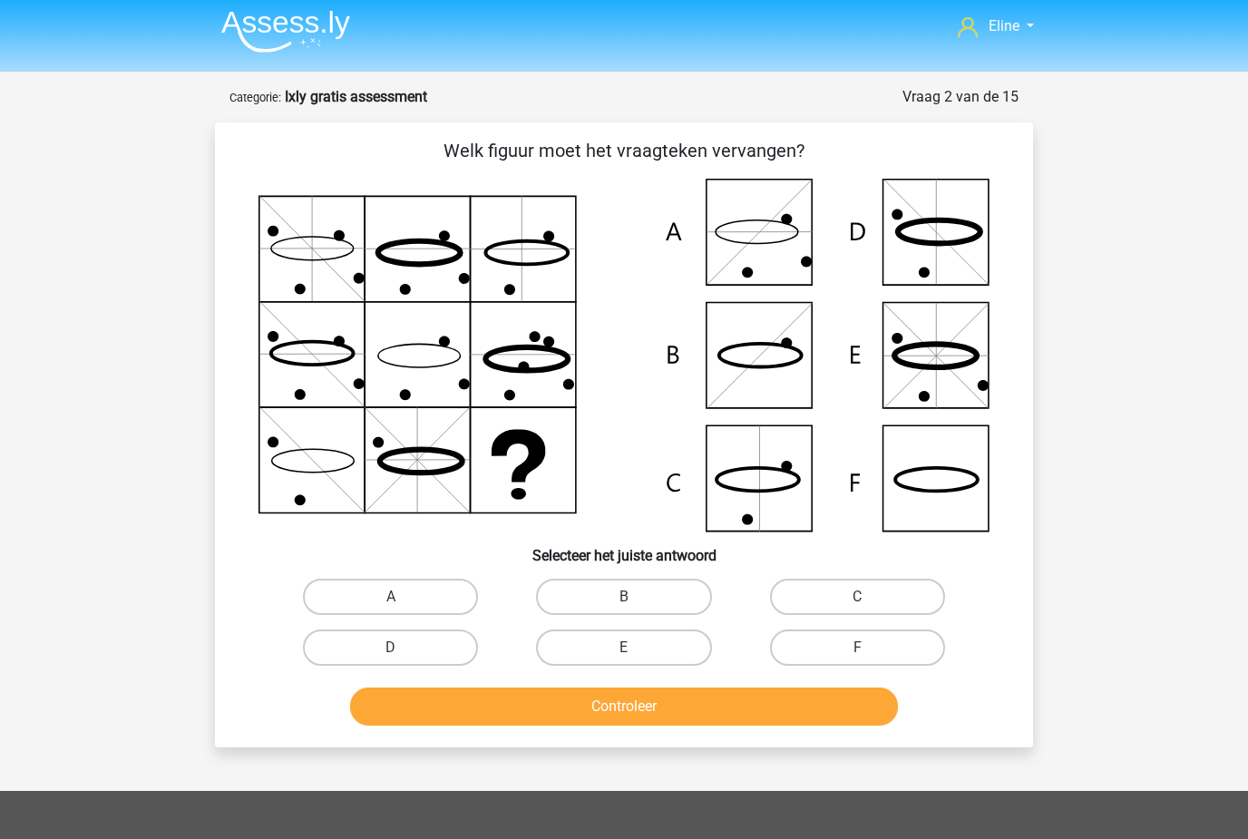
scroll to position [5, 0]
click at [810, 630] on label "F" at bounding box center [857, 647] width 175 height 36
click at [857, 647] on input "F" at bounding box center [863, 653] width 12 height 12
radio input "true"
click at [740, 703] on button "Controleer" at bounding box center [624, 706] width 549 height 38
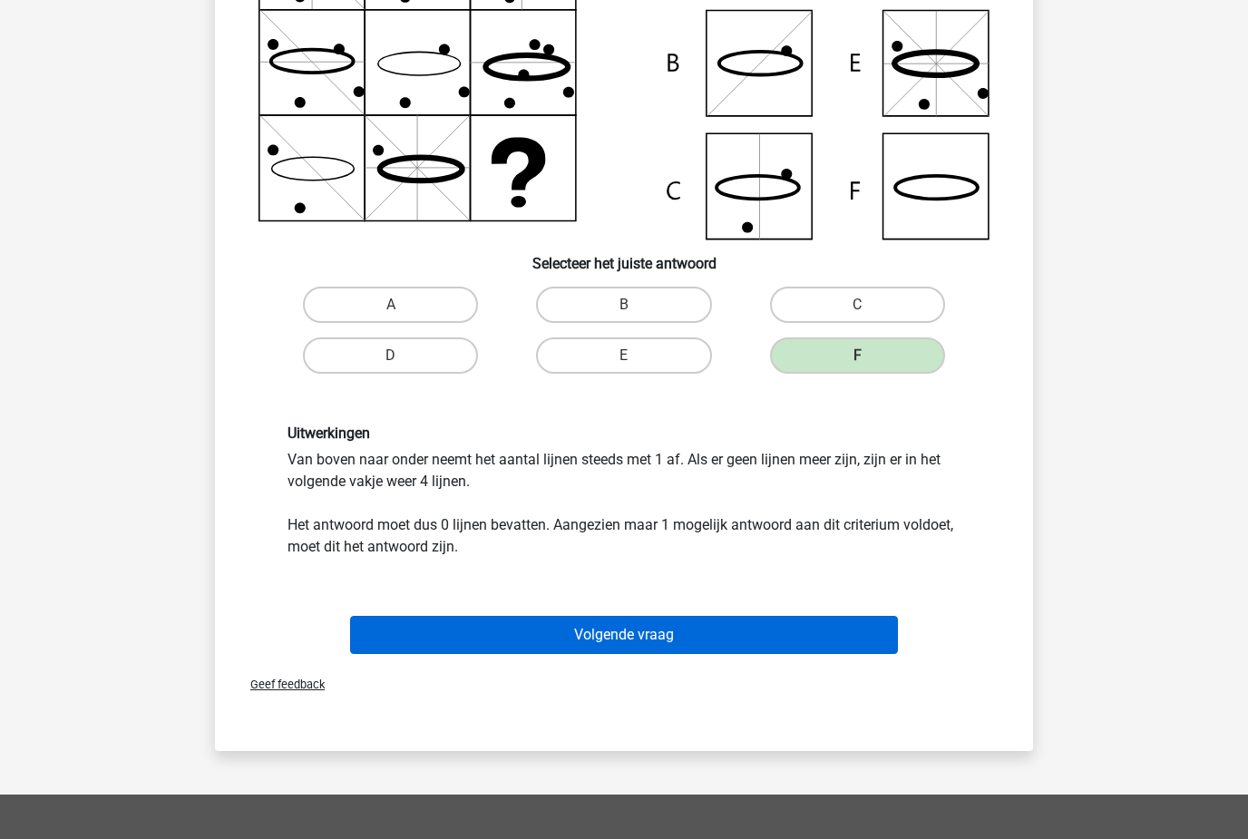
click at [474, 631] on button "Volgende vraag" at bounding box center [624, 635] width 549 height 38
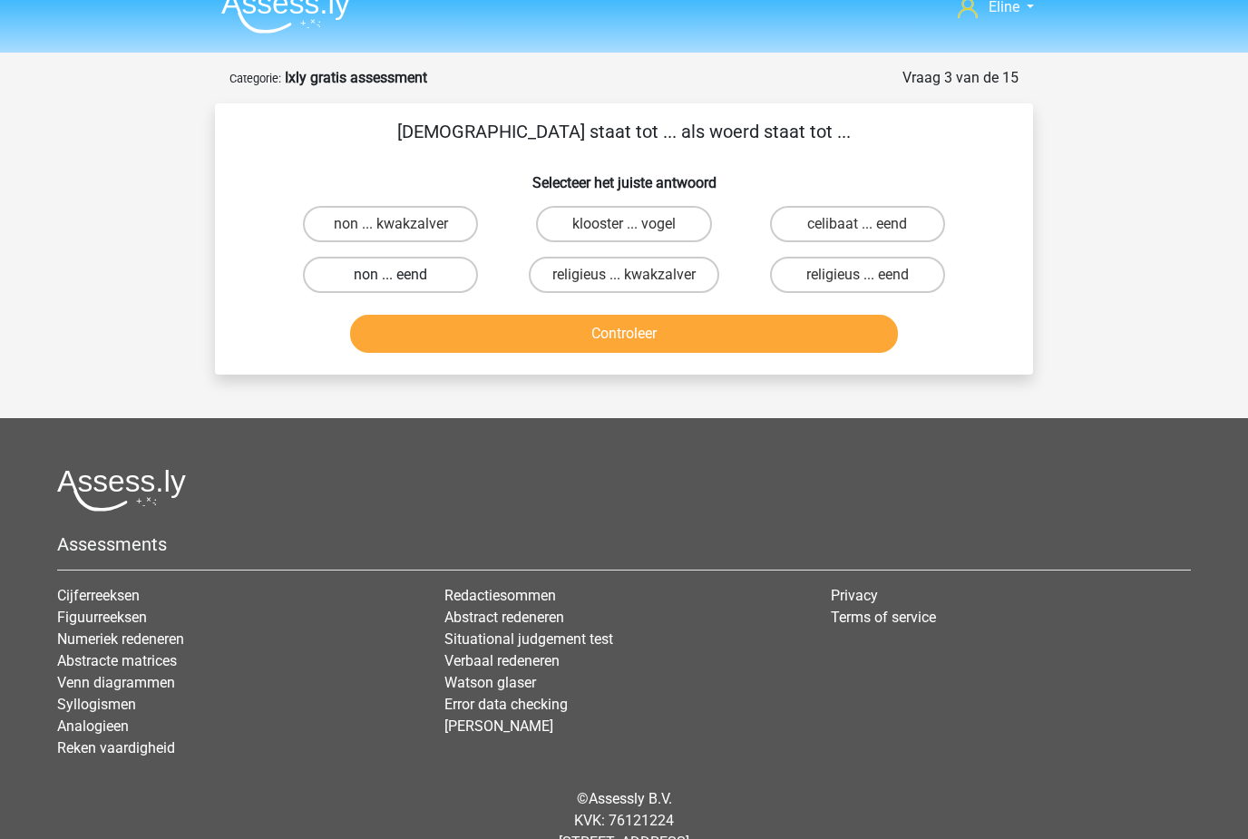
click at [369, 284] on label "non ... eend" at bounding box center [390, 275] width 175 height 36
click at [391, 284] on input "non ... eend" at bounding box center [397, 281] width 12 height 12
radio input "true"
click at [405, 345] on button "Controleer" at bounding box center [624, 334] width 549 height 38
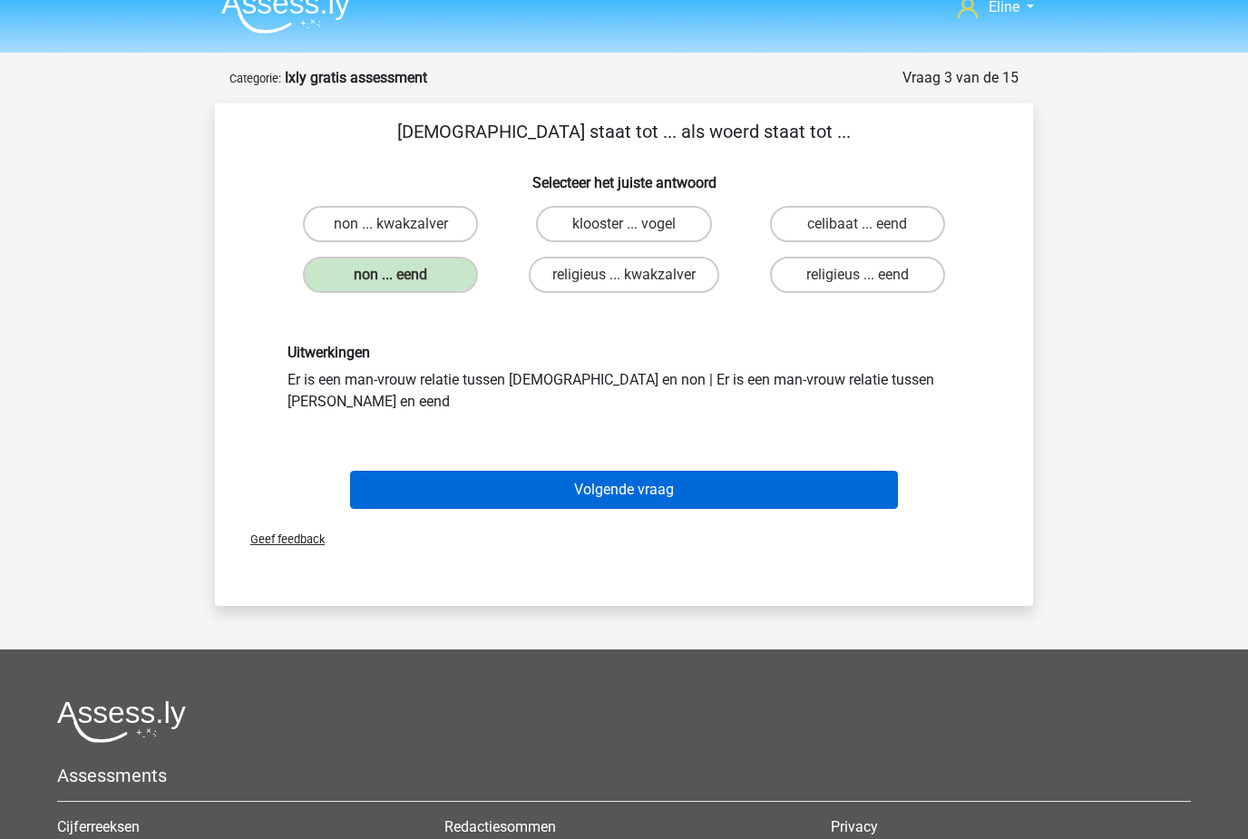
click at [401, 471] on button "Volgende vraag" at bounding box center [624, 490] width 549 height 38
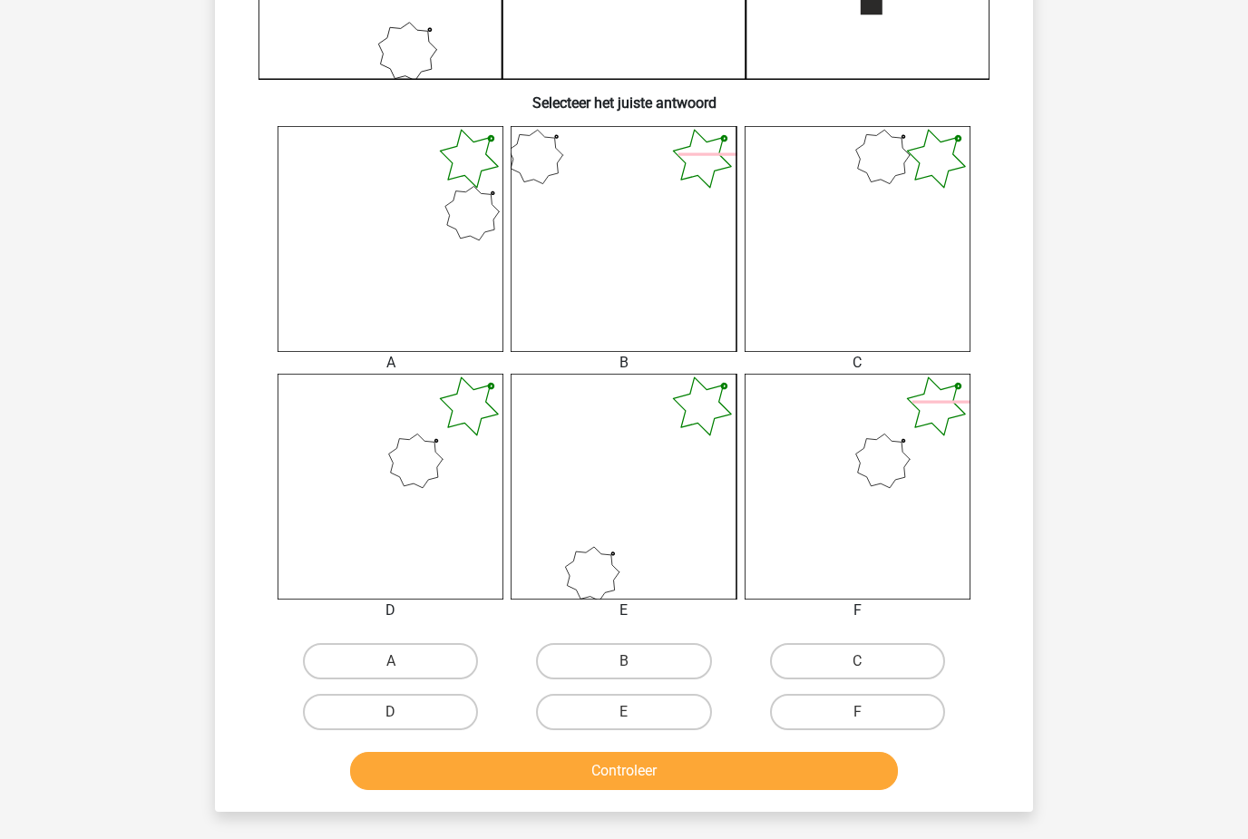
scroll to position [589, 0]
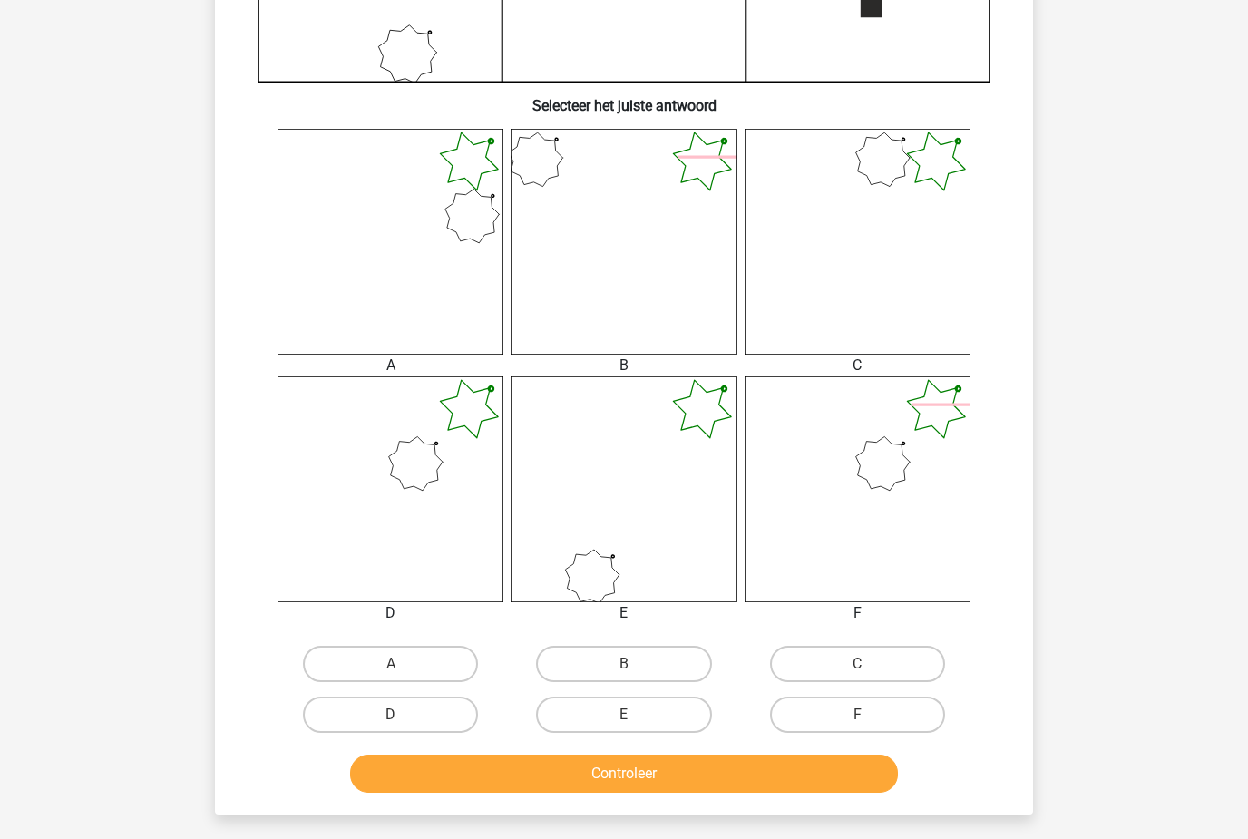
click at [403, 721] on input "D" at bounding box center [397, 721] width 12 height 12
radio input "true"
click at [413, 792] on button "Controleer" at bounding box center [624, 773] width 549 height 38
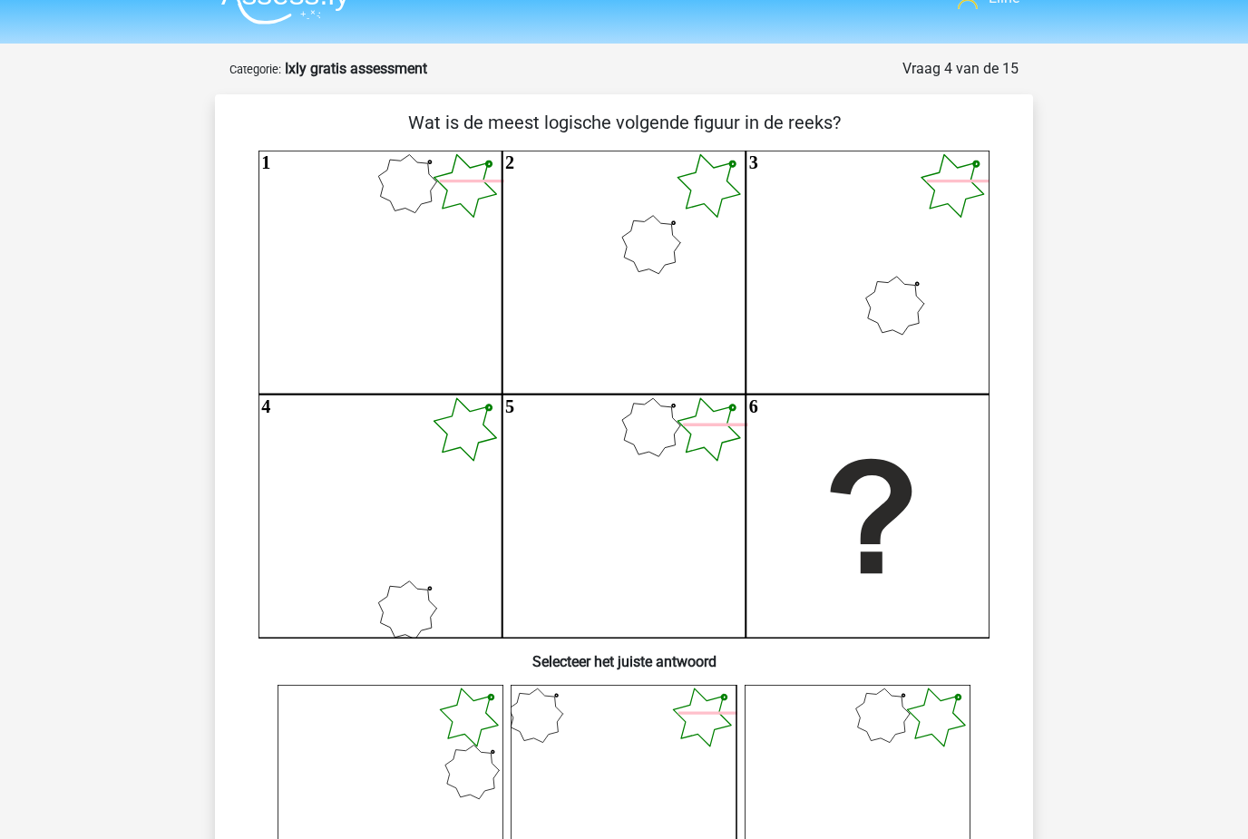
scroll to position [35, 0]
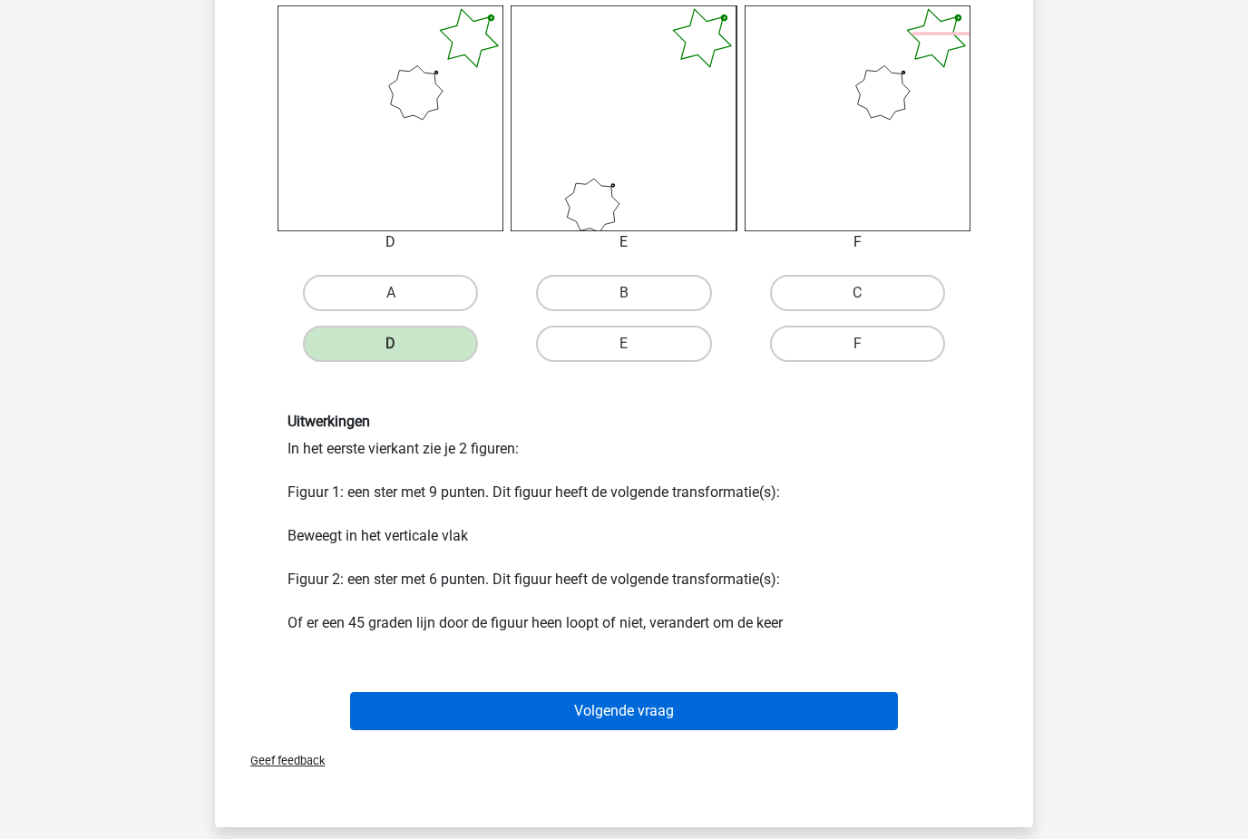
click at [420, 702] on button "Volgende vraag" at bounding box center [624, 711] width 549 height 38
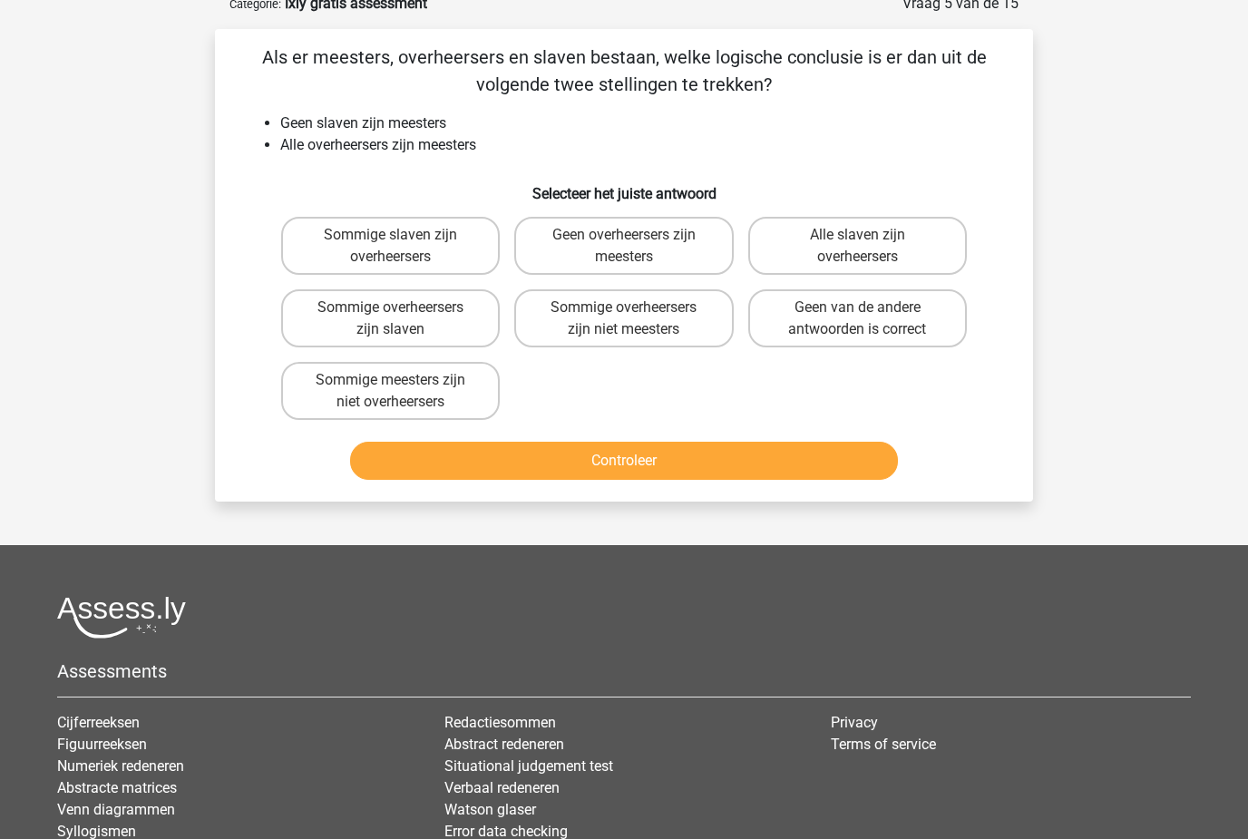
scroll to position [91, 0]
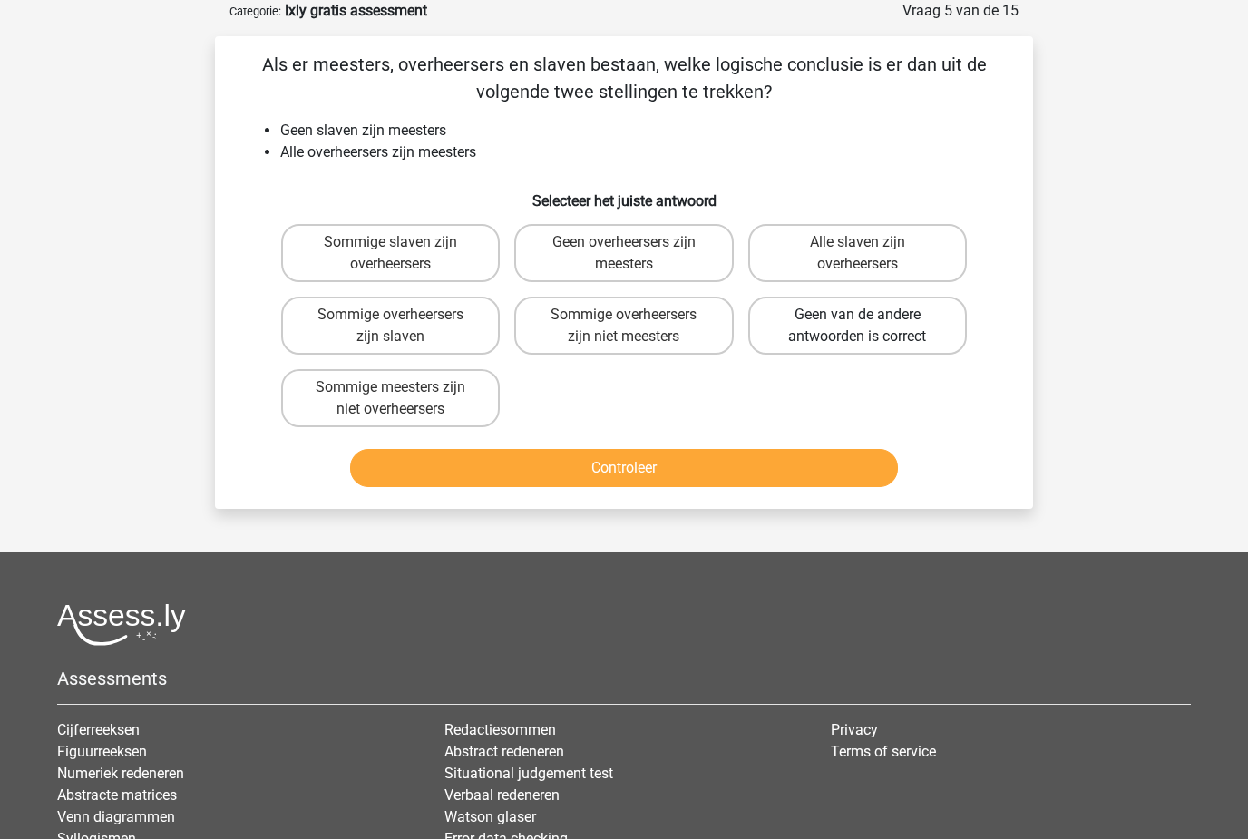
click at [959, 316] on label "Geen van de andere antwoorden is correct" at bounding box center [857, 326] width 219 height 58
click at [869, 316] on input "Geen van de andere antwoorden is correct" at bounding box center [863, 321] width 12 height 12
radio input "true"
click at [787, 479] on button "Controleer" at bounding box center [624, 468] width 549 height 38
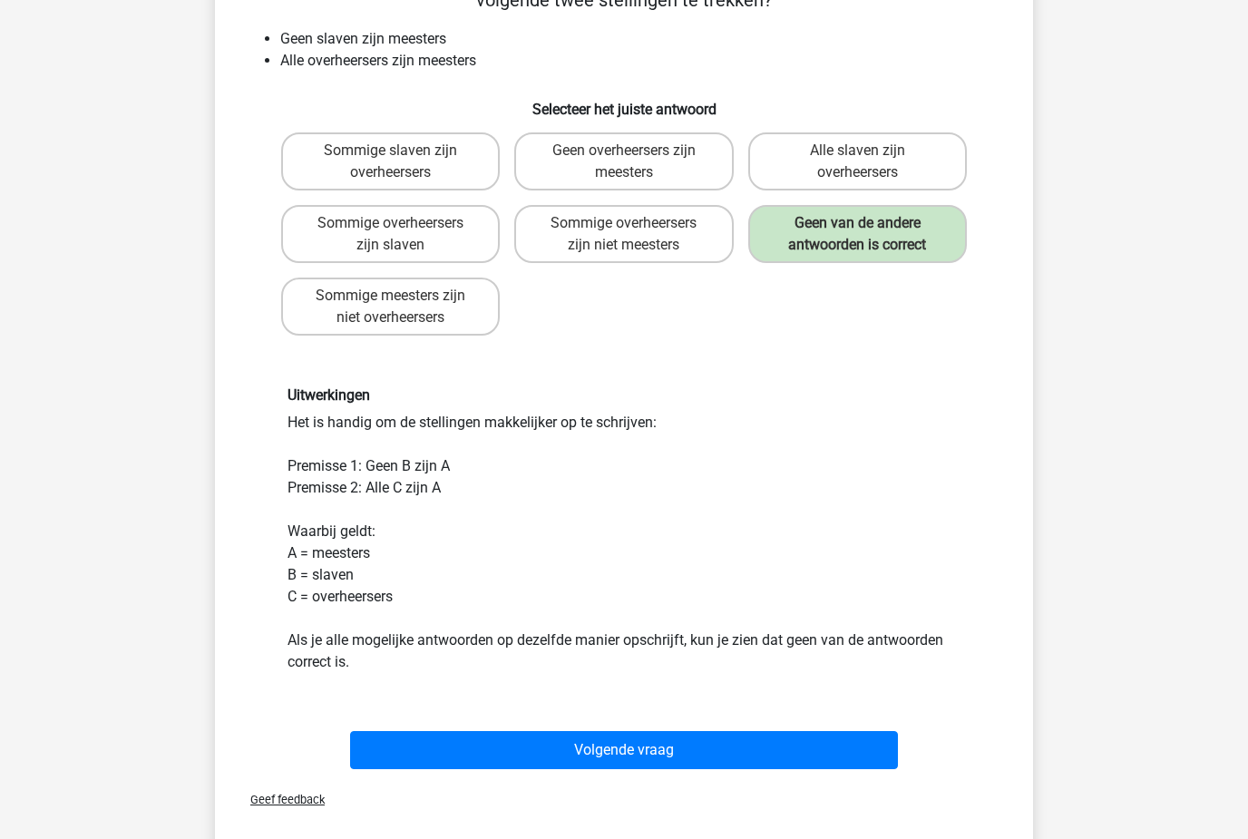
scroll to position [187, 0]
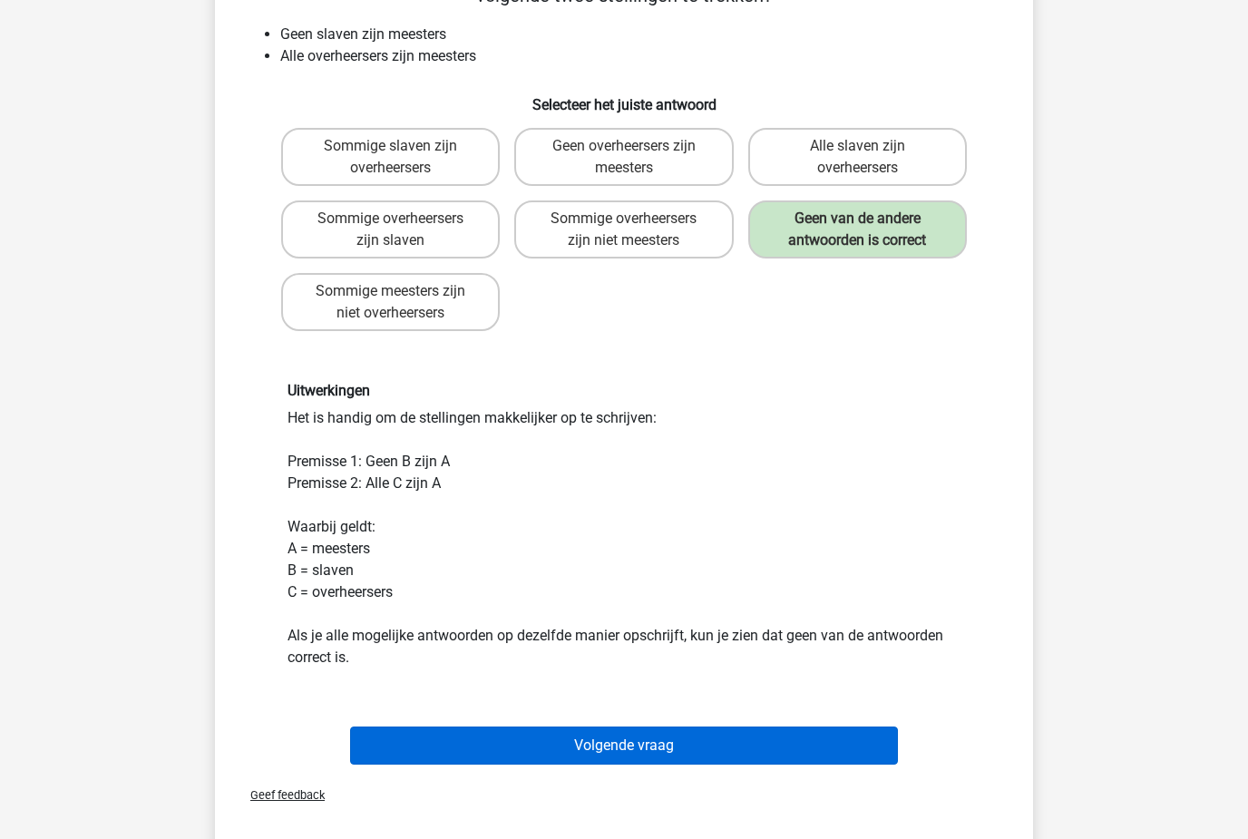
click at [468, 754] on button "Volgende vraag" at bounding box center [624, 745] width 549 height 38
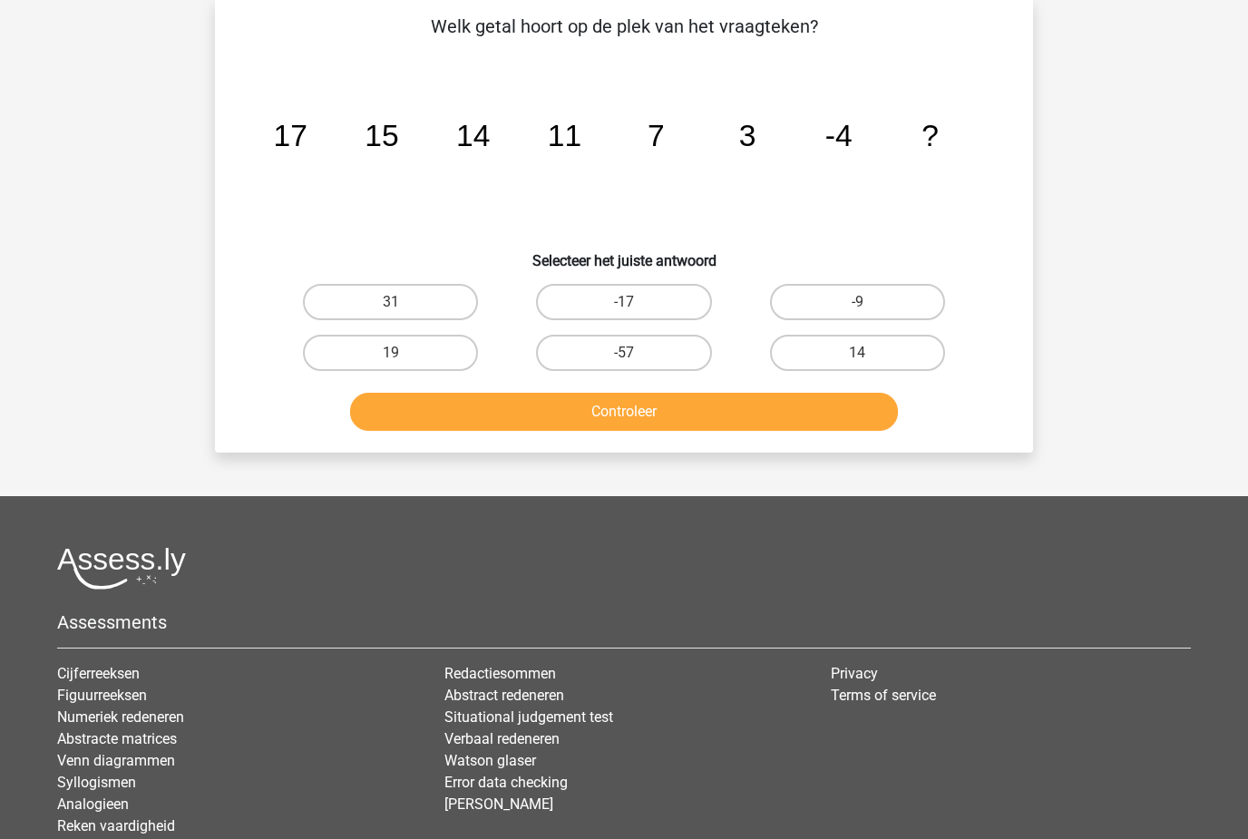
scroll to position [134, 0]
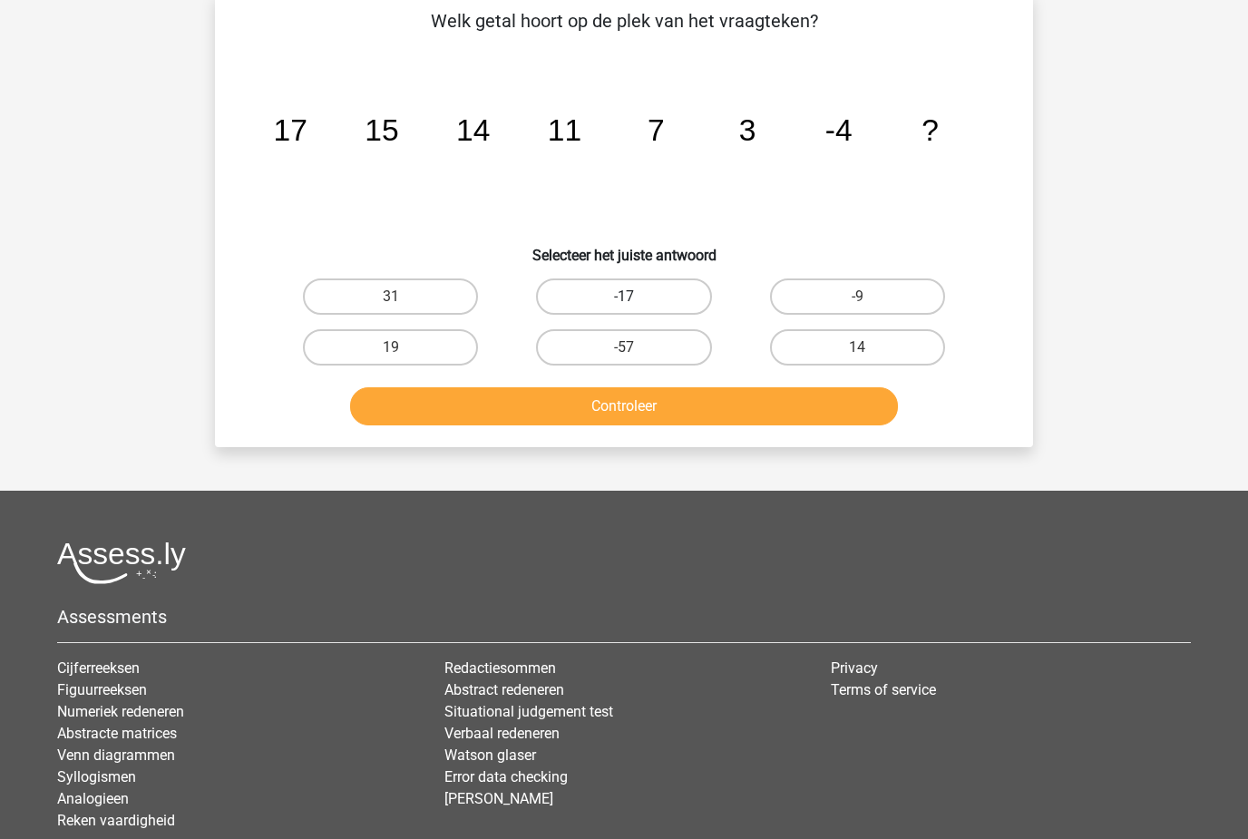
click at [590, 294] on label "-17" at bounding box center [623, 296] width 175 height 36
click at [624, 297] on input "-17" at bounding box center [630, 303] width 12 height 12
radio input "true"
click at [570, 411] on button "Controleer" at bounding box center [624, 406] width 549 height 38
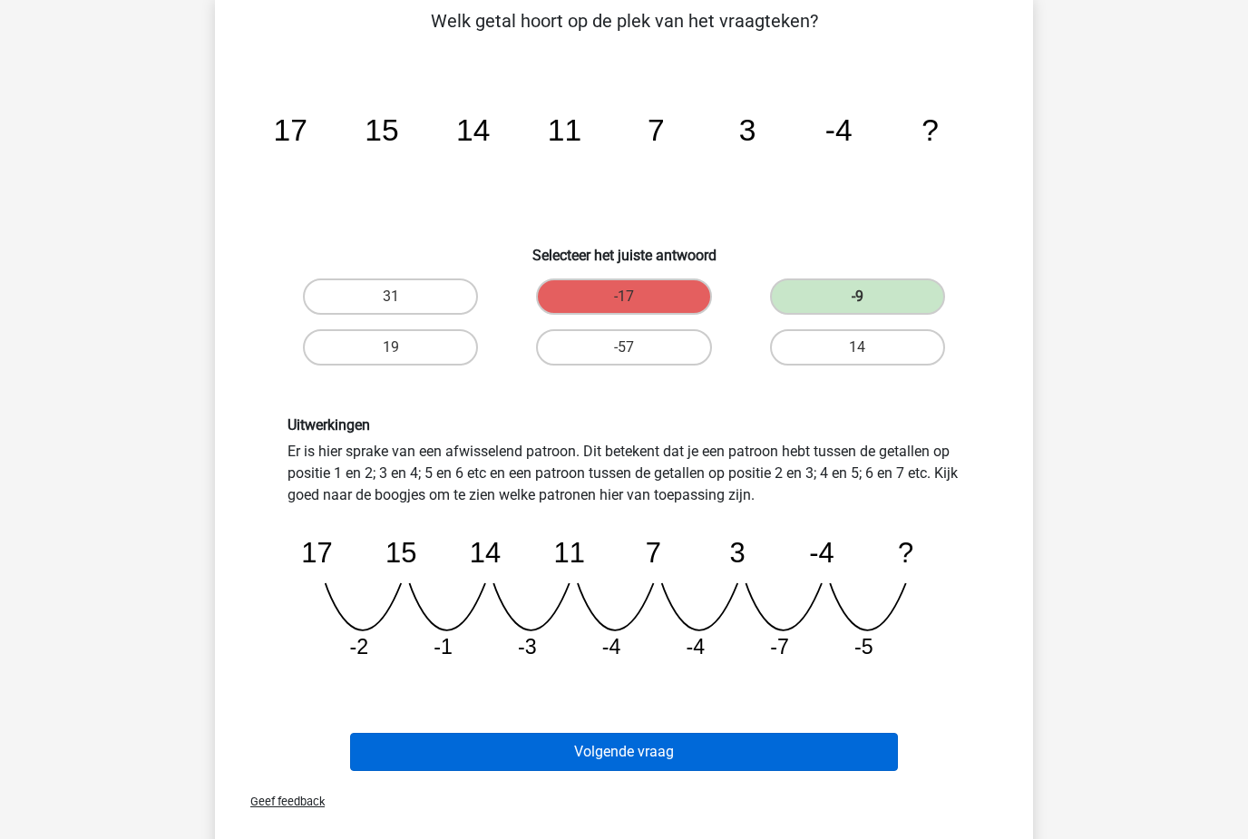
click at [432, 755] on button "Volgende vraag" at bounding box center [624, 752] width 549 height 38
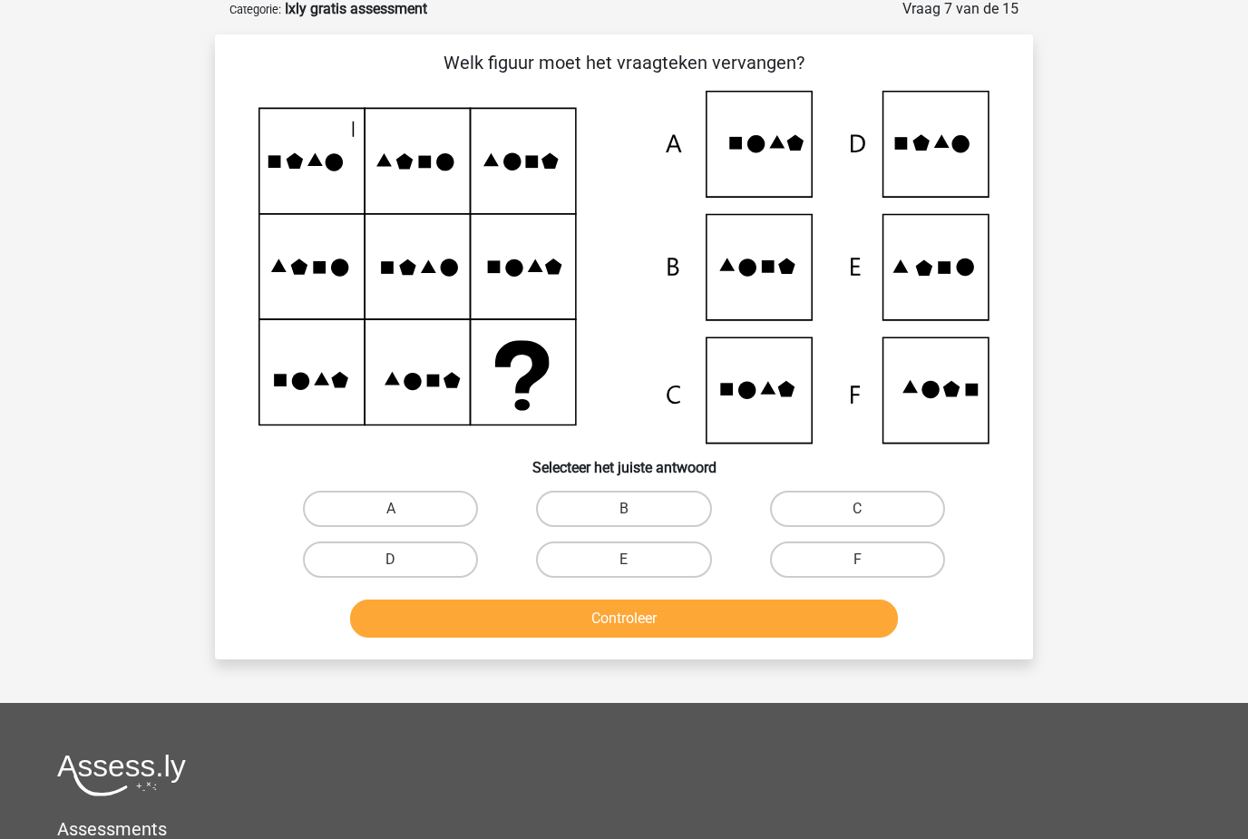
scroll to position [91, 0]
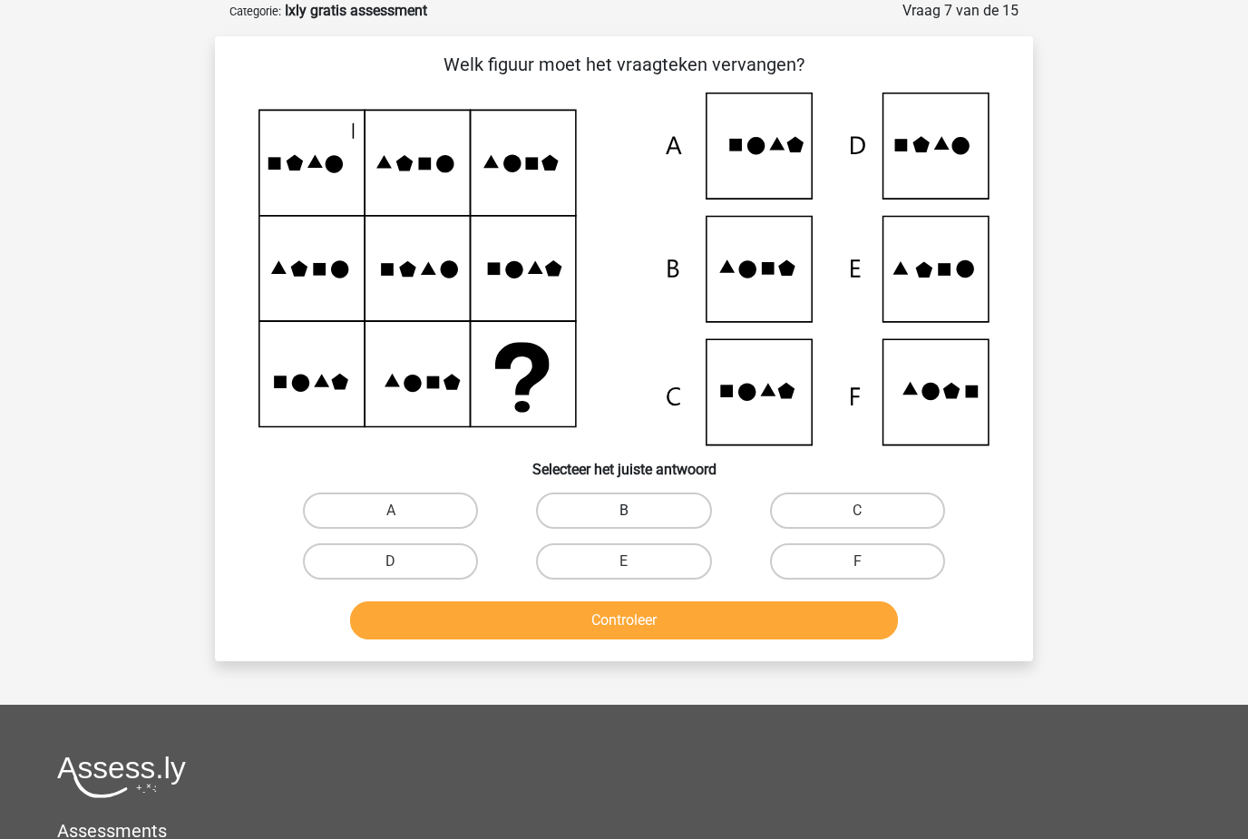
click at [665, 522] on label "B" at bounding box center [623, 510] width 175 height 36
click at [636, 522] on input "B" at bounding box center [630, 517] width 12 height 12
radio input "true"
click at [792, 637] on button "Controleer" at bounding box center [624, 620] width 549 height 38
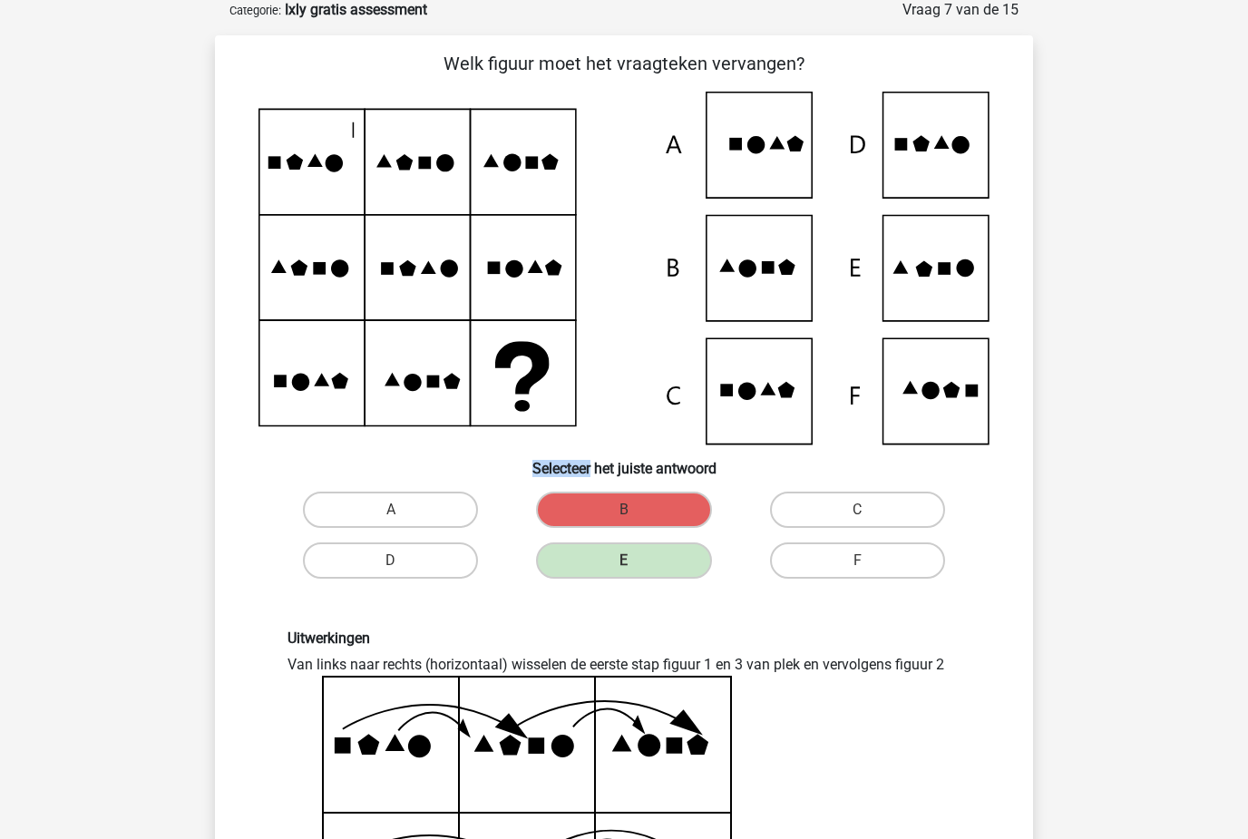
scroll to position [92, 0]
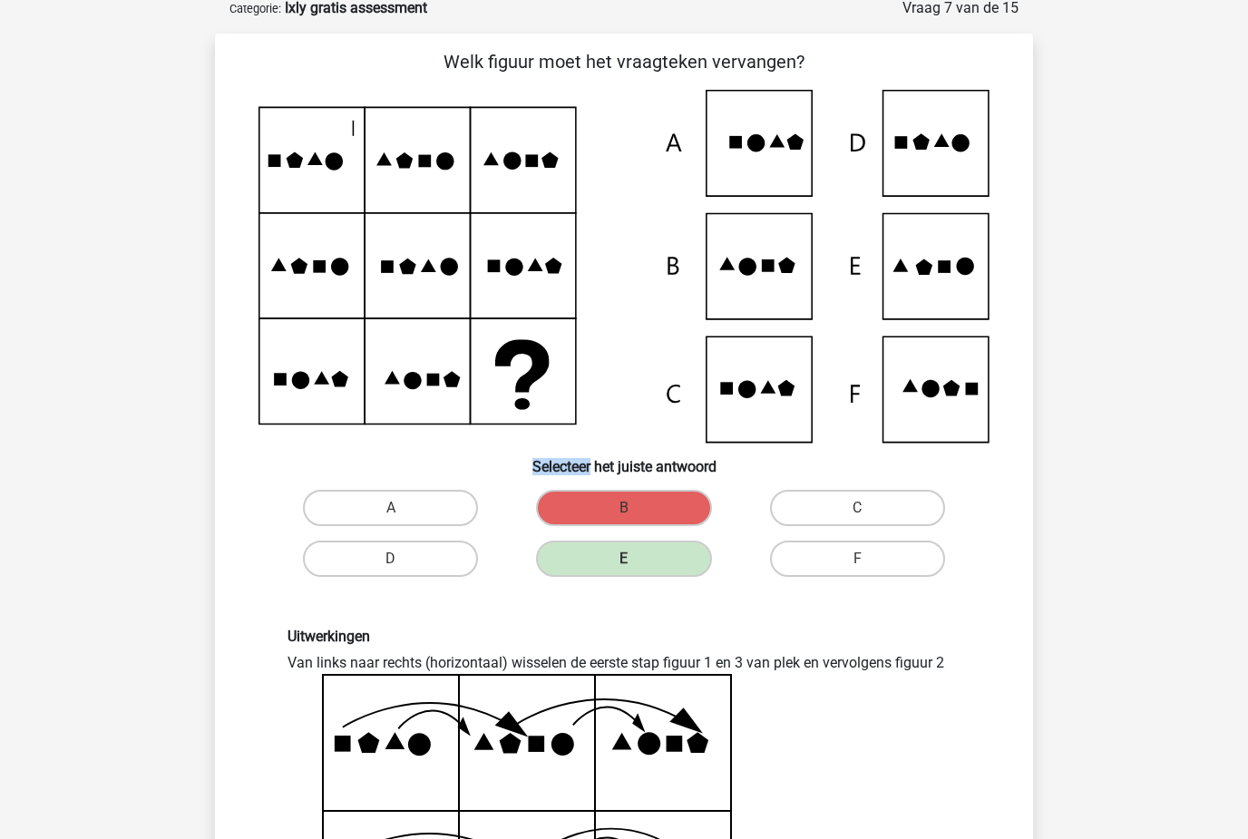
click at [623, 308] on icon at bounding box center [623, 267] width 731 height 353
click at [623, 272] on icon at bounding box center [623, 267] width 731 height 353
click at [525, 224] on icon at bounding box center [623, 267] width 731 height 353
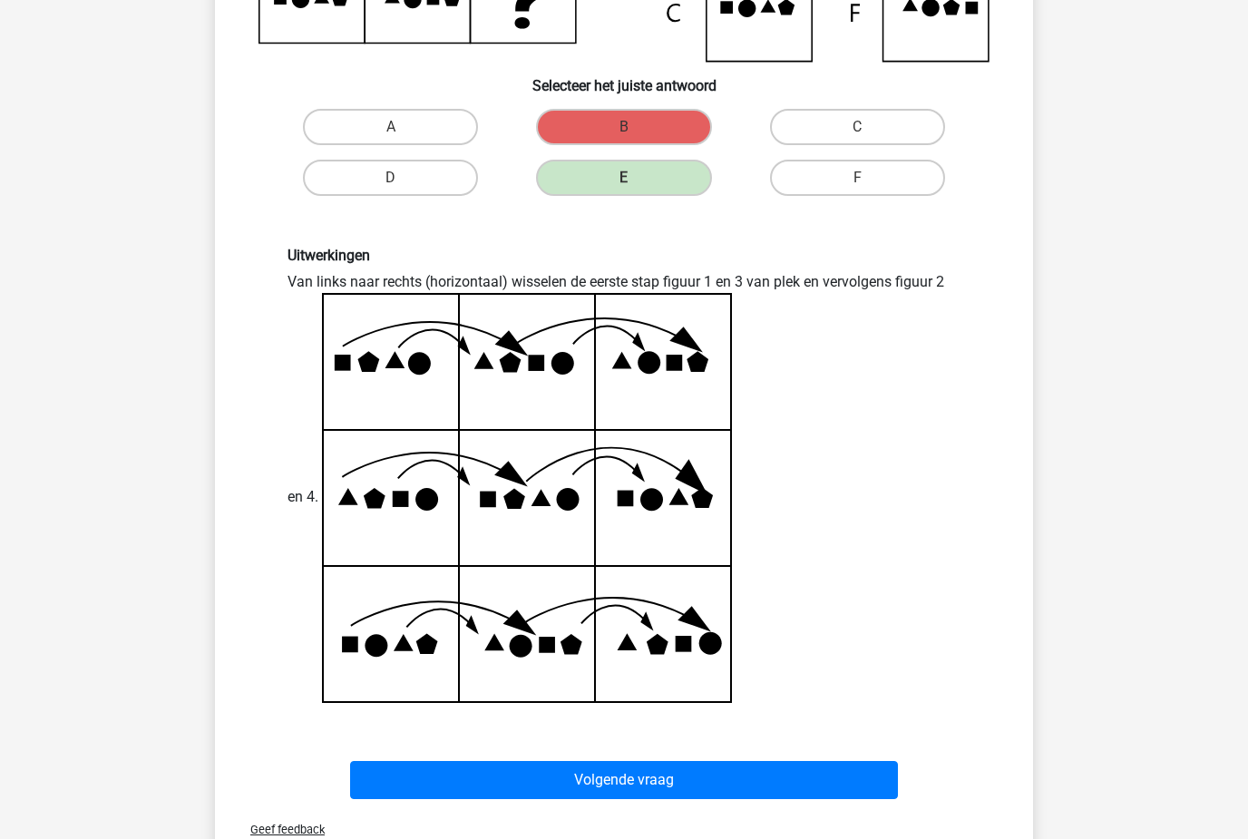
scroll to position [472, 0]
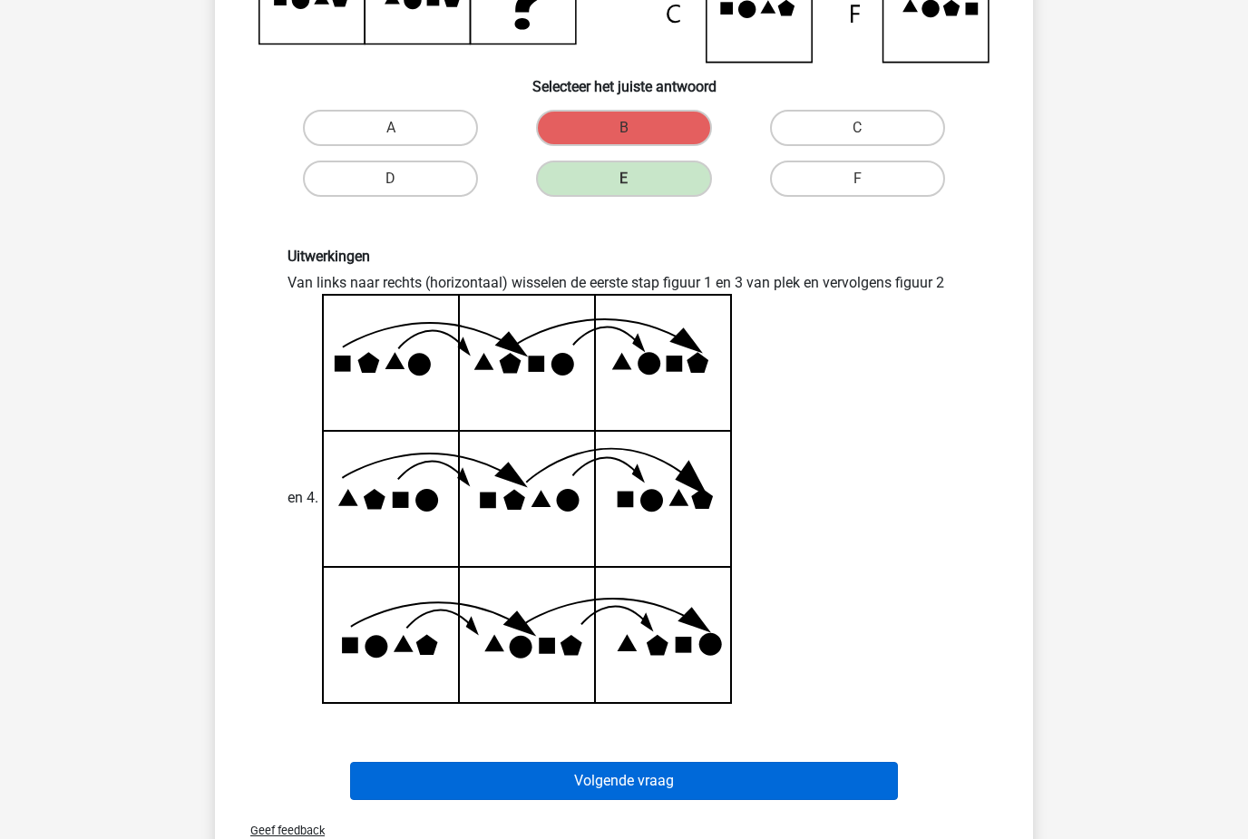
click at [447, 799] on button "Volgende vraag" at bounding box center [624, 782] width 549 height 38
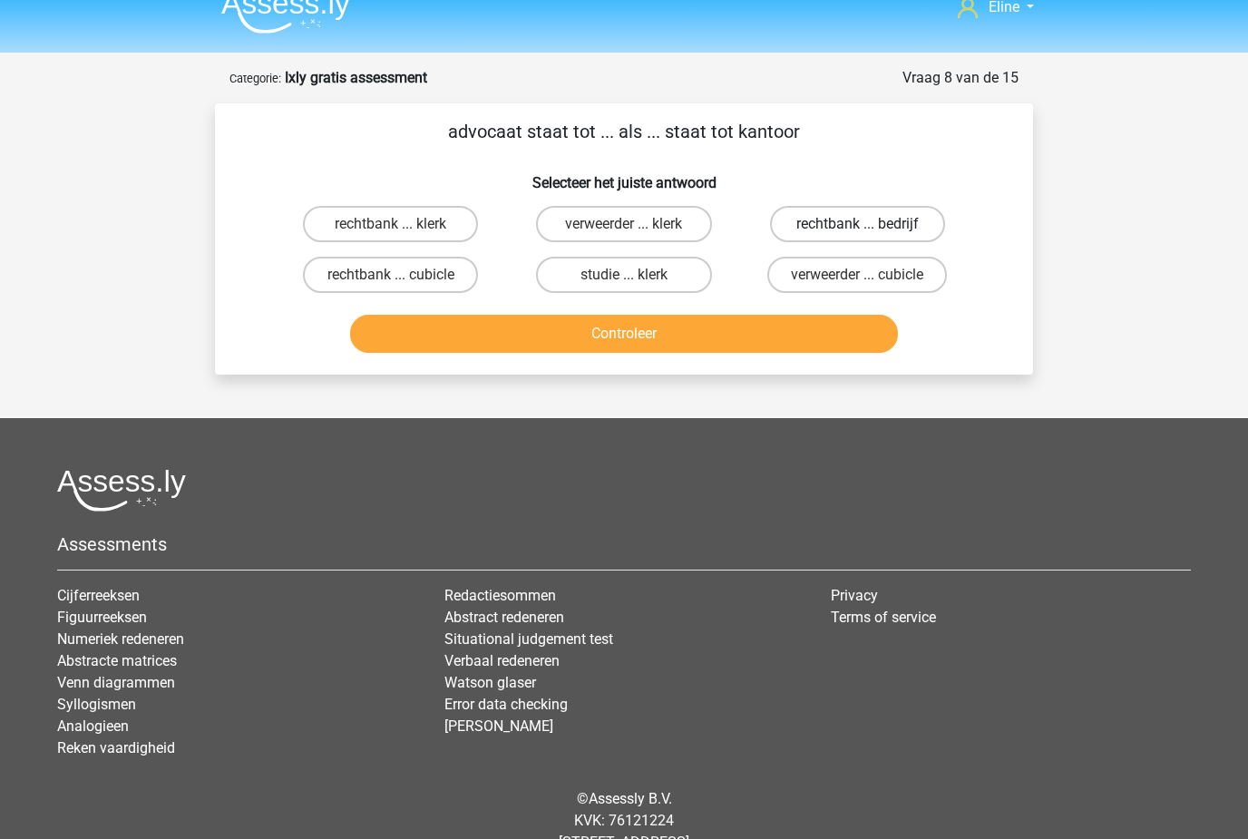
click at [876, 212] on label "rechtbank ... bedrijf" at bounding box center [857, 224] width 175 height 36
click at [869, 224] on input "rechtbank ... bedrijf" at bounding box center [863, 230] width 12 height 12
radio input "true"
click at [684, 342] on button "Controleer" at bounding box center [624, 334] width 549 height 38
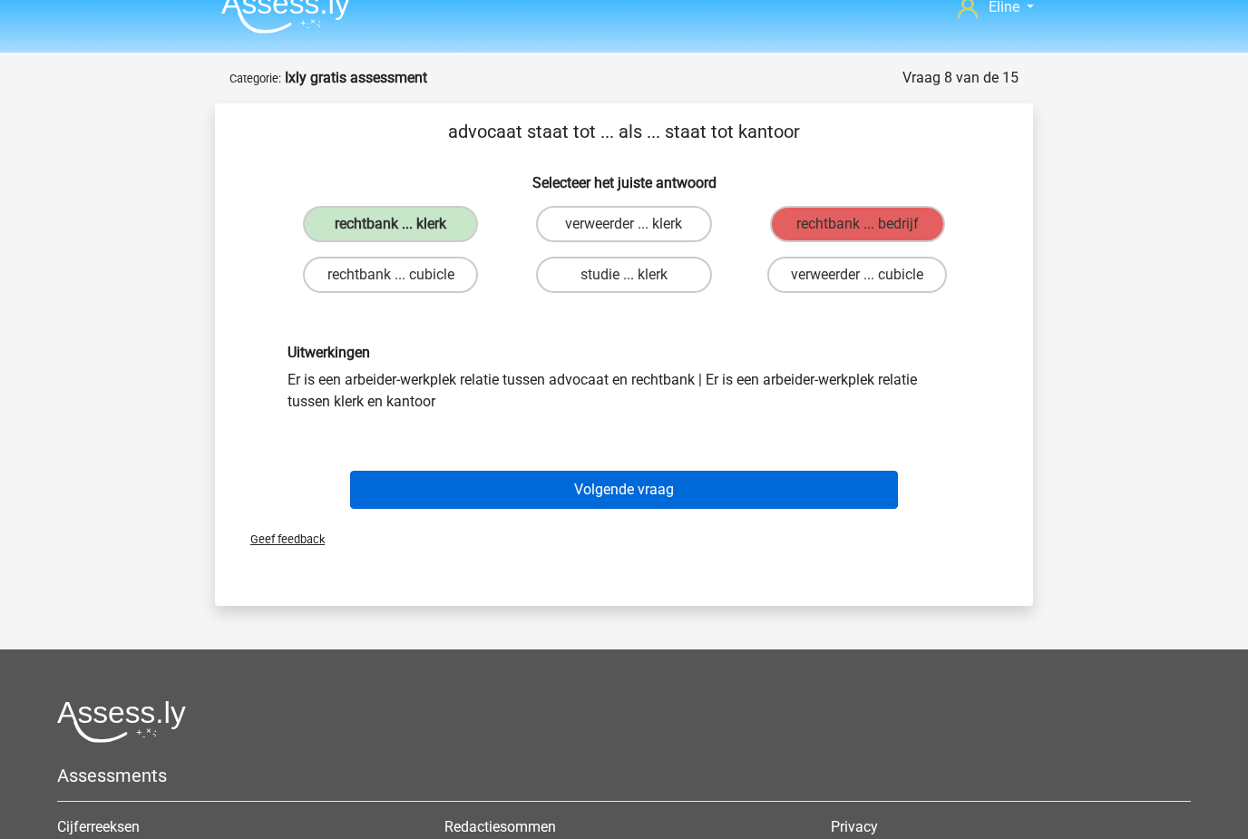
click at [442, 508] on button "Volgende vraag" at bounding box center [624, 490] width 549 height 38
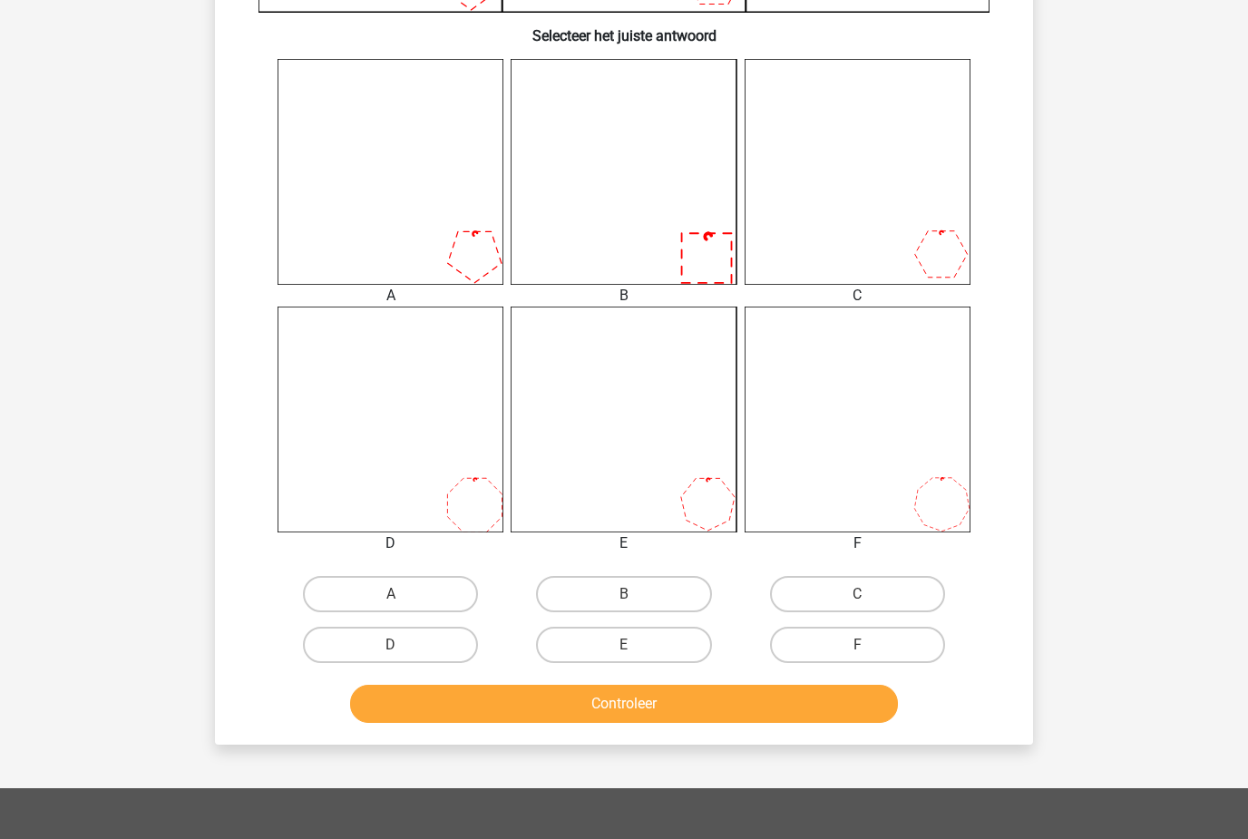
scroll to position [657, 0]
click at [408, 642] on label "D" at bounding box center [390, 645] width 175 height 36
click at [403, 646] on input "D" at bounding box center [397, 652] width 12 height 12
radio input "true"
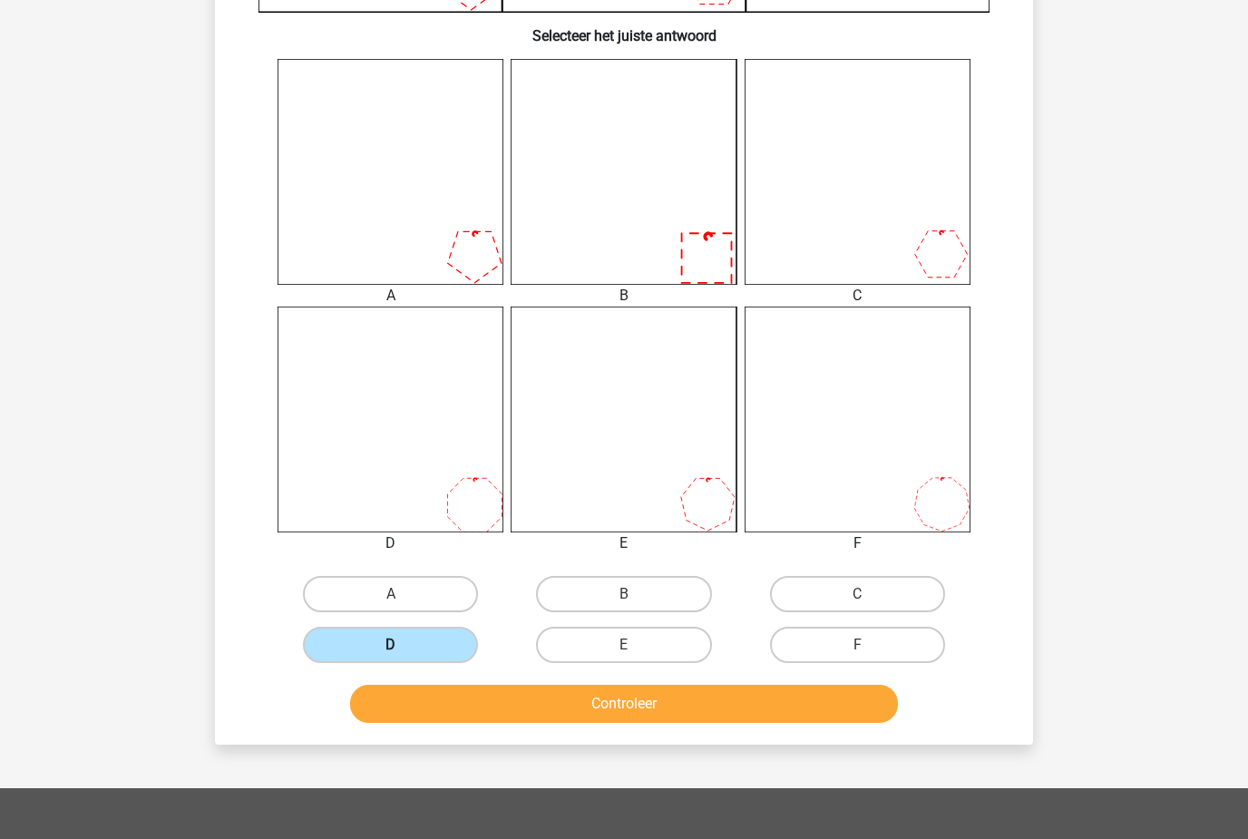
click at [869, 598] on input "C" at bounding box center [863, 600] width 12 height 12
radio input "true"
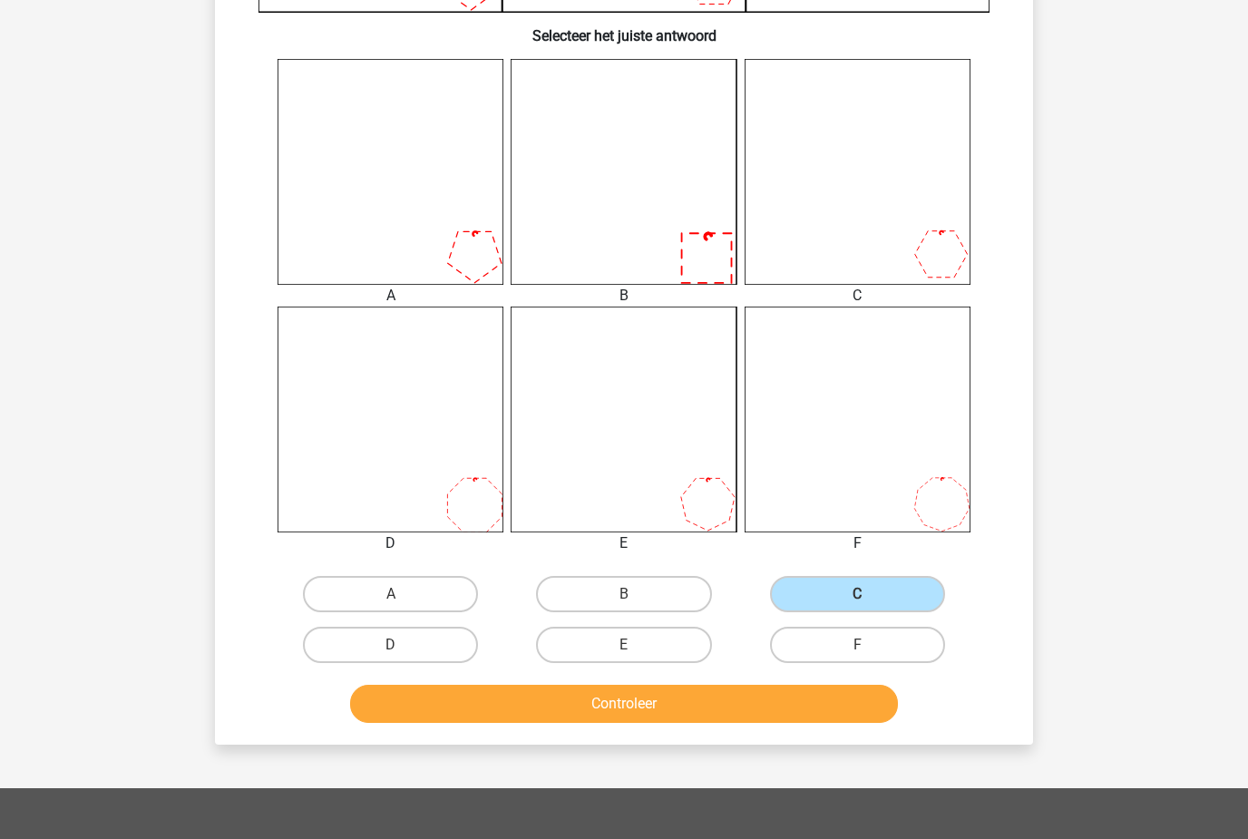
click at [713, 696] on button "Controleer" at bounding box center [624, 704] width 549 height 38
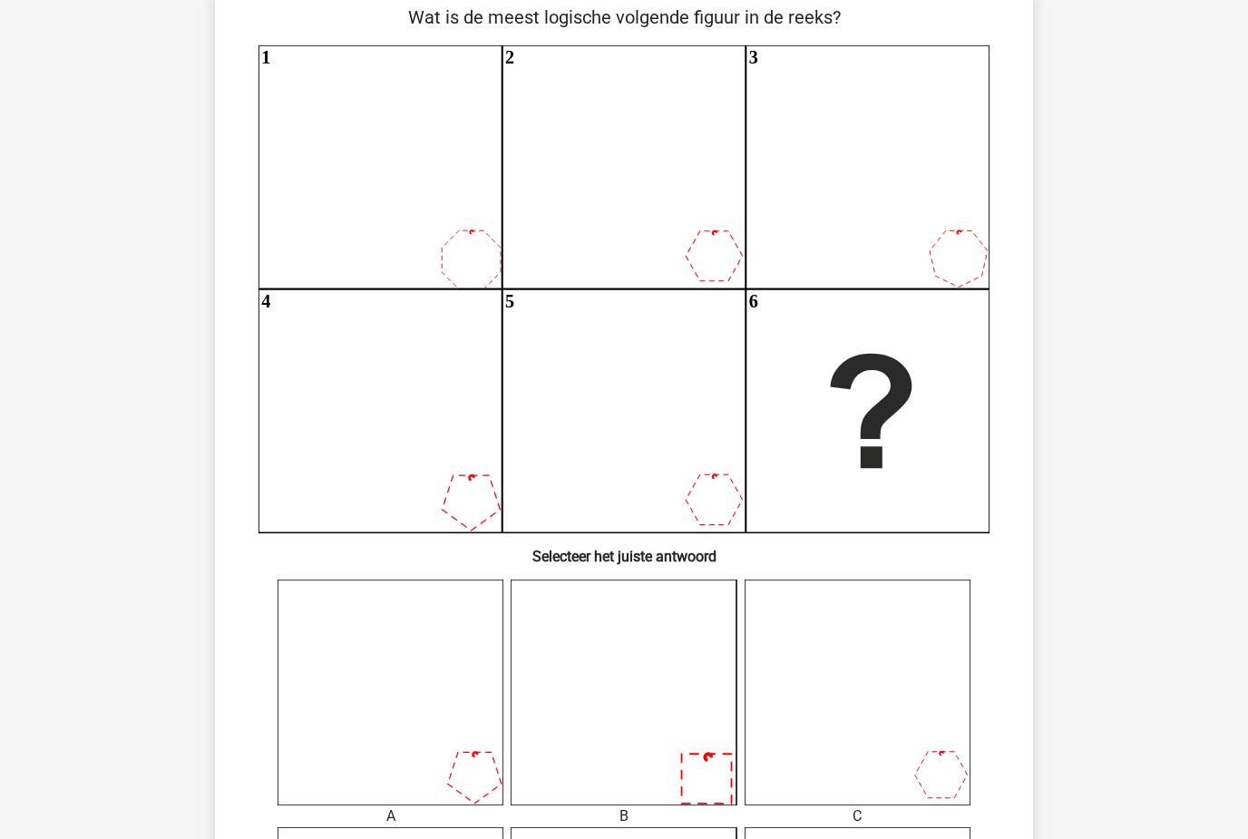
scroll to position [137, 0]
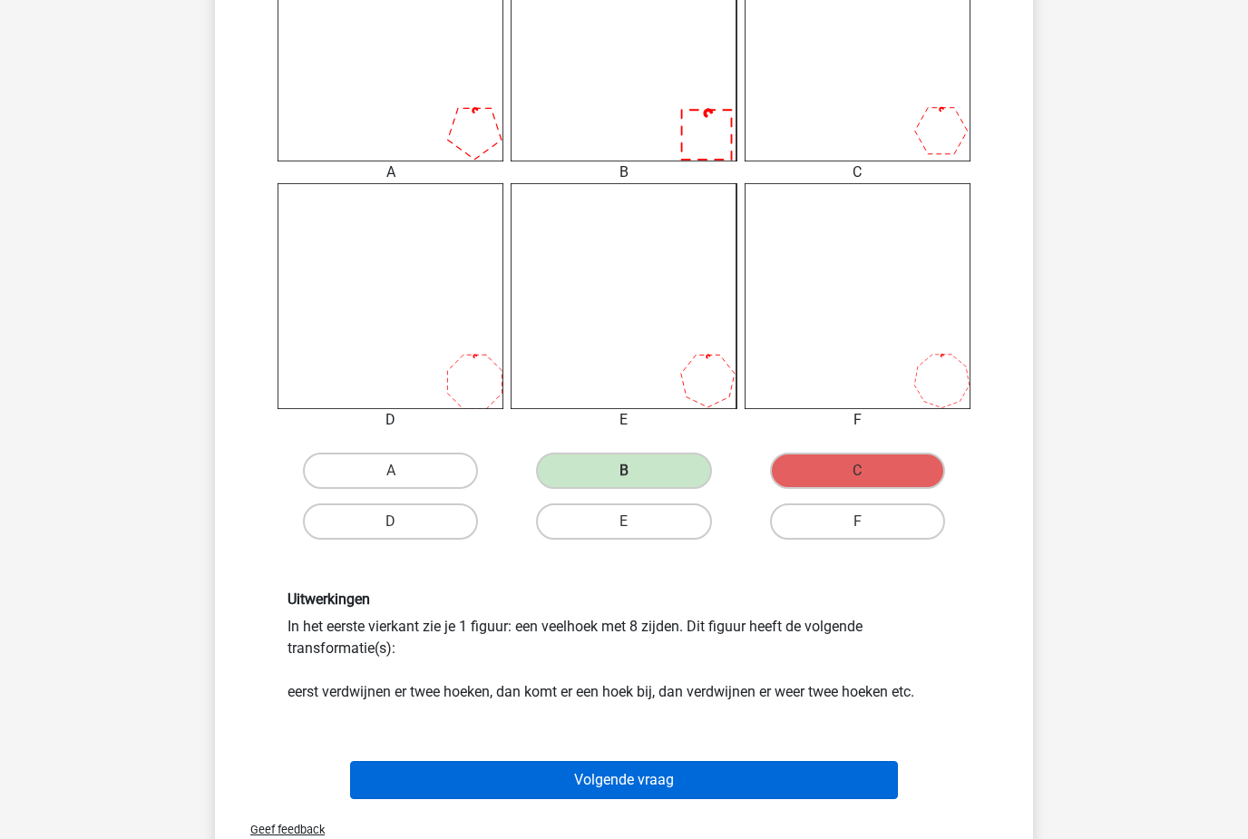
click at [431, 793] on button "Volgende vraag" at bounding box center [624, 780] width 549 height 38
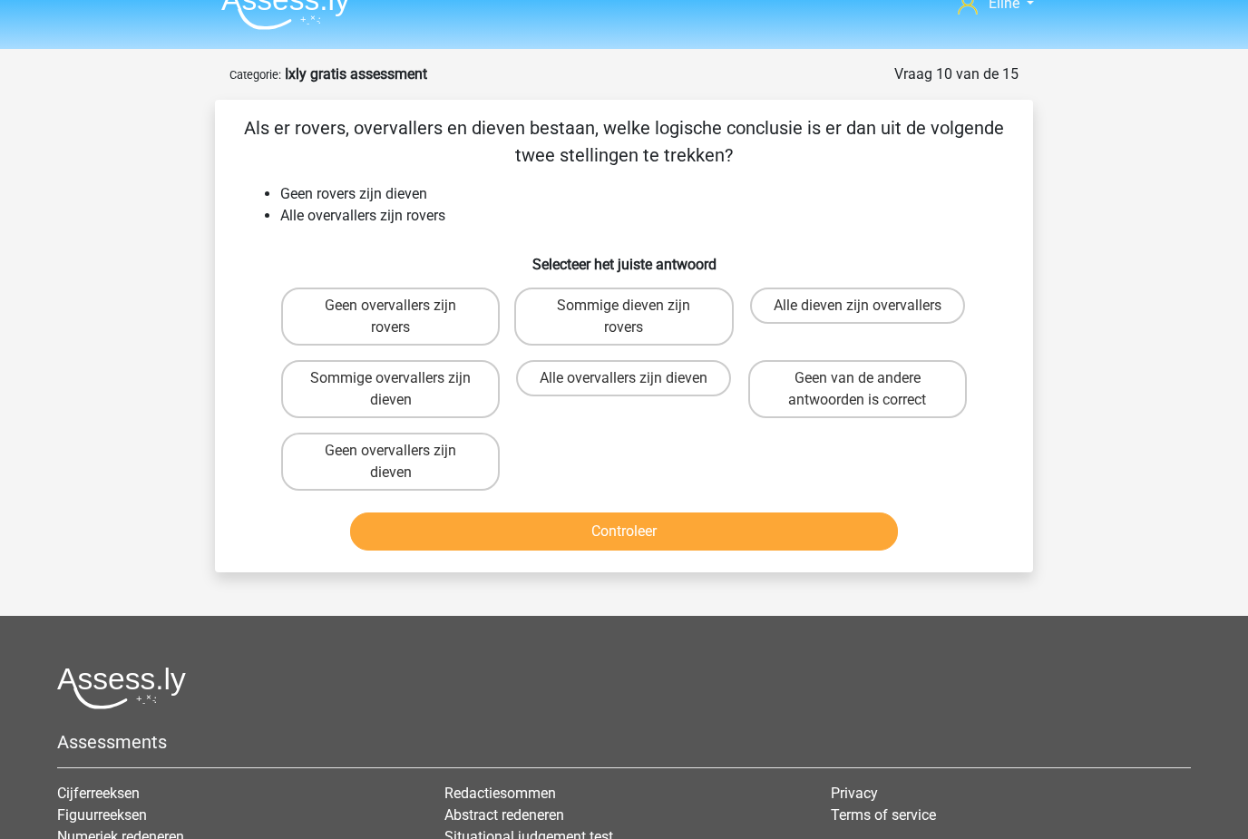
scroll to position [0, 0]
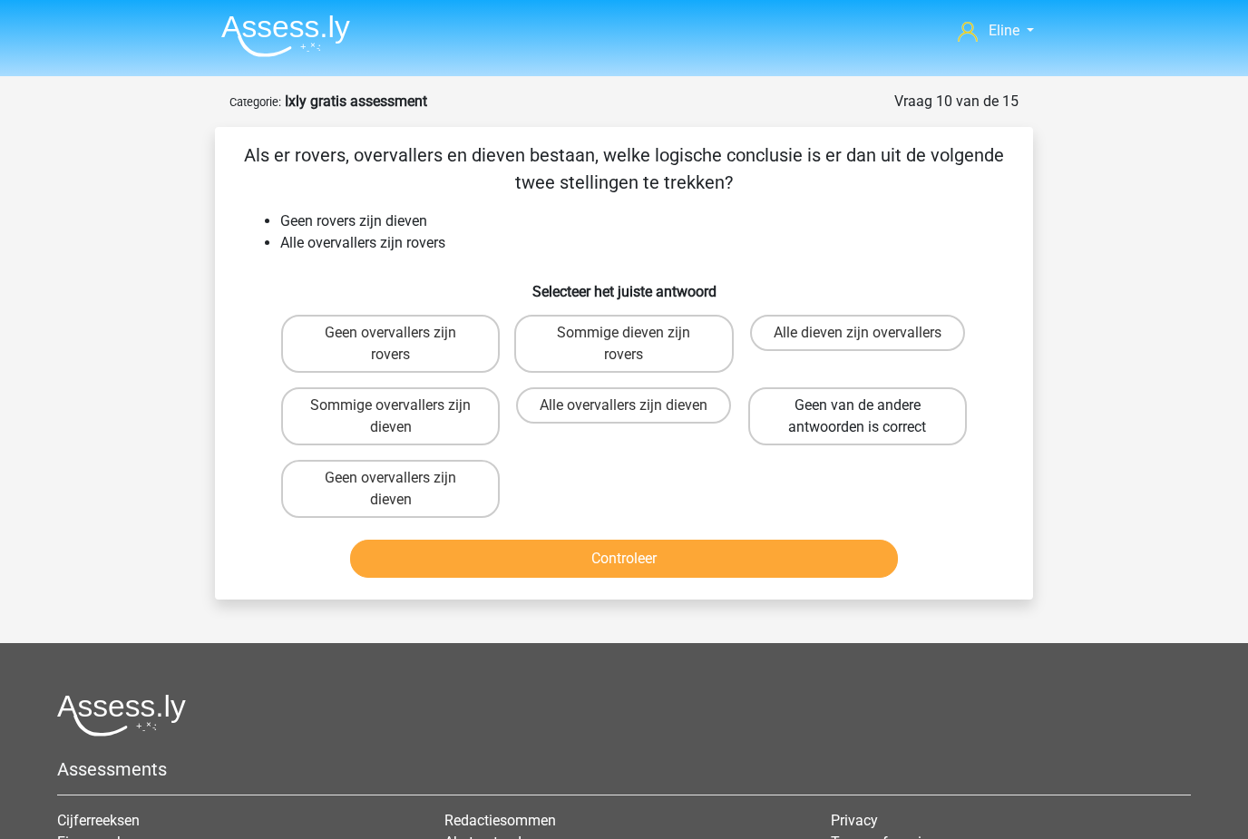
click at [855, 413] on label "Geen van de andere antwoorden is correct" at bounding box center [857, 416] width 219 height 58
click at [857, 413] on input "Geen van de andere antwoorden is correct" at bounding box center [863, 411] width 12 height 12
radio input "true"
click at [621, 548] on button "Controleer" at bounding box center [624, 559] width 549 height 38
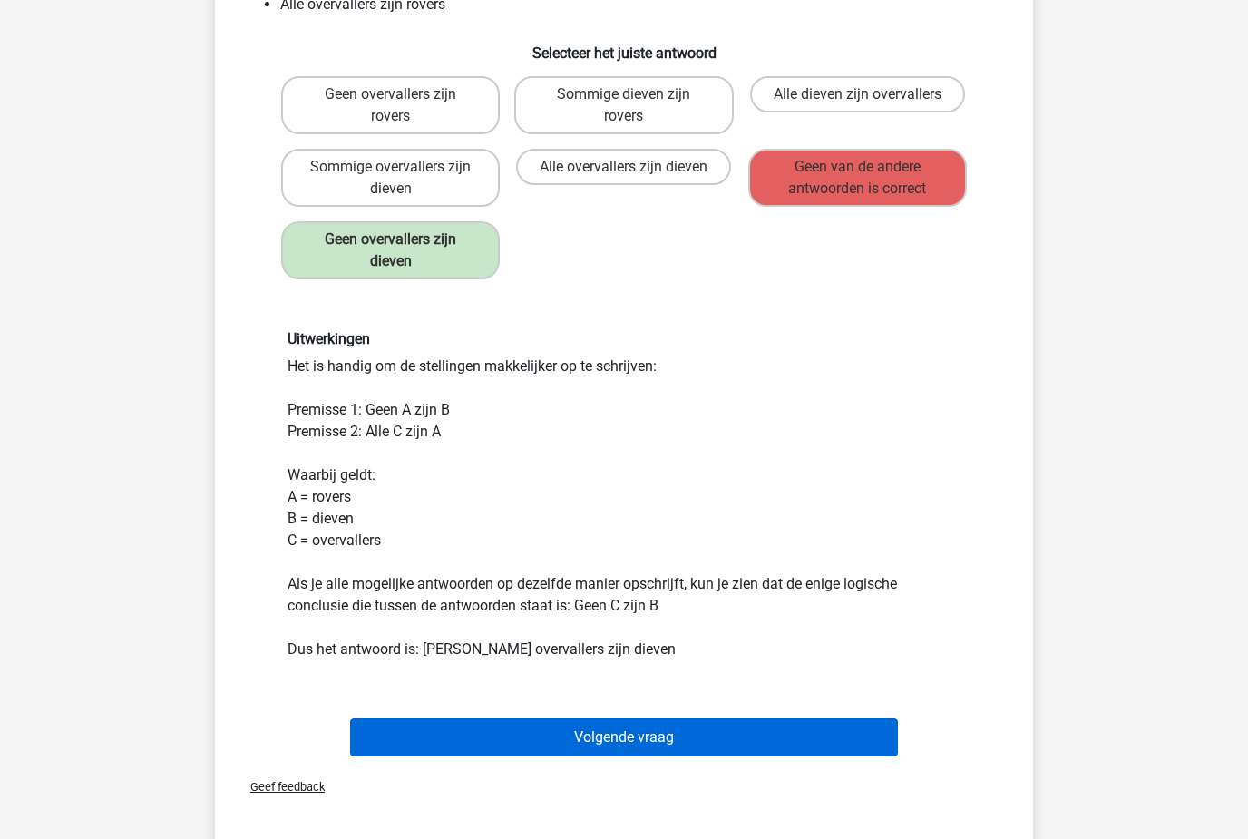
click at [385, 741] on button "Volgende vraag" at bounding box center [624, 738] width 549 height 38
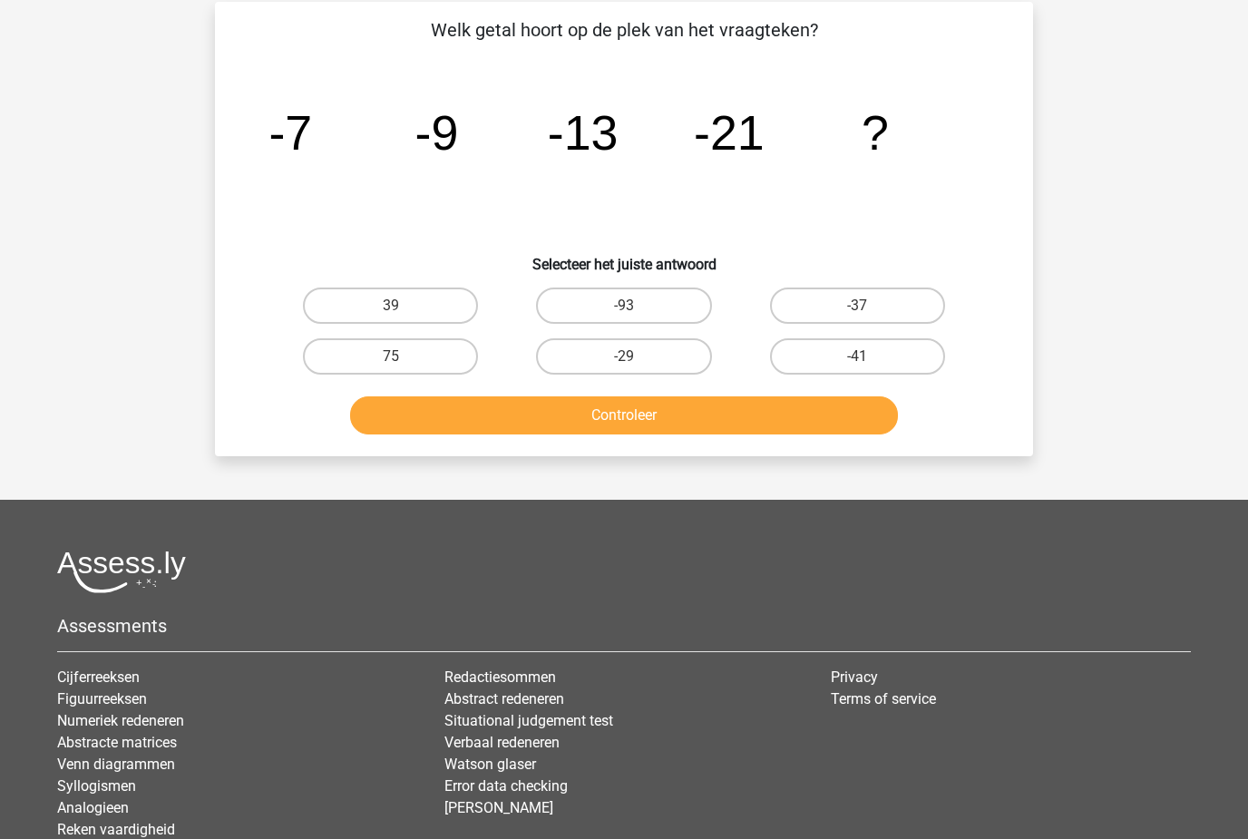
scroll to position [91, 0]
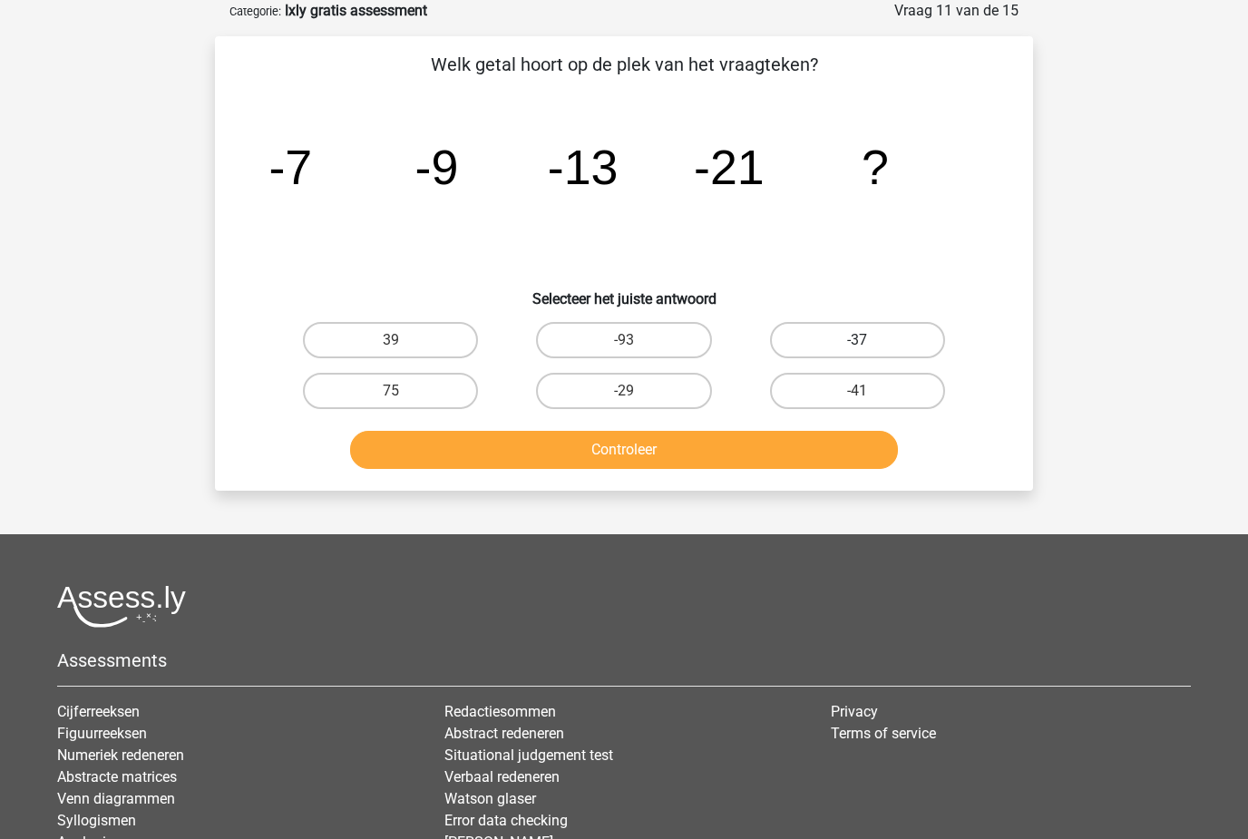
click at [811, 350] on label "-37" at bounding box center [857, 340] width 175 height 36
click at [857, 350] on input "-37" at bounding box center [863, 346] width 12 height 12
radio input "true"
click at [686, 456] on button "Controleer" at bounding box center [624, 450] width 549 height 38
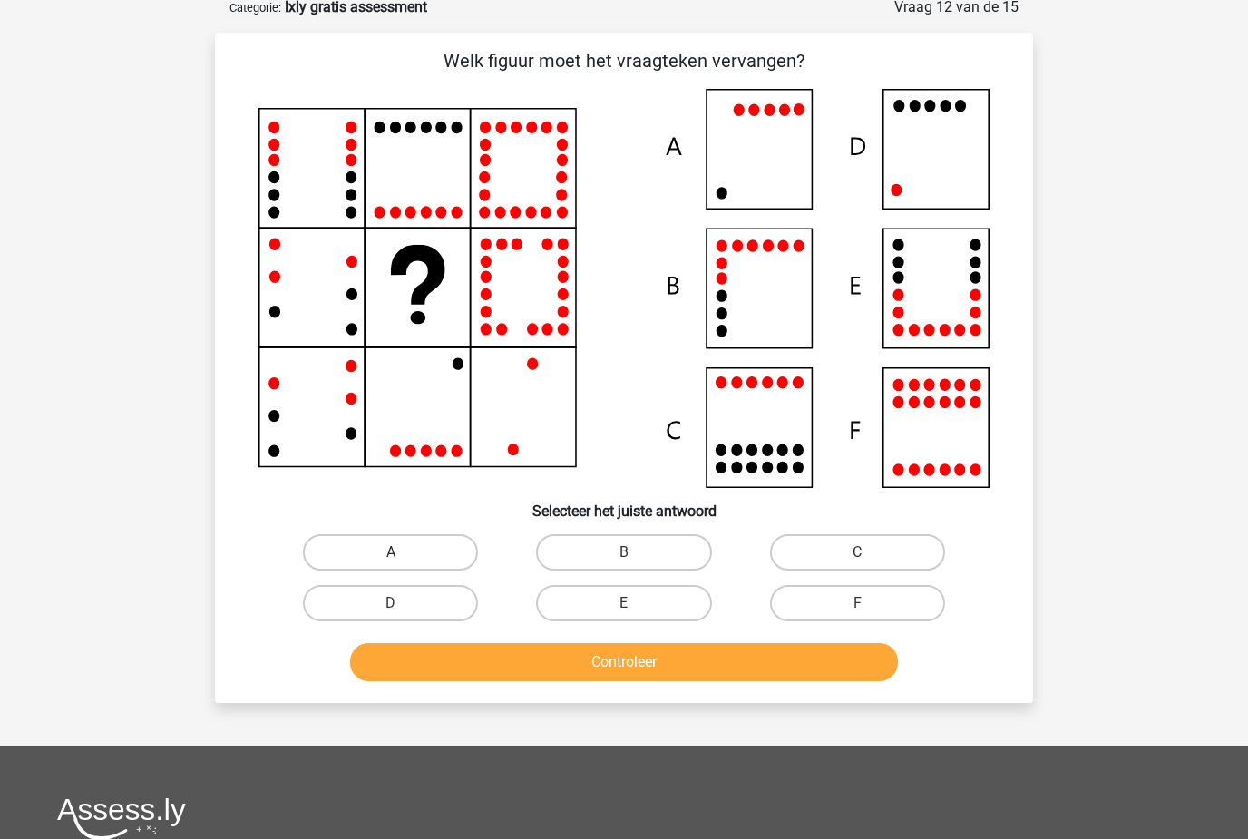
click at [368, 540] on label "A" at bounding box center [390, 553] width 175 height 36
click at [391, 553] on input "A" at bounding box center [397, 559] width 12 height 12
radio input "true"
click at [394, 651] on button "Controleer" at bounding box center [624, 662] width 549 height 38
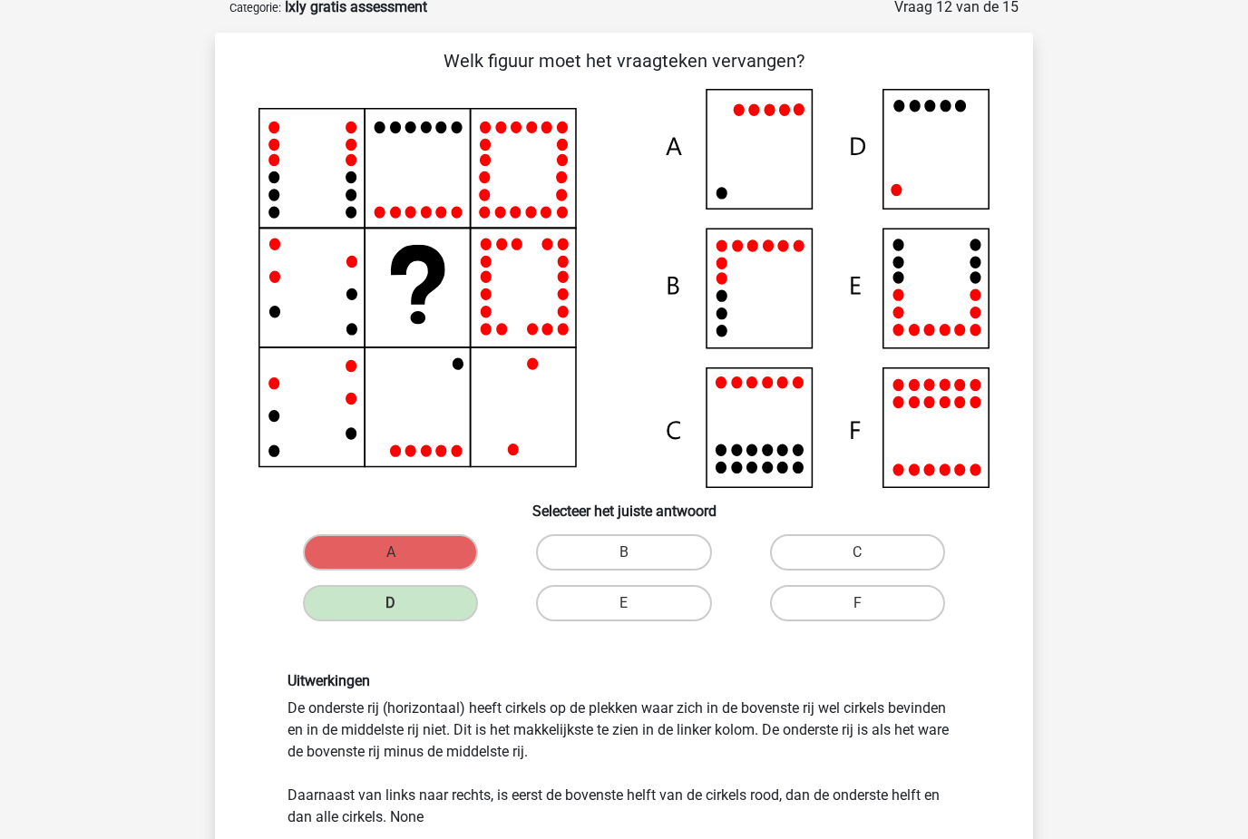
click at [481, 423] on icon at bounding box center [623, 288] width 731 height 399
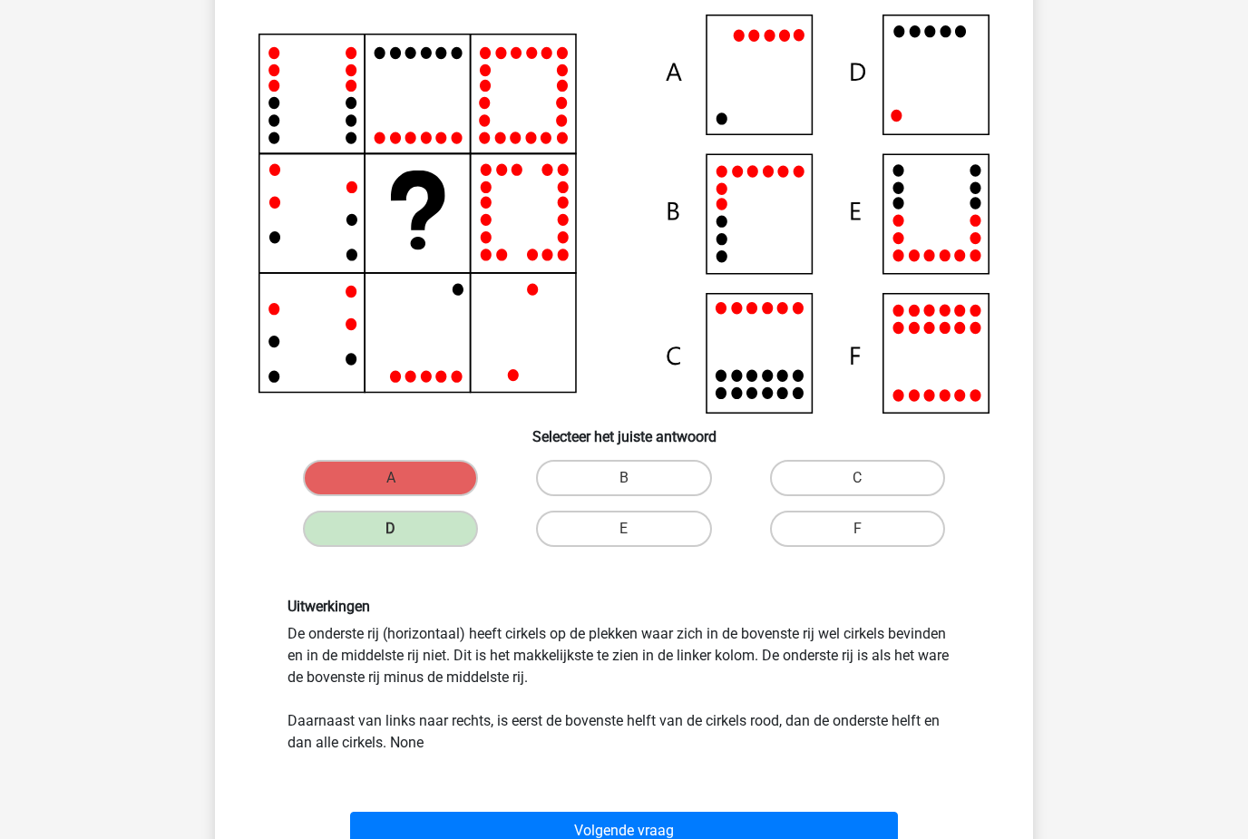
scroll to position [182, 0]
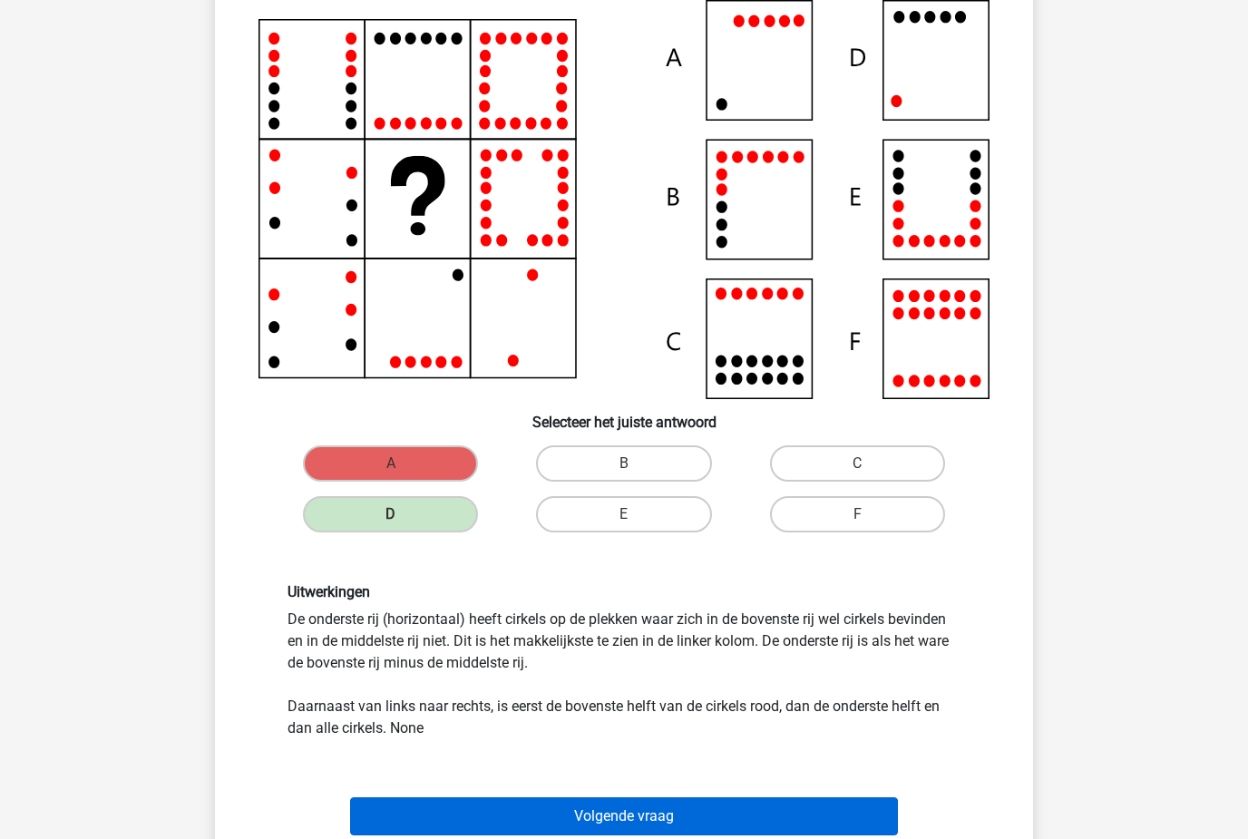
click at [422, 824] on button "Volgende vraag" at bounding box center [624, 817] width 549 height 38
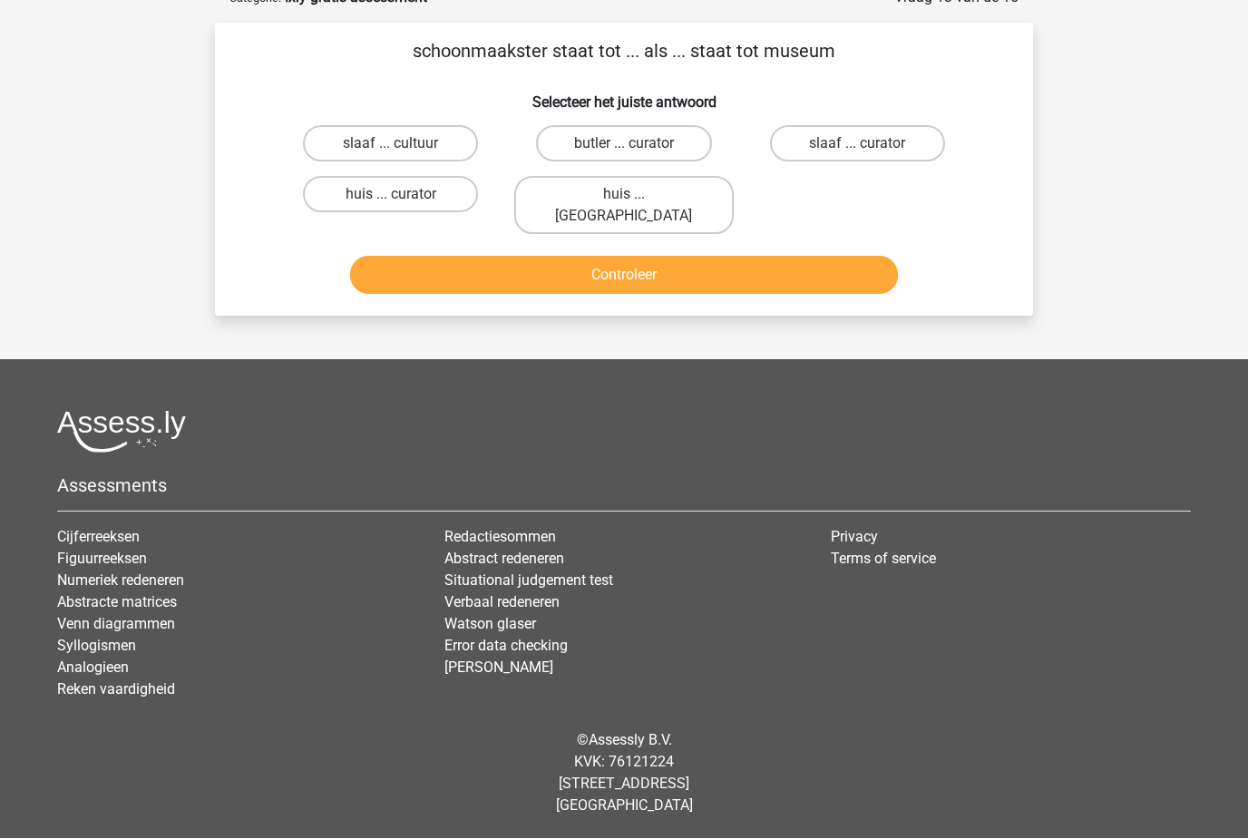
scroll to position [24, 0]
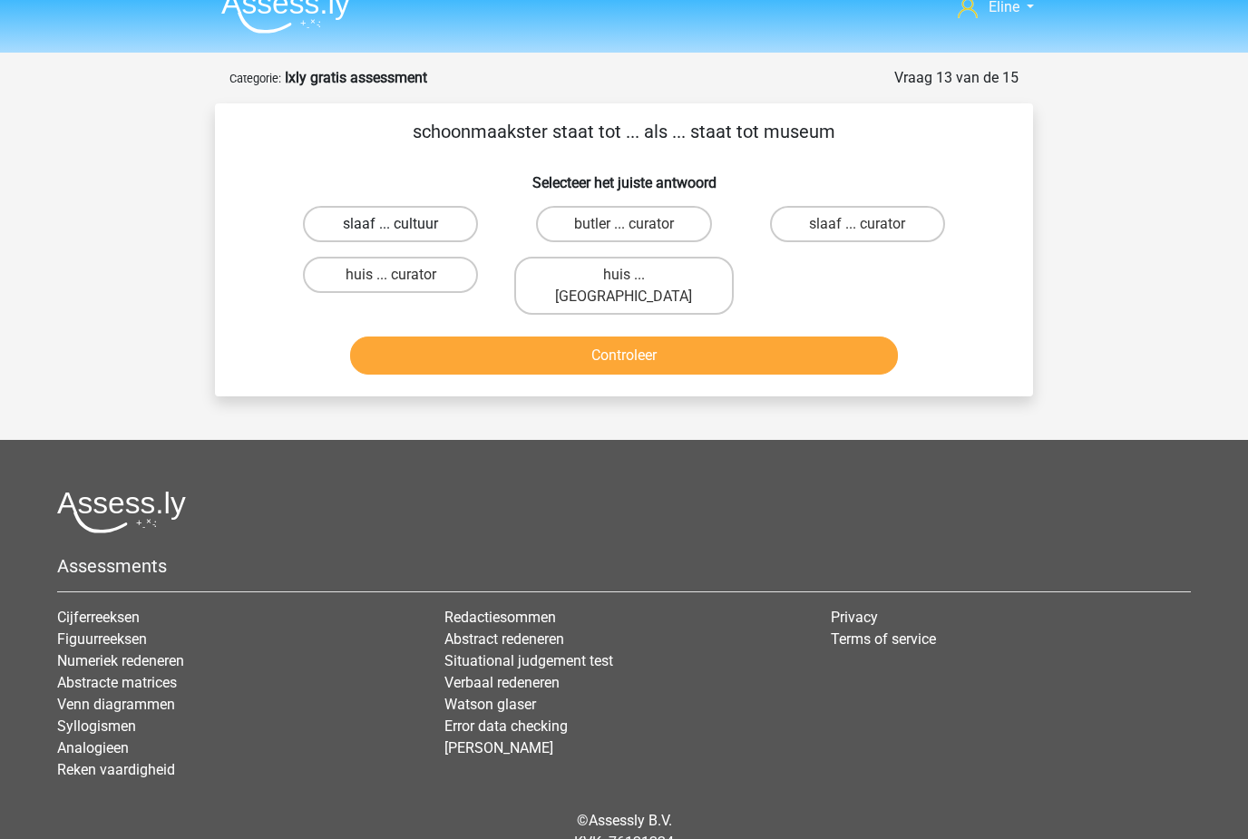
click at [338, 229] on label "slaaf ... cultuur" at bounding box center [390, 224] width 175 height 36
click at [391, 229] on input "slaaf ... cultuur" at bounding box center [397, 230] width 12 height 12
radio input "true"
click at [408, 336] on button "Controleer" at bounding box center [624, 355] width 549 height 38
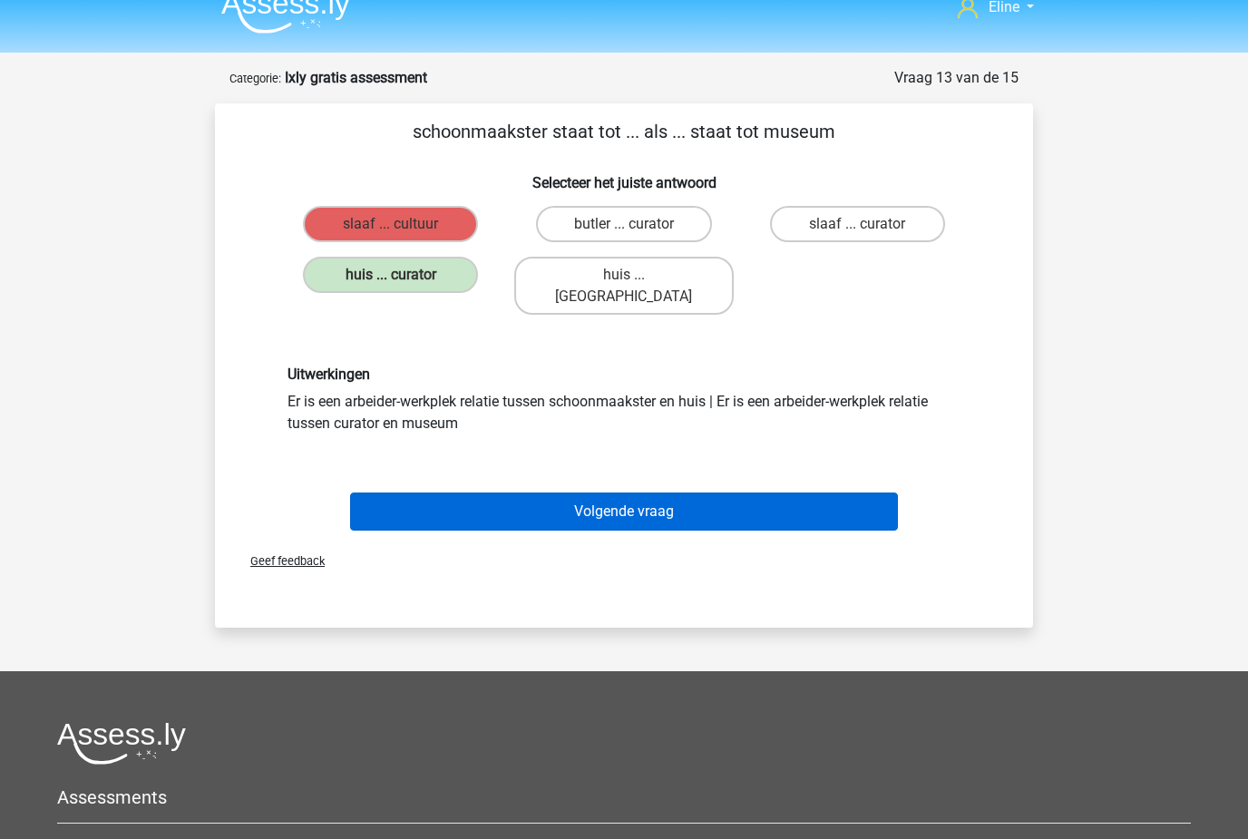
click at [412, 492] on button "Volgende vraag" at bounding box center [624, 511] width 549 height 38
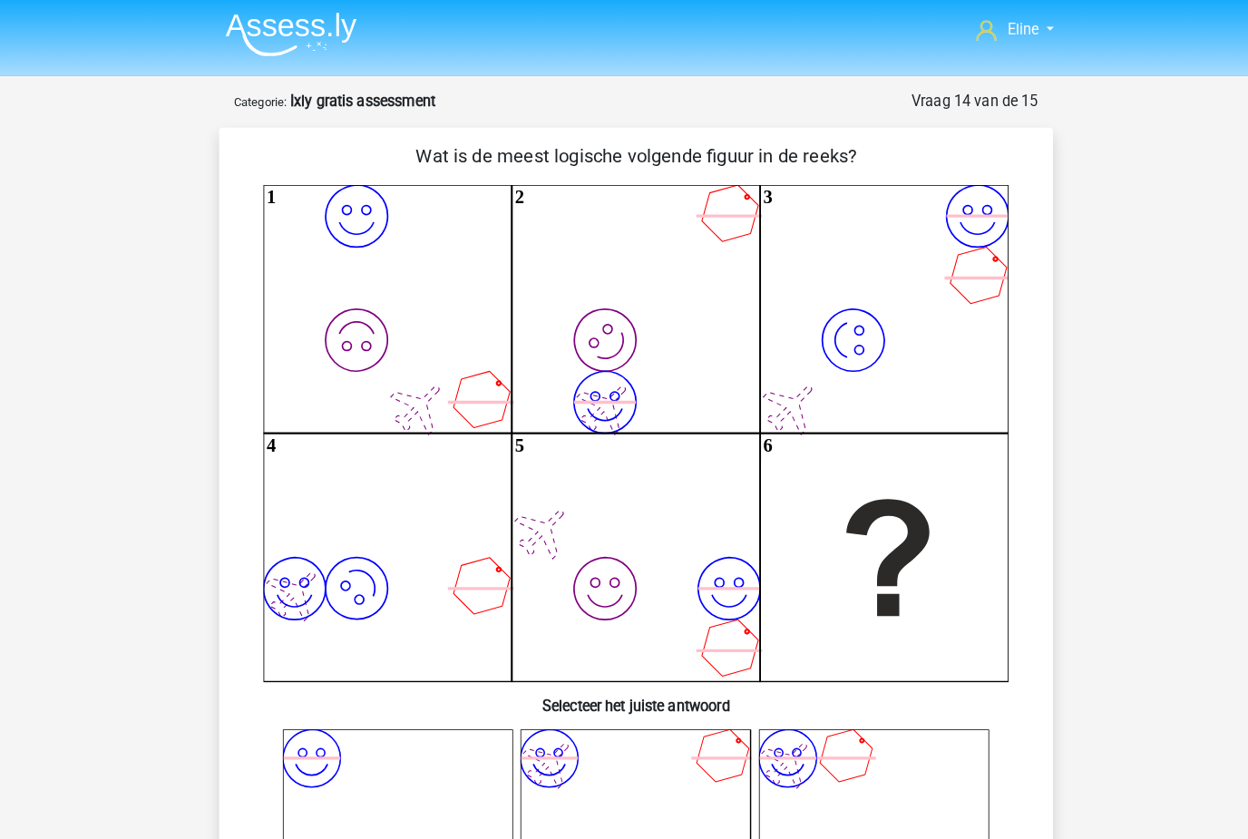
scroll to position [3, 0]
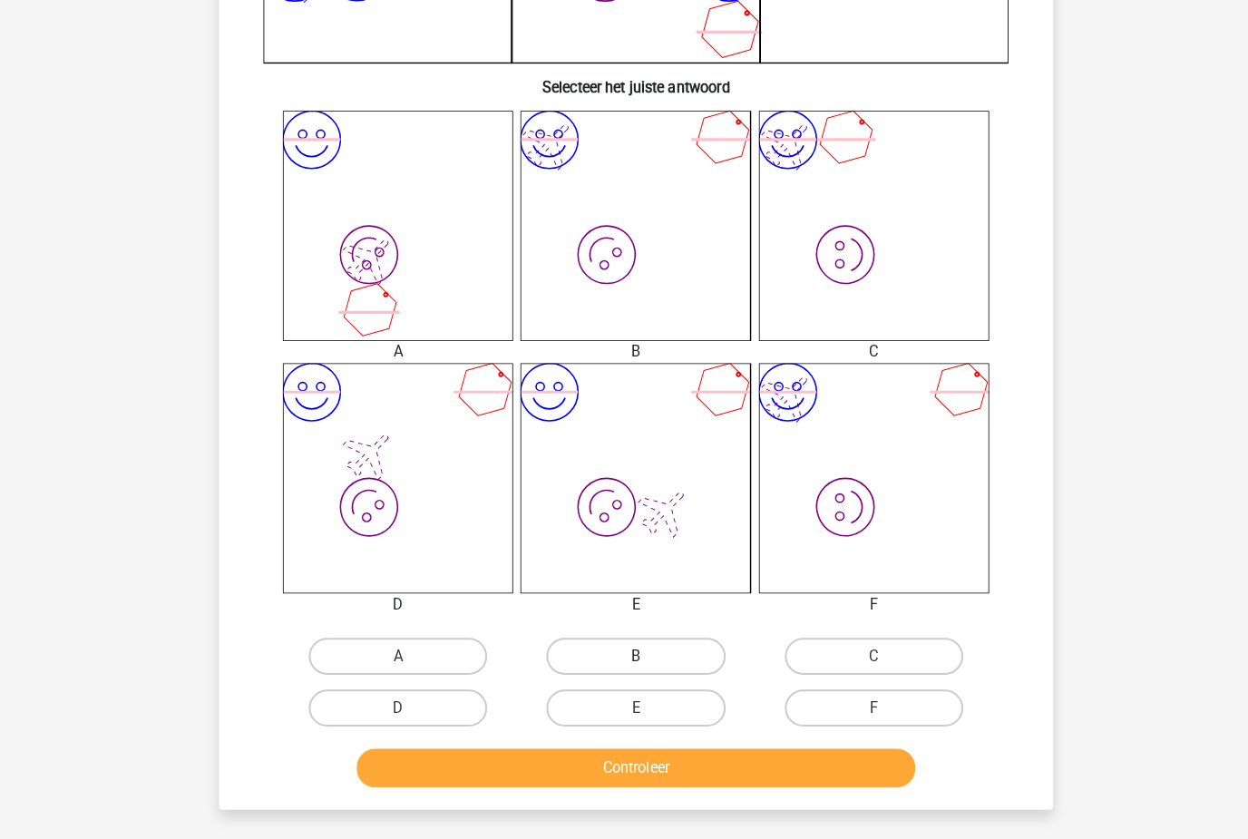
click at [579, 633] on label "B" at bounding box center [623, 644] width 175 height 36
click at [624, 644] on input "B" at bounding box center [630, 650] width 12 height 12
radio input "true"
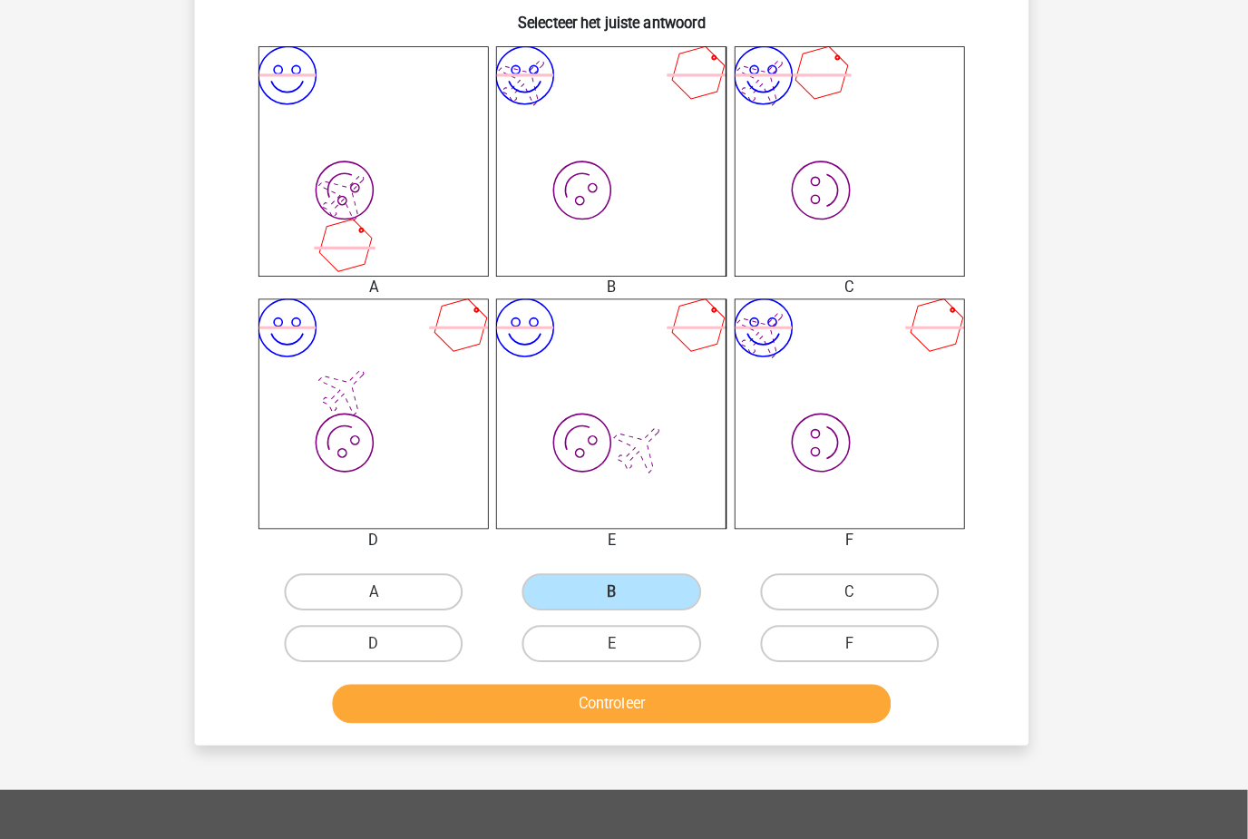
click at [451, 699] on button "Controleer" at bounding box center [624, 690] width 549 height 38
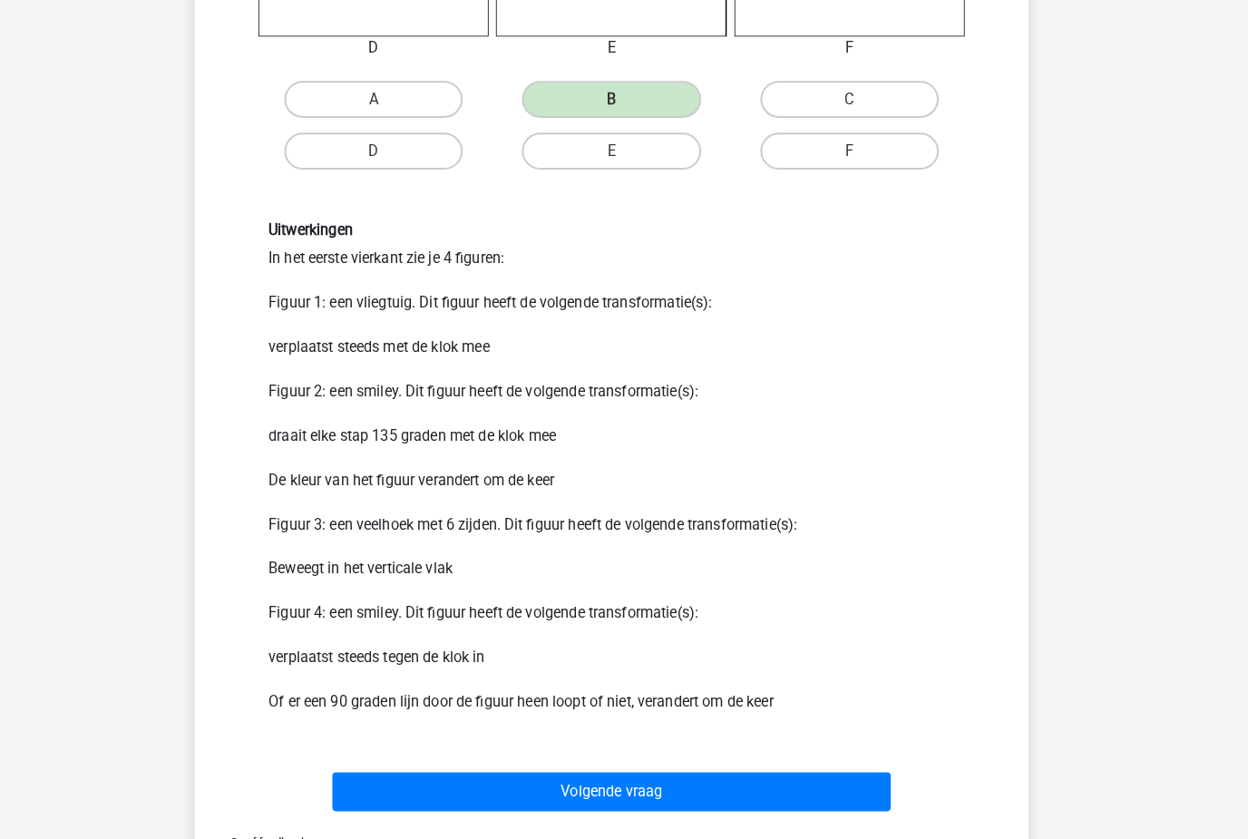
scroll to position [1155, 0]
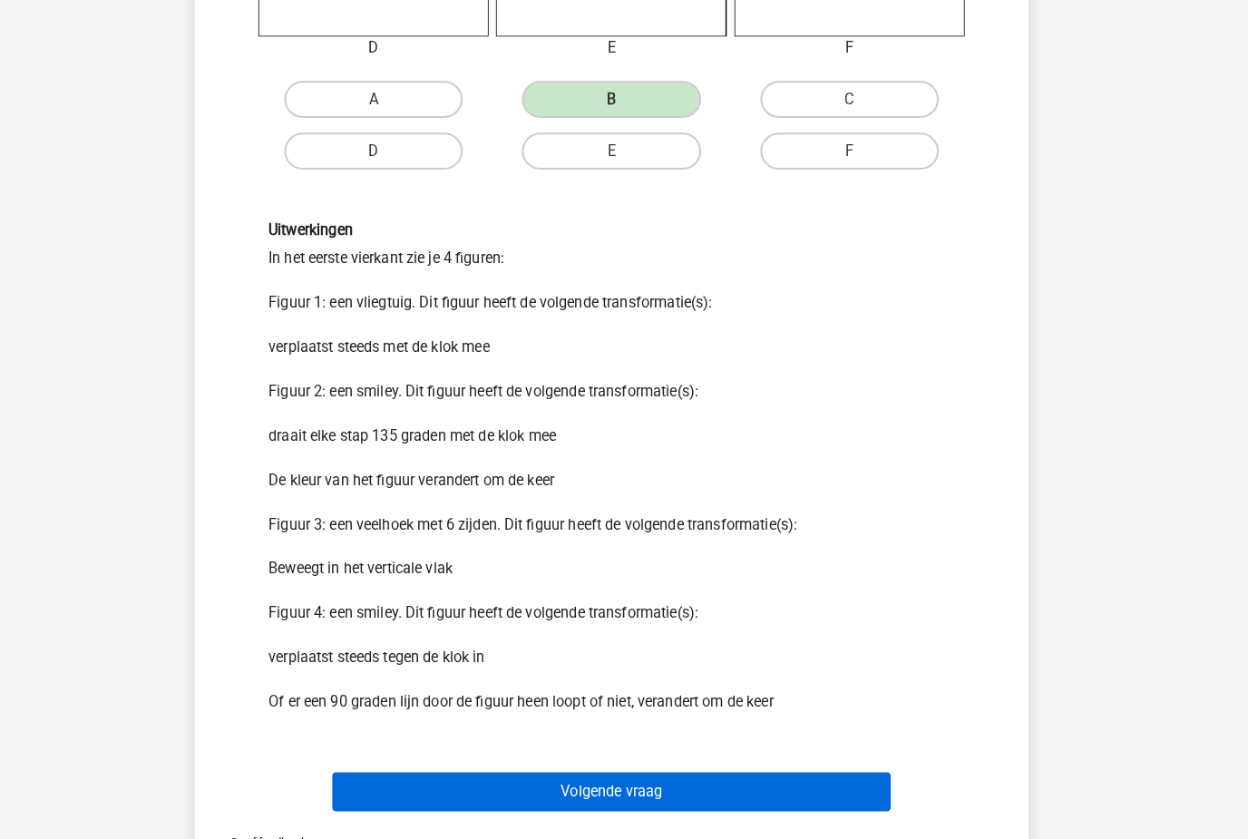
click at [495, 784] on button "Volgende vraag" at bounding box center [624, 776] width 549 height 38
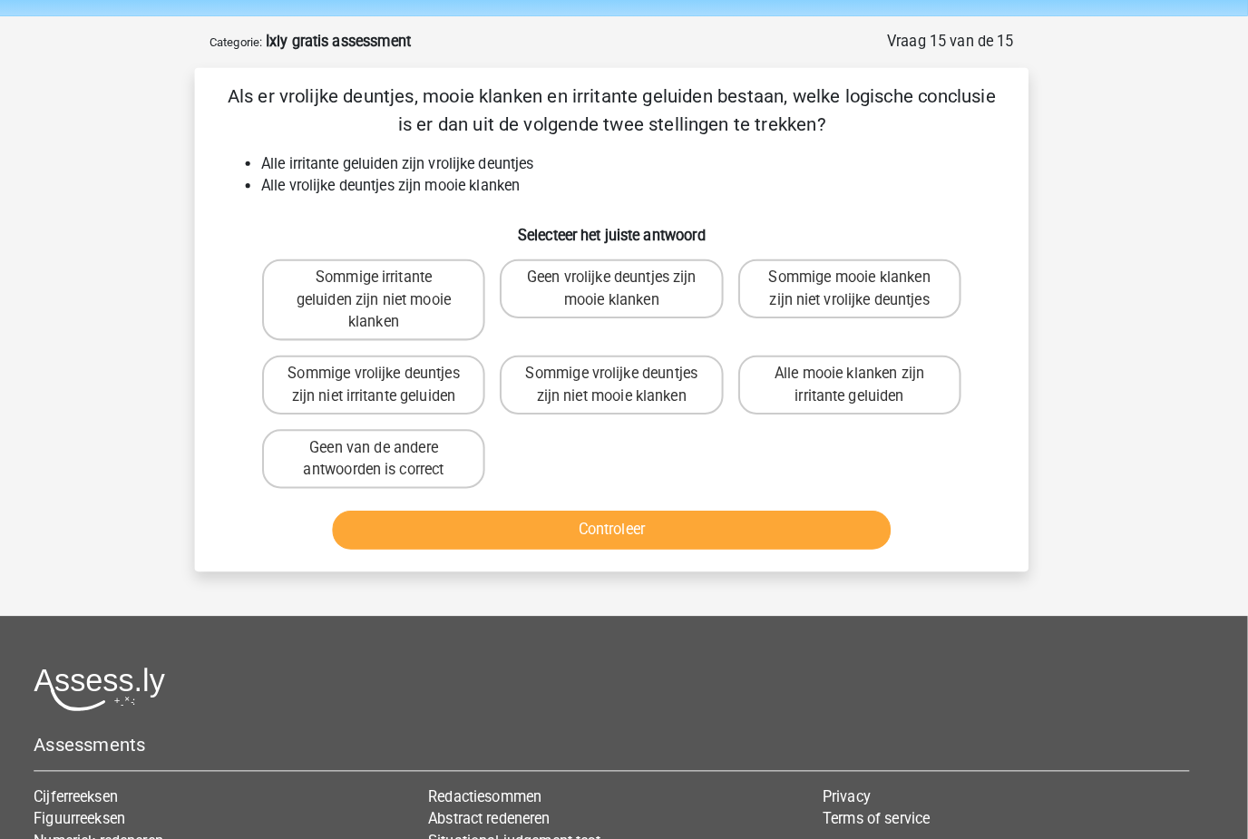
scroll to position [59, 0]
click at [325, 436] on label "Geen van de andere antwoorden is correct" at bounding box center [390, 452] width 219 height 58
click at [391, 441] on input "Geen van de andere antwoorden is correct" at bounding box center [397, 447] width 12 height 12
radio input "true"
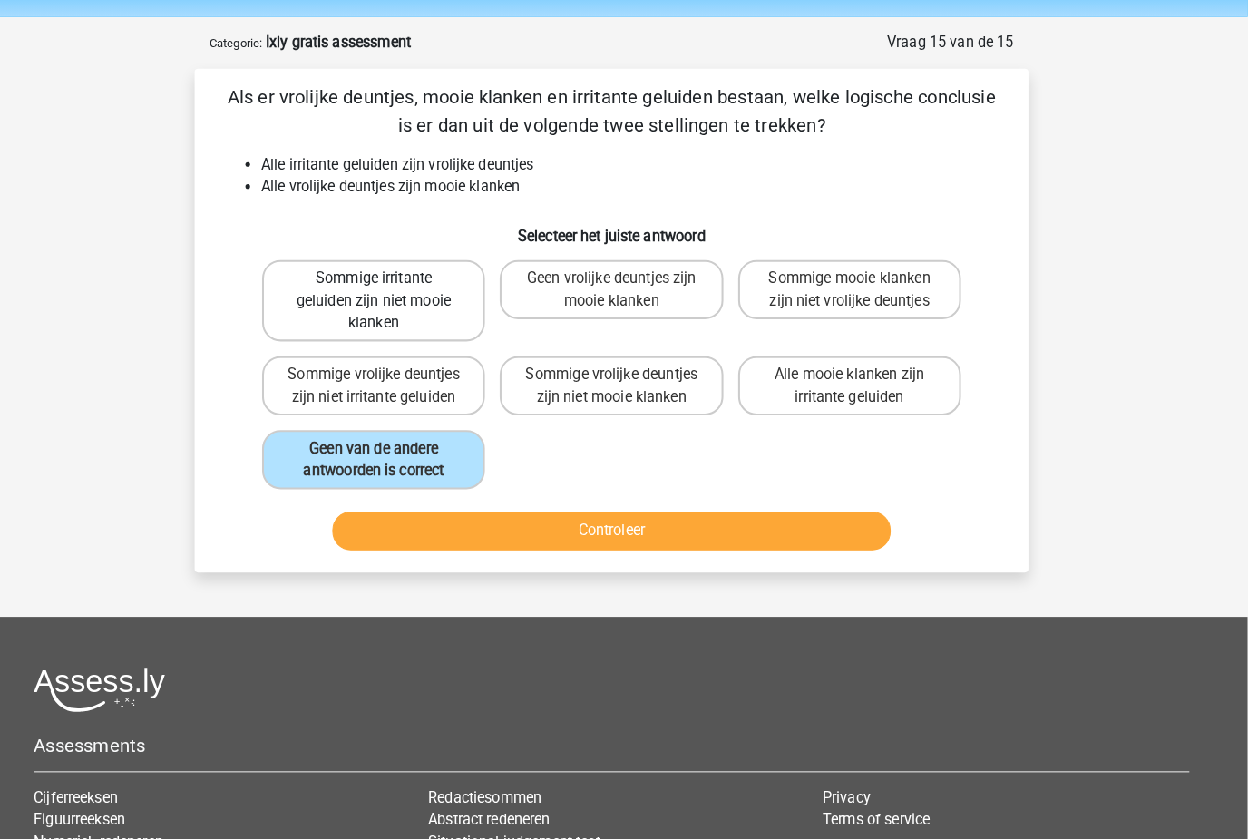
click at [345, 306] on label "Sommige irritante geluiden zijn niet mooie klanken" at bounding box center [390, 296] width 219 height 80
click at [391, 286] on input "Sommige irritante geluiden zijn niet mooie klanken" at bounding box center [397, 280] width 12 height 12
radio input "true"
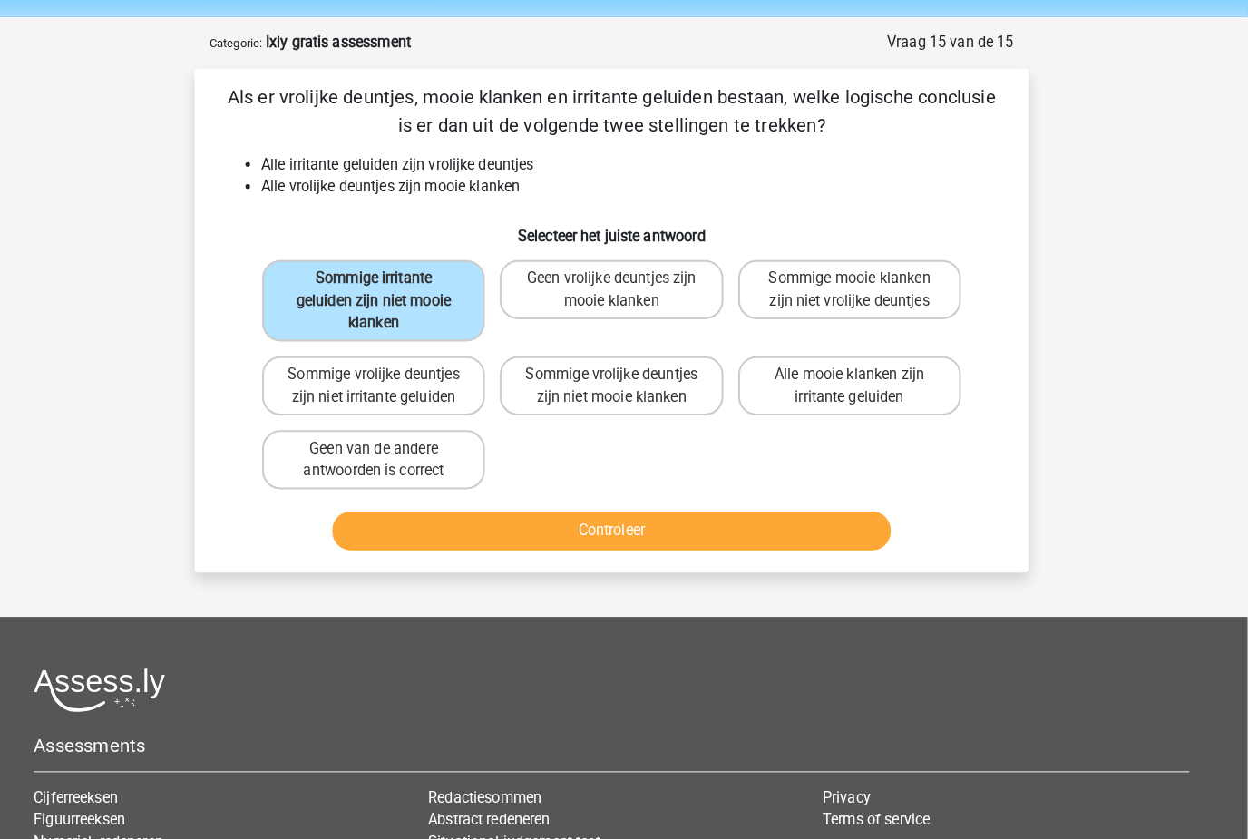
click at [419, 503] on button "Controleer" at bounding box center [624, 521] width 549 height 38
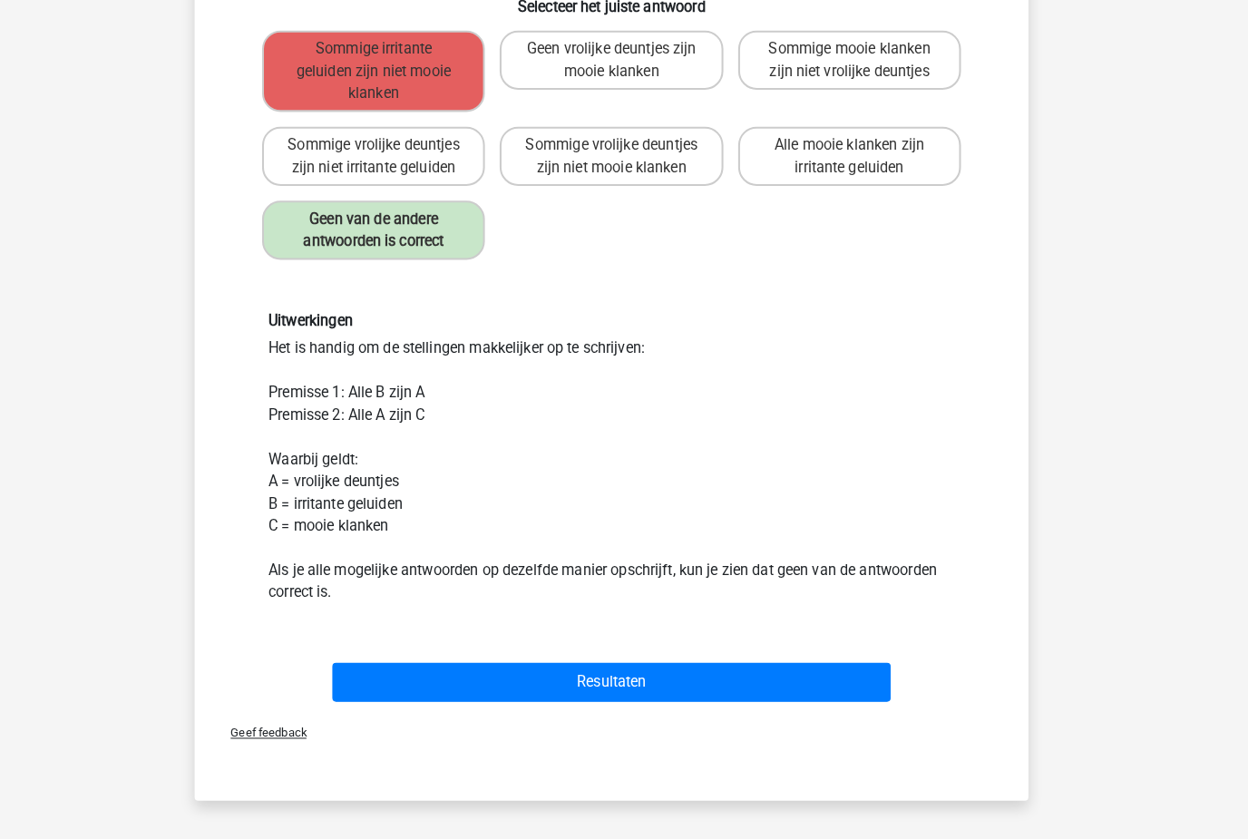
scroll to position [303, 0]
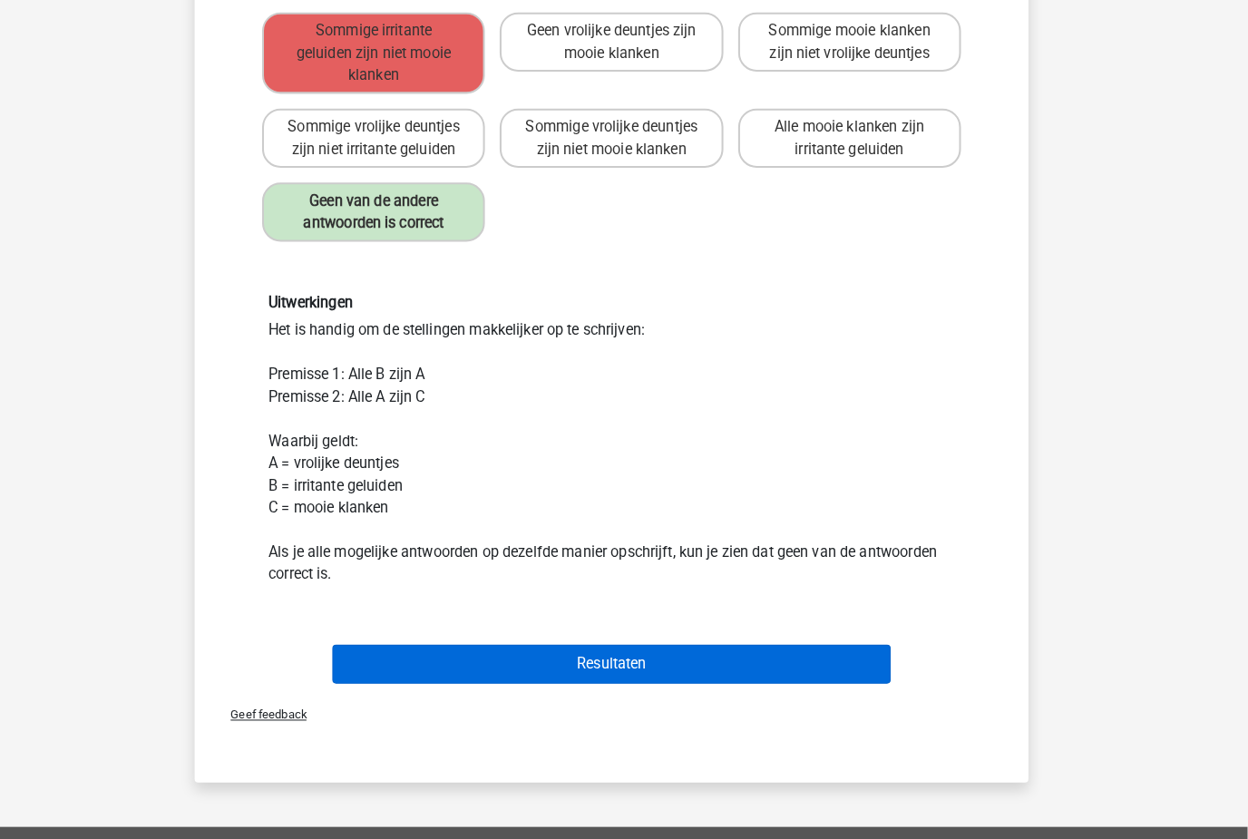
click at [478, 644] on button "Resultaten" at bounding box center [624, 651] width 549 height 38
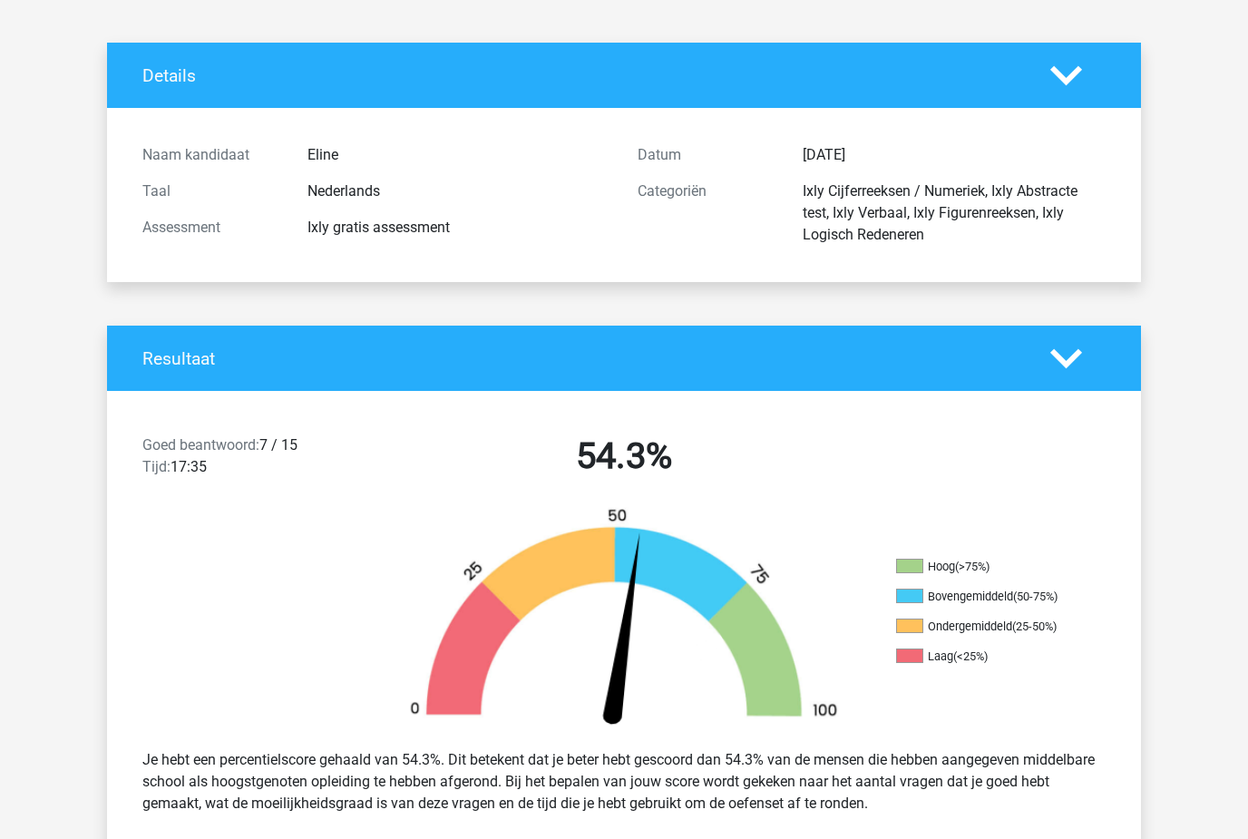
scroll to position [77, 0]
